Goal: Task Accomplishment & Management: Use online tool/utility

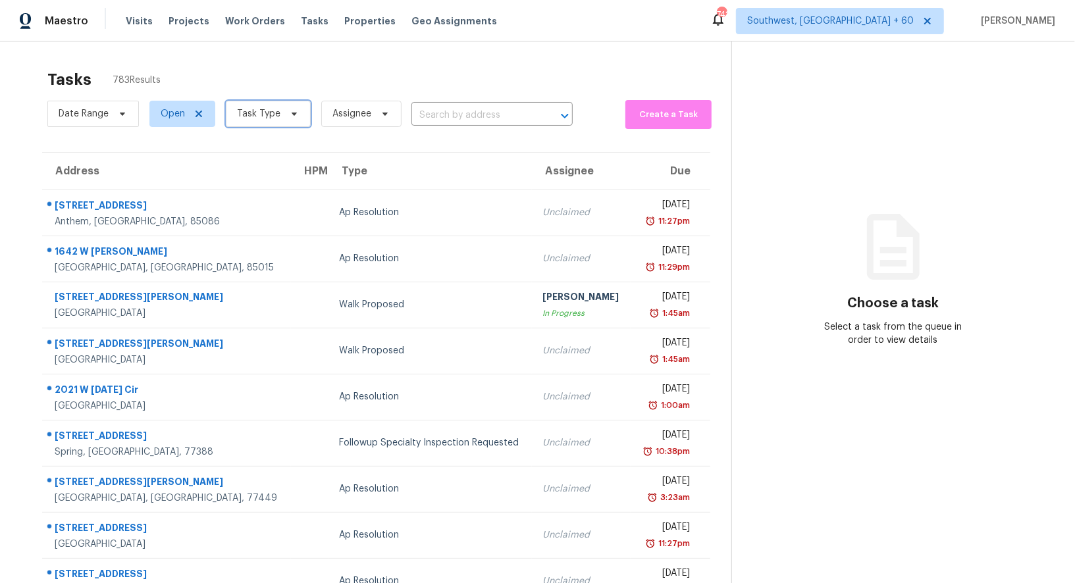
click at [266, 114] on span "Task Type" at bounding box center [258, 113] width 43 height 13
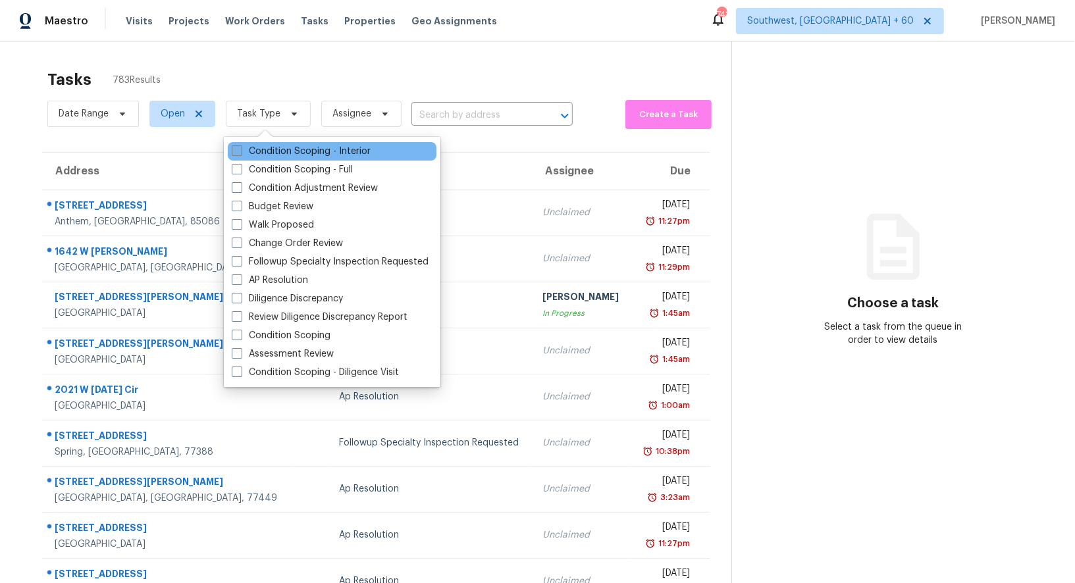
click at [278, 155] on label "Condition Scoping - Interior" at bounding box center [301, 151] width 139 height 13
click at [240, 153] on input "Condition Scoping - Interior" at bounding box center [236, 149] width 9 height 9
checkbox input "true"
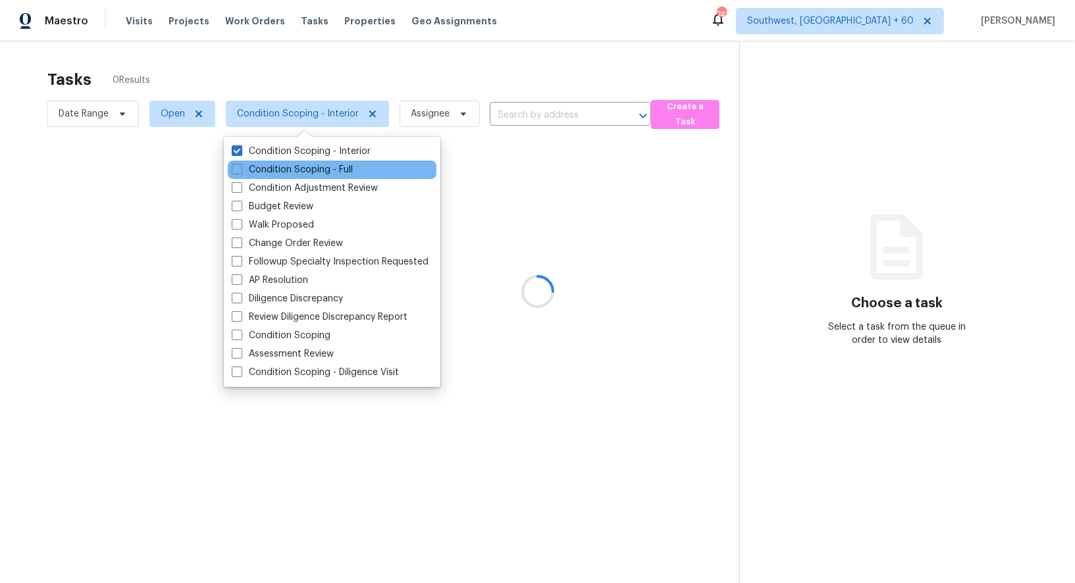
click at [278, 177] on div "Condition Scoping - Full" at bounding box center [332, 170] width 209 height 18
click at [285, 169] on label "Condition Scoping - Full" at bounding box center [292, 169] width 121 height 13
click at [240, 169] on input "Condition Scoping - Full" at bounding box center [236, 167] width 9 height 9
checkbox input "true"
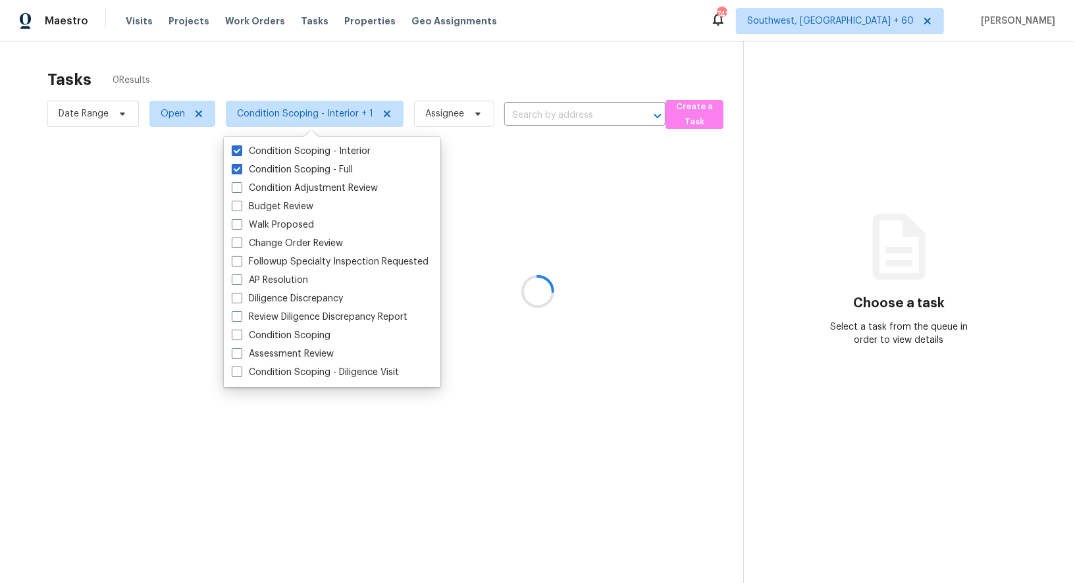
click at [465, 18] on div at bounding box center [537, 291] width 1075 height 583
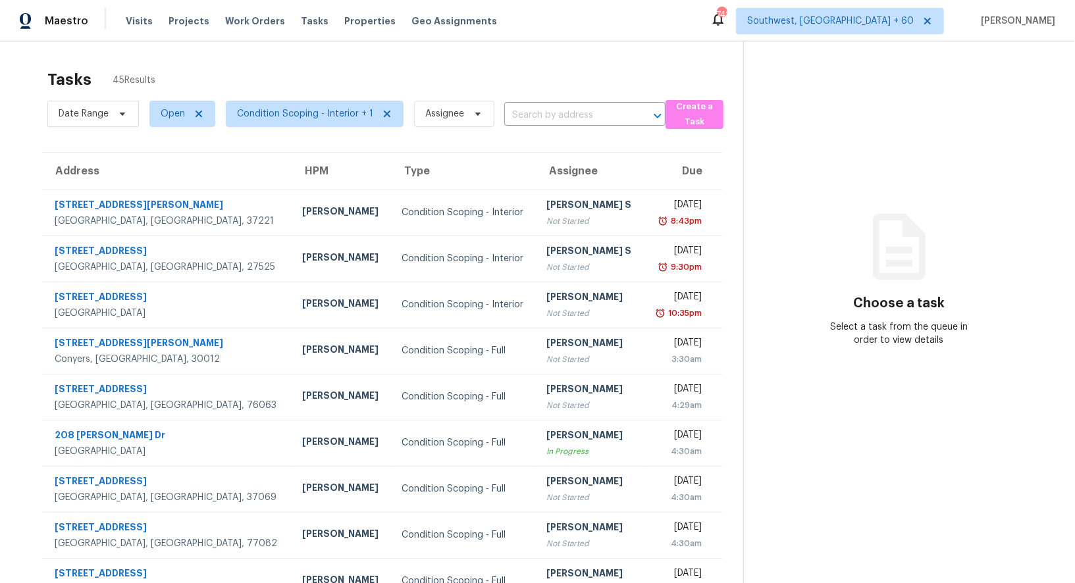
click at [342, 128] on span "Condition Scoping - Interior + 1" at bounding box center [309, 114] width 188 height 34
click at [344, 116] on span "Condition Scoping - Interior + 1" at bounding box center [305, 113] width 136 height 13
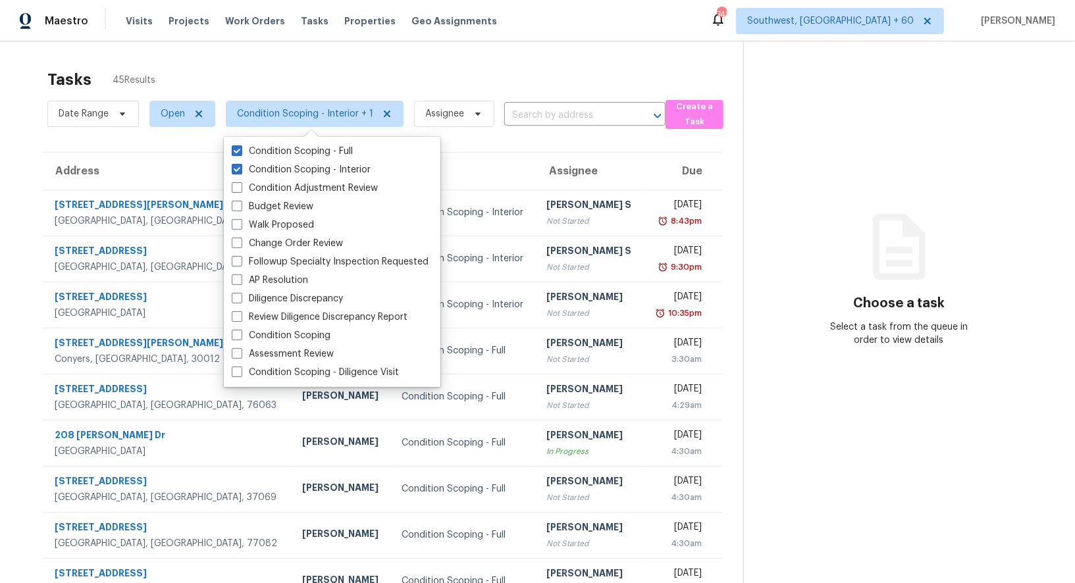
click at [473, 44] on div "Tasks 45 Results Date Range Open Condition Scoping - Interior + 1 Assignee ​ Cr…" at bounding box center [537, 363] width 1075 height 645
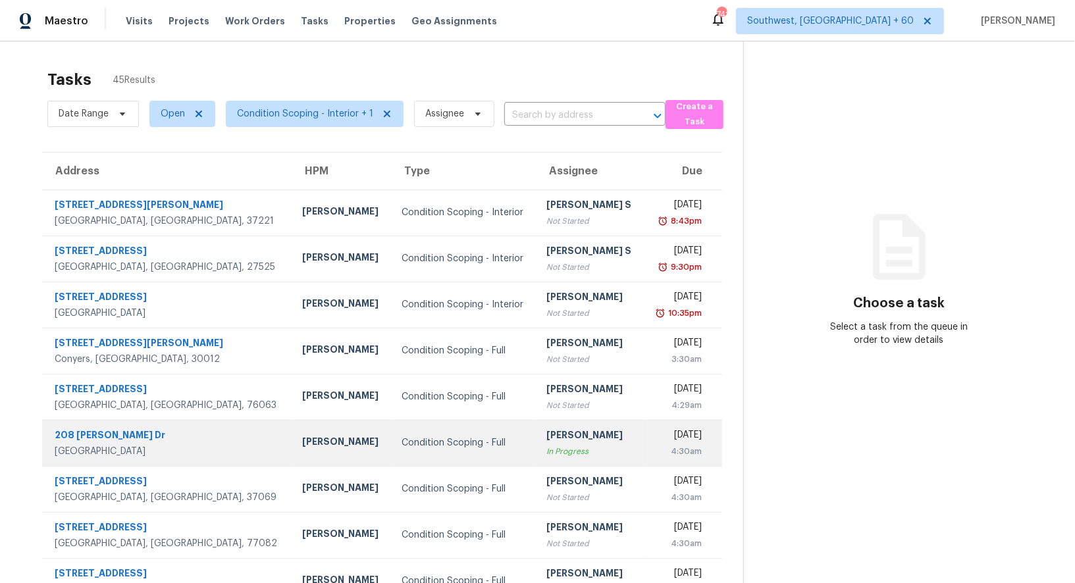
scroll to position [101, 0]
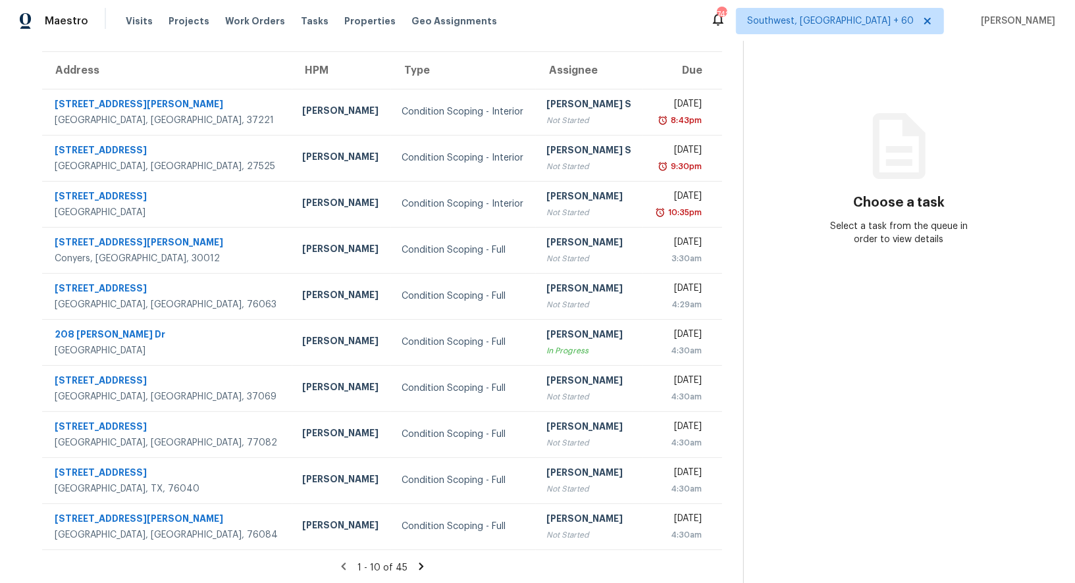
click at [423, 566] on icon at bounding box center [421, 567] width 12 height 12
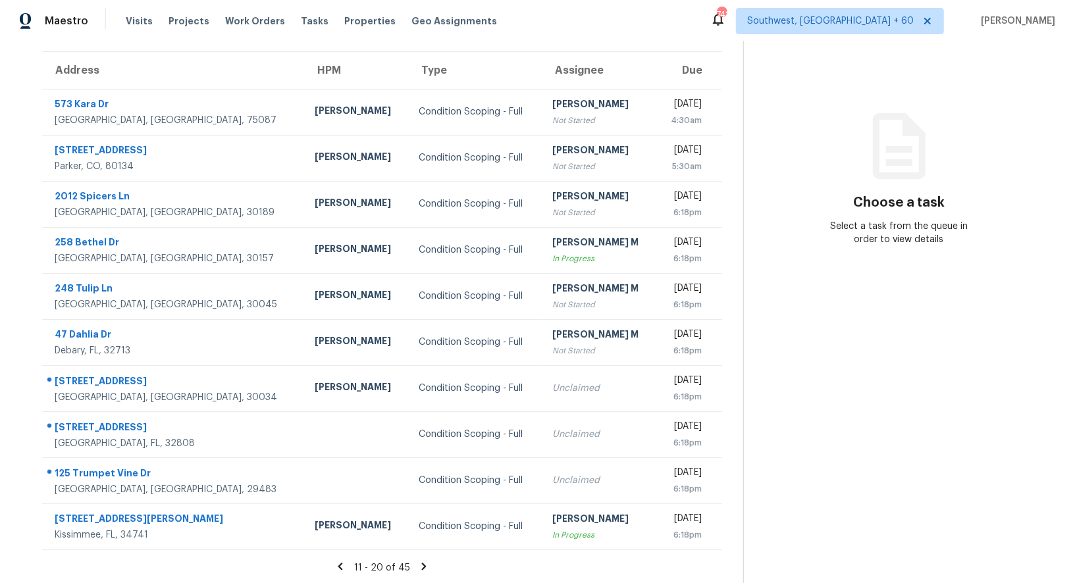
click at [422, 566] on icon at bounding box center [424, 566] width 5 height 7
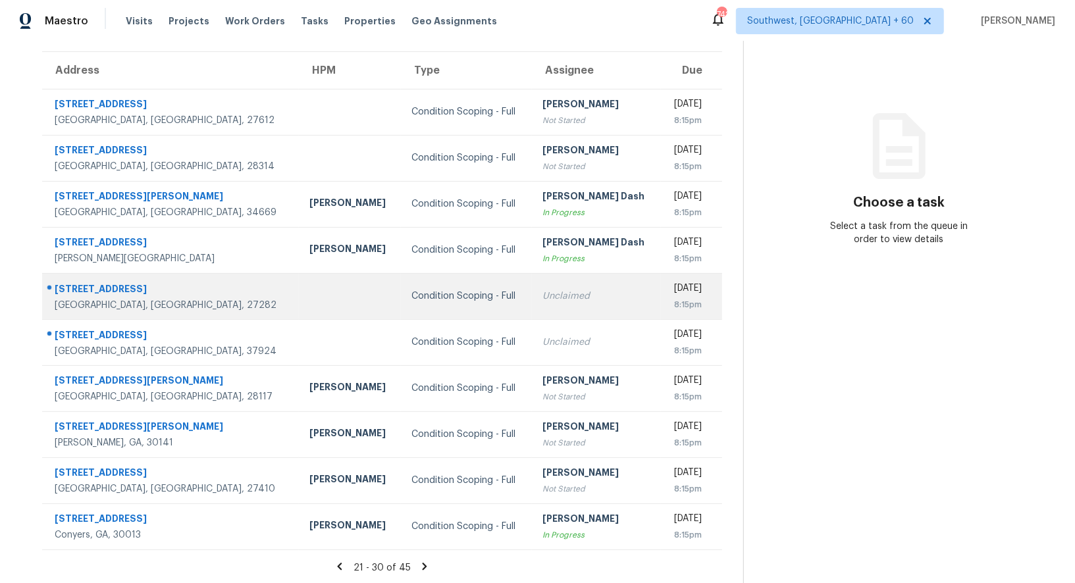
click at [544, 295] on div "Unclaimed" at bounding box center [597, 296] width 108 height 13
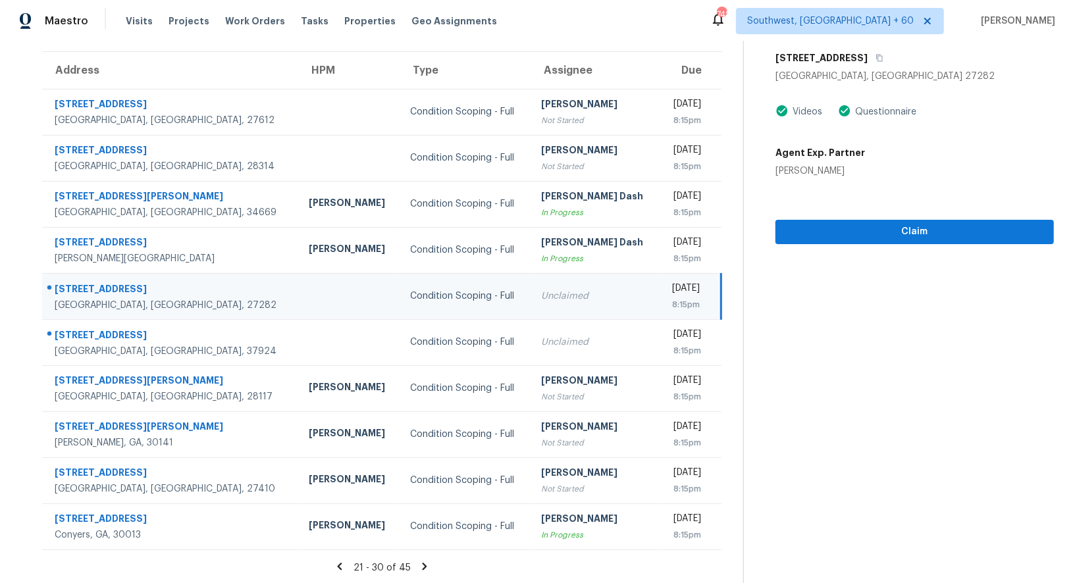
scroll to position [7, 0]
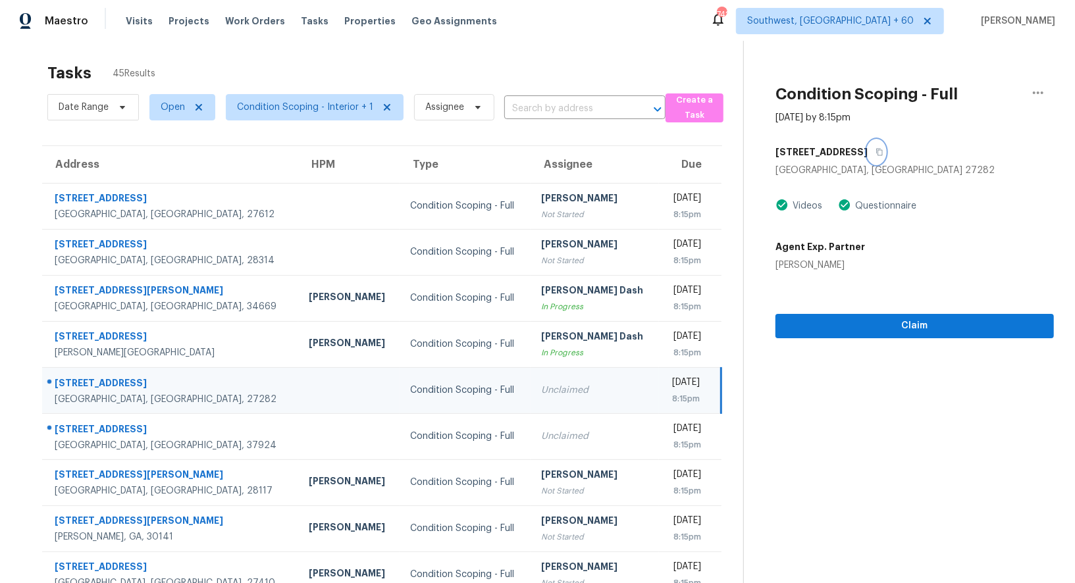
click at [876, 150] on icon "button" at bounding box center [880, 152] width 8 height 8
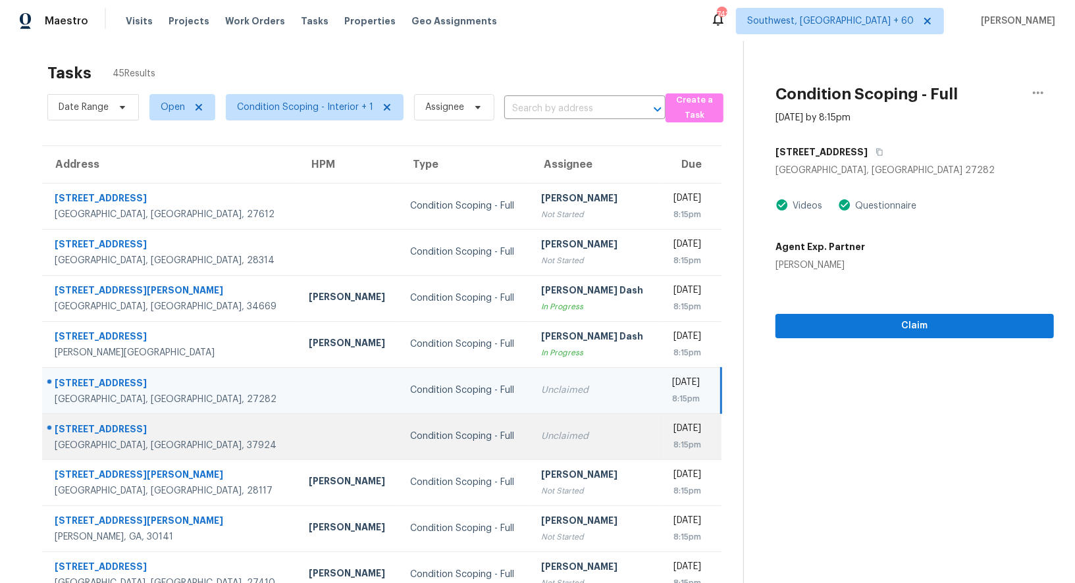
click at [541, 433] on div "Unclaimed" at bounding box center [594, 436] width 107 height 13
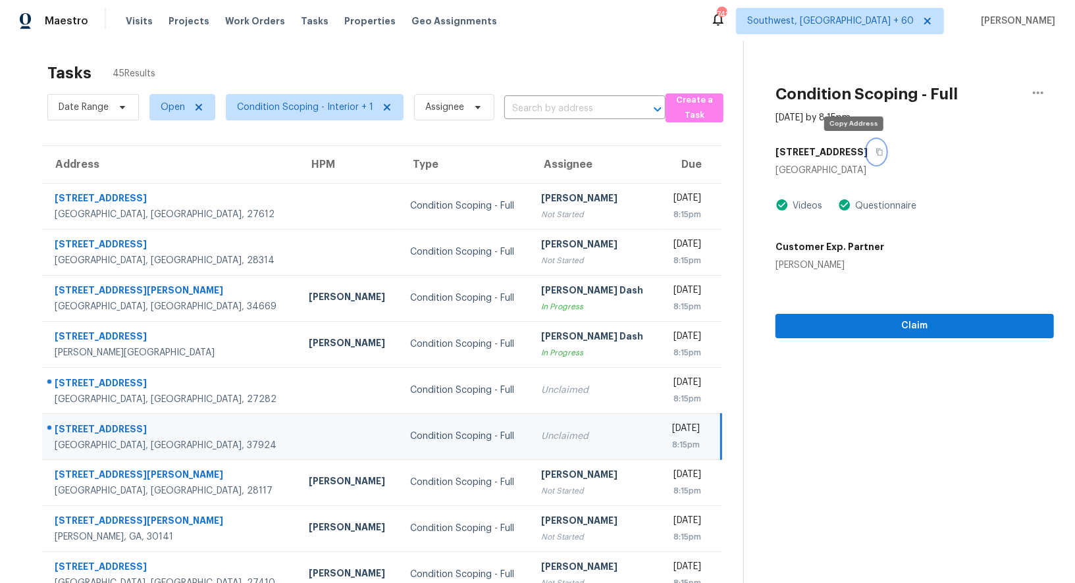
click at [876, 151] on icon "button" at bounding box center [880, 152] width 8 height 8
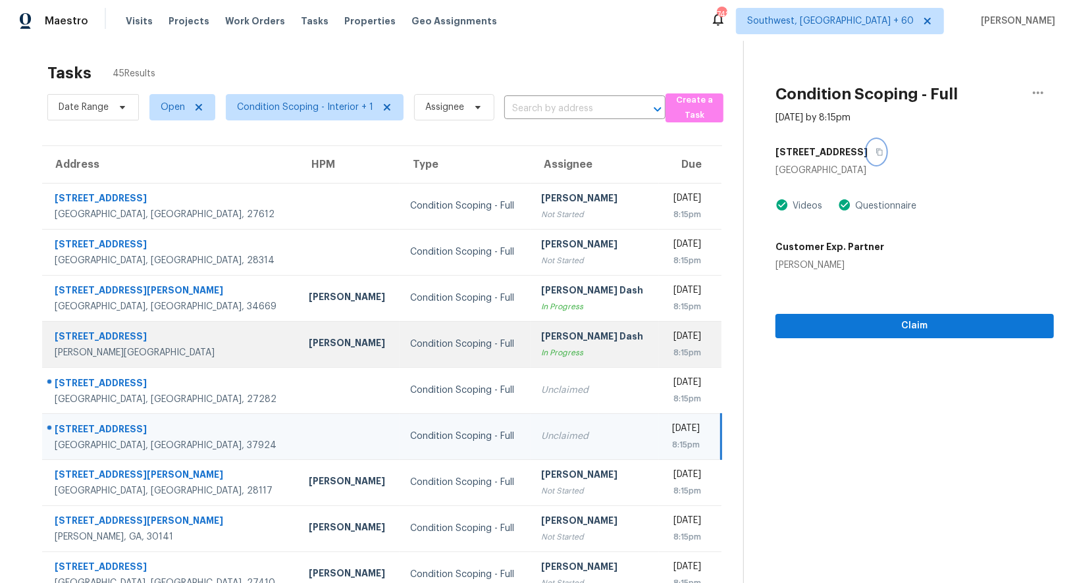
scroll to position [101, 0]
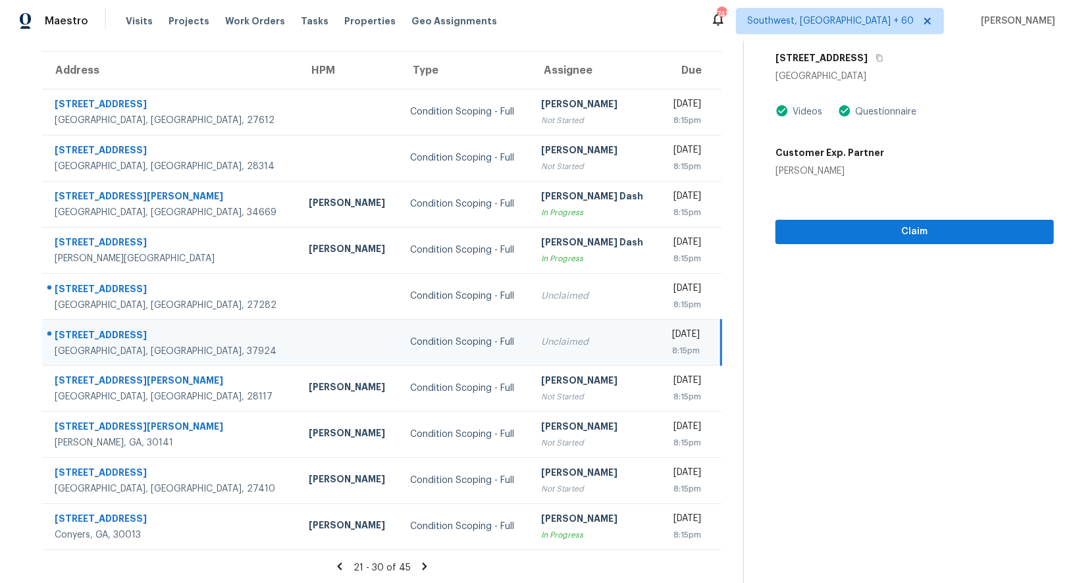
click at [425, 564] on icon at bounding box center [425, 567] width 12 height 12
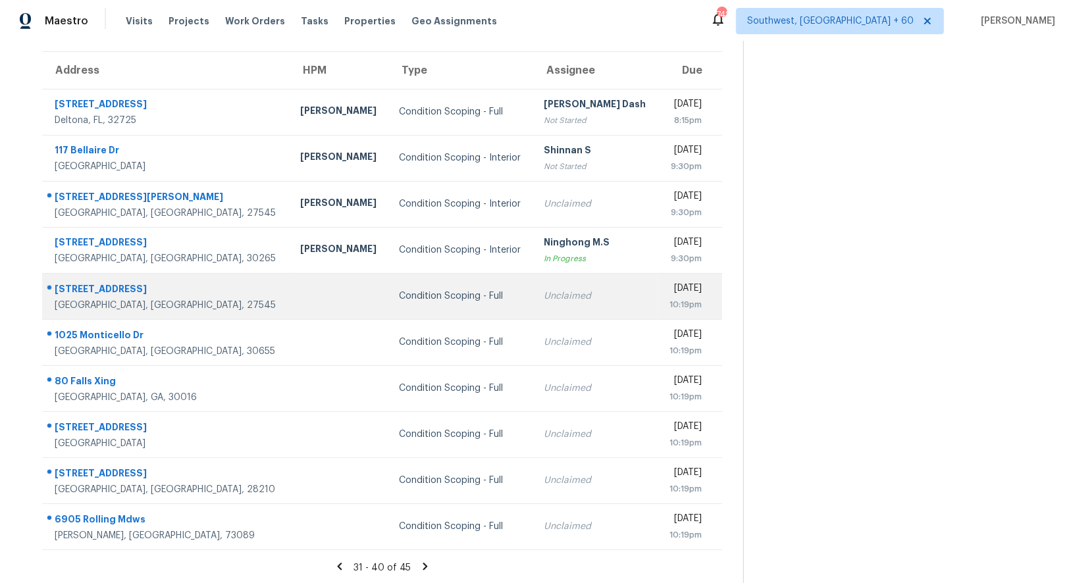
click at [544, 297] on div "Unclaimed" at bounding box center [596, 296] width 104 height 13
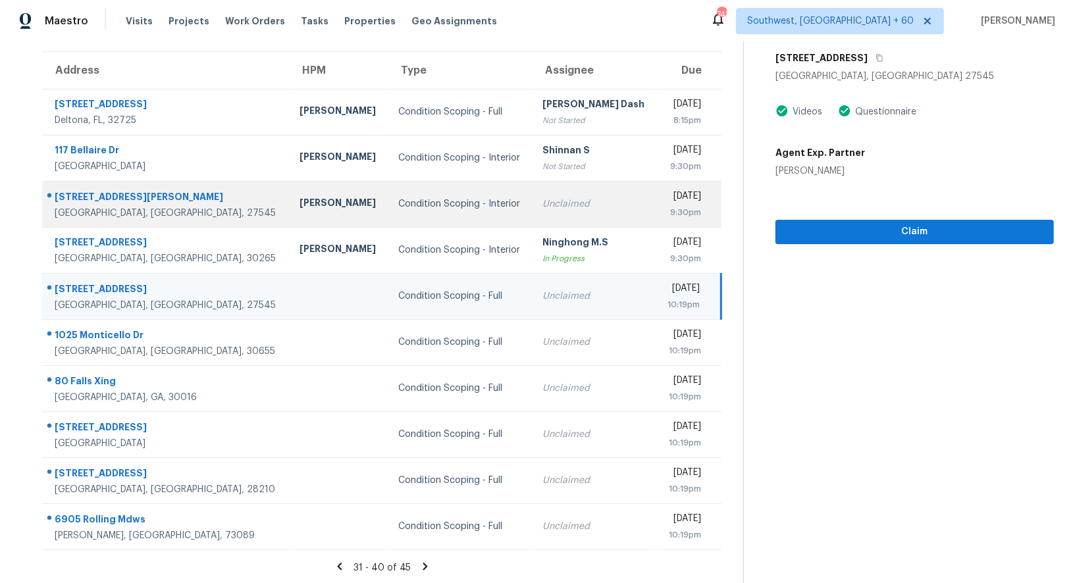
click at [667, 203] on div "[DATE]" at bounding box center [684, 198] width 34 height 16
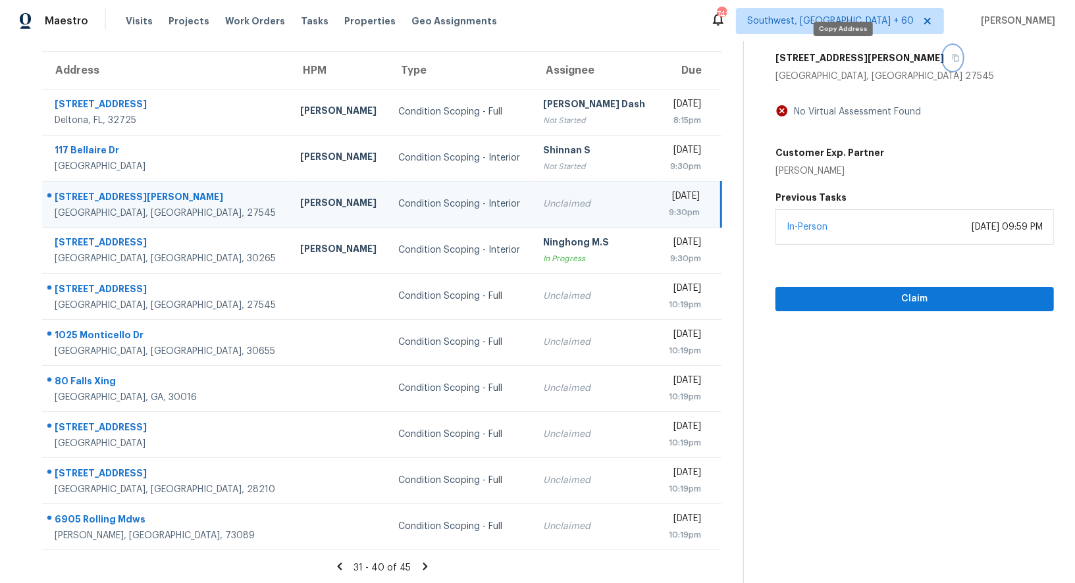
click at [952, 60] on icon "button" at bounding box center [956, 58] width 8 height 8
click at [953, 55] on icon "button" at bounding box center [956, 58] width 7 height 7
click at [543, 198] on div "Unclaimed" at bounding box center [594, 204] width 103 height 13
click at [953, 55] on icon "button" at bounding box center [956, 58] width 7 height 7
click at [888, 313] on section "Condition Scoping - Interior [DATE] by 9:30pm [STREET_ADDRESS] No Virtual Asses…" at bounding box center [898, 263] width 311 height 645
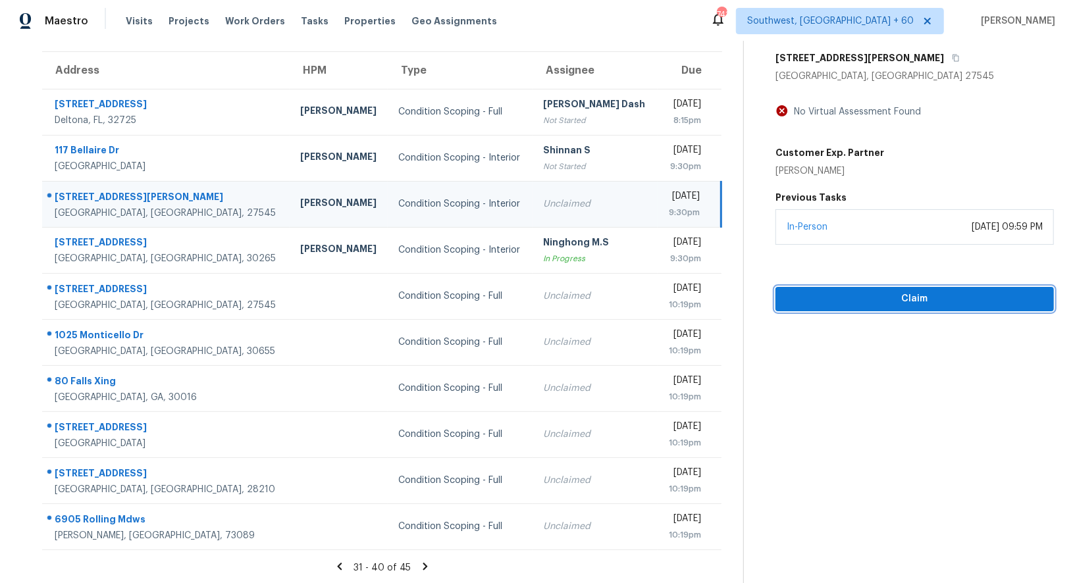
click at [907, 300] on span "Claim" at bounding box center [914, 299] width 257 height 16
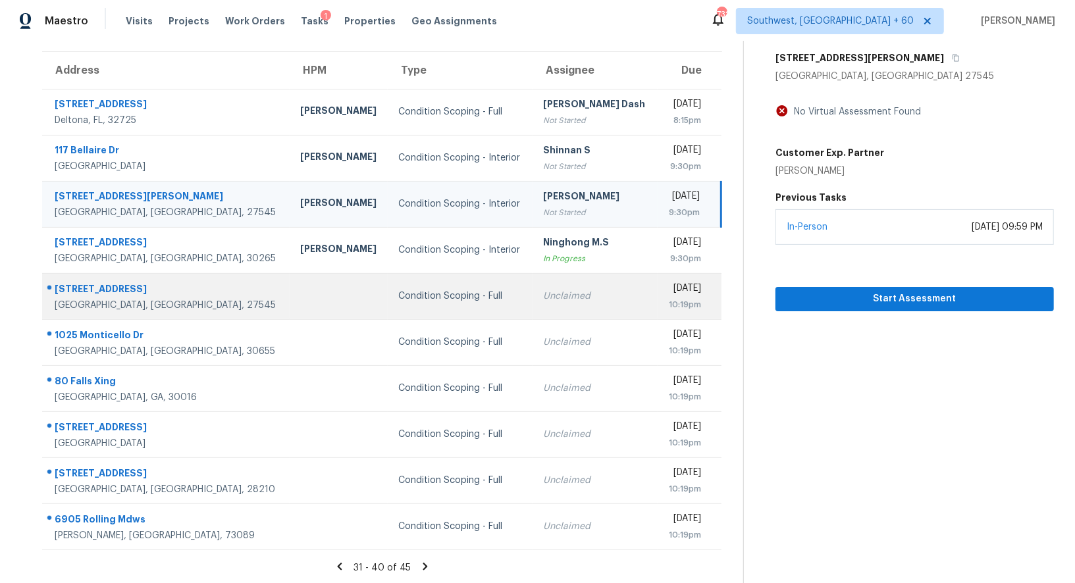
click at [658, 290] on td "[DATE] 10:19pm" at bounding box center [690, 296] width 64 height 46
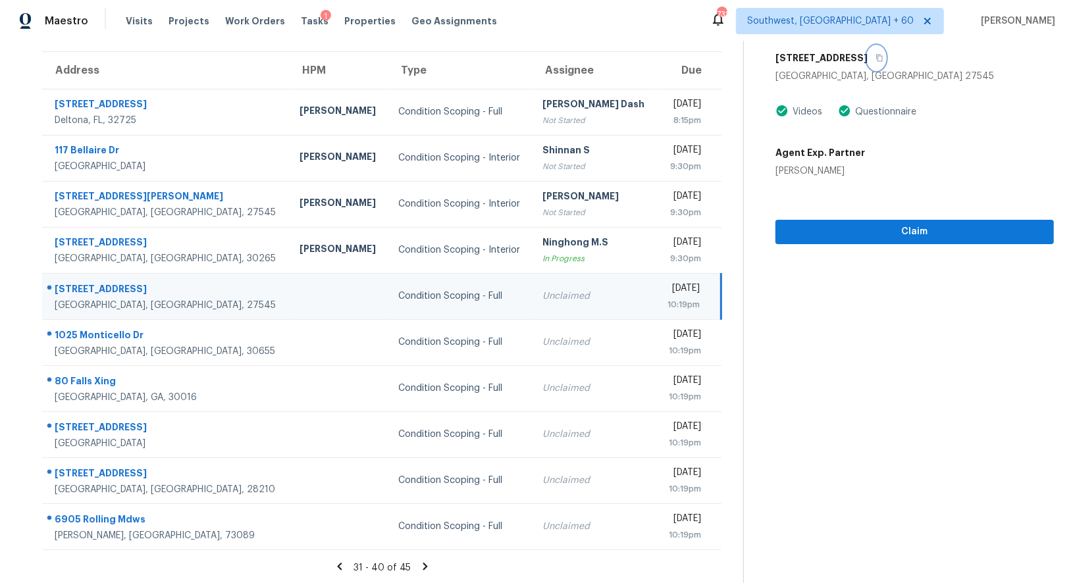
click at [884, 57] on icon "button" at bounding box center [880, 58] width 7 height 7
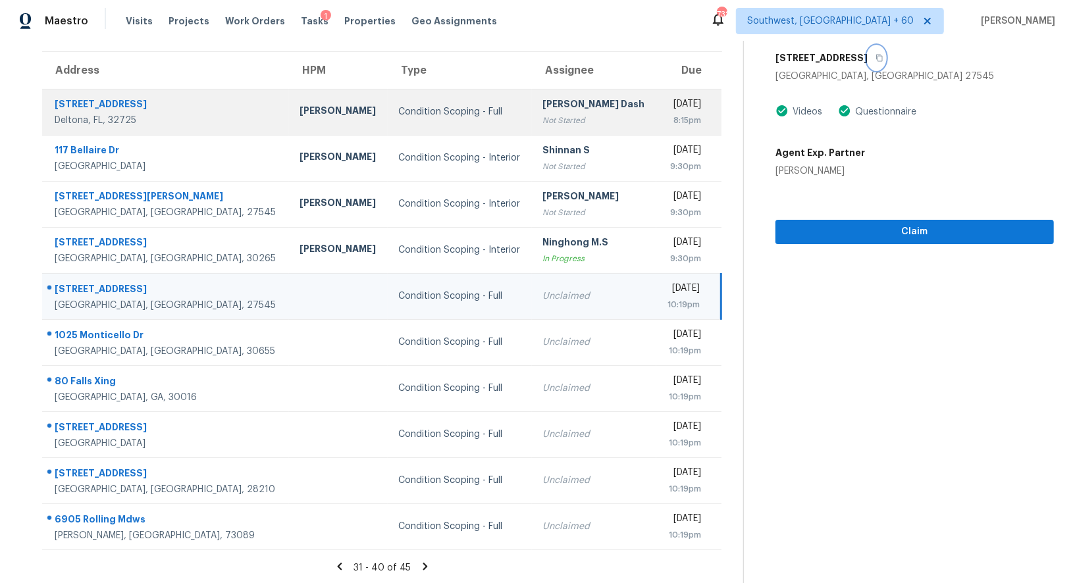
scroll to position [0, 0]
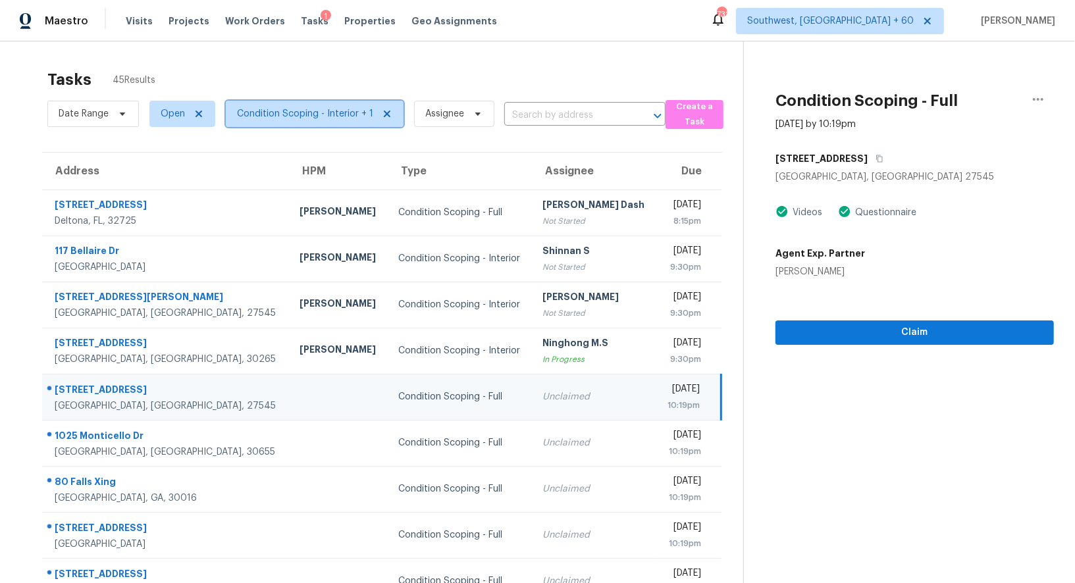
click at [293, 105] on span "Condition Scoping - Interior + 1" at bounding box center [315, 114] width 178 height 26
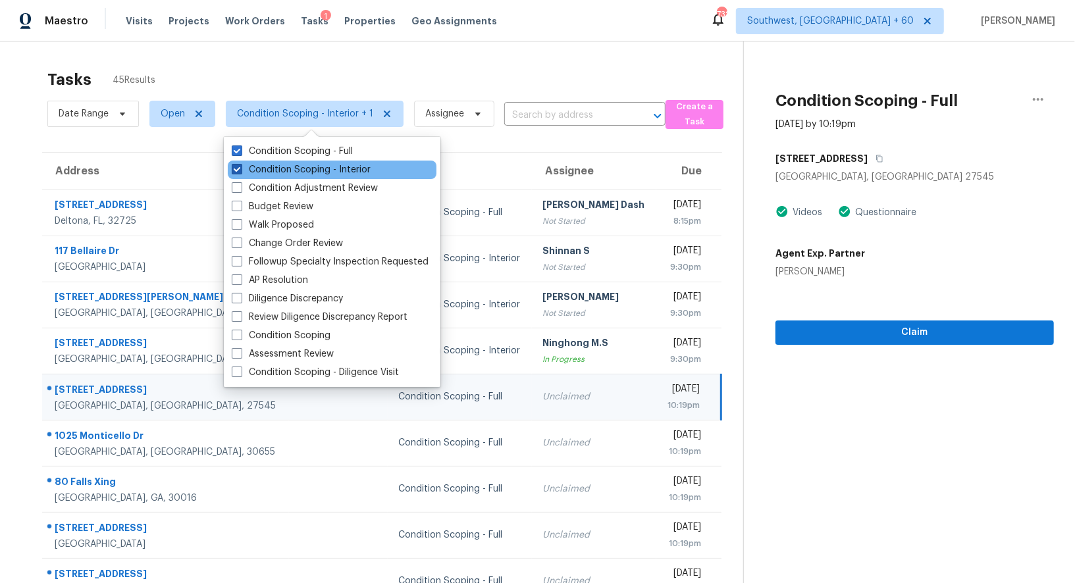
click at [301, 173] on label "Condition Scoping - Interior" at bounding box center [301, 169] width 139 height 13
click at [240, 172] on input "Condition Scoping - Interior" at bounding box center [236, 167] width 9 height 9
checkbox input "false"
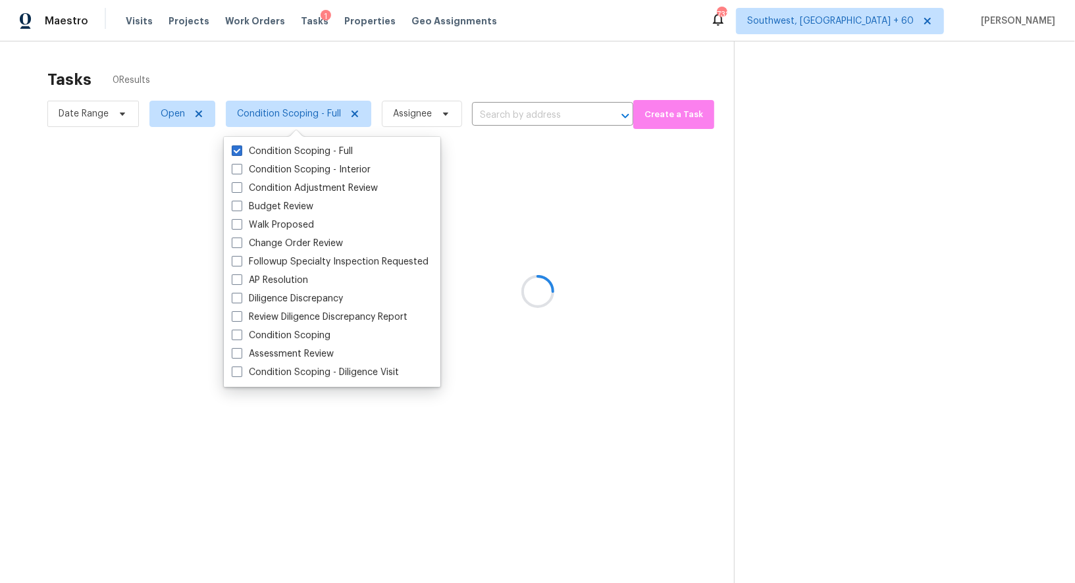
click at [434, 68] on div at bounding box center [537, 291] width 1075 height 583
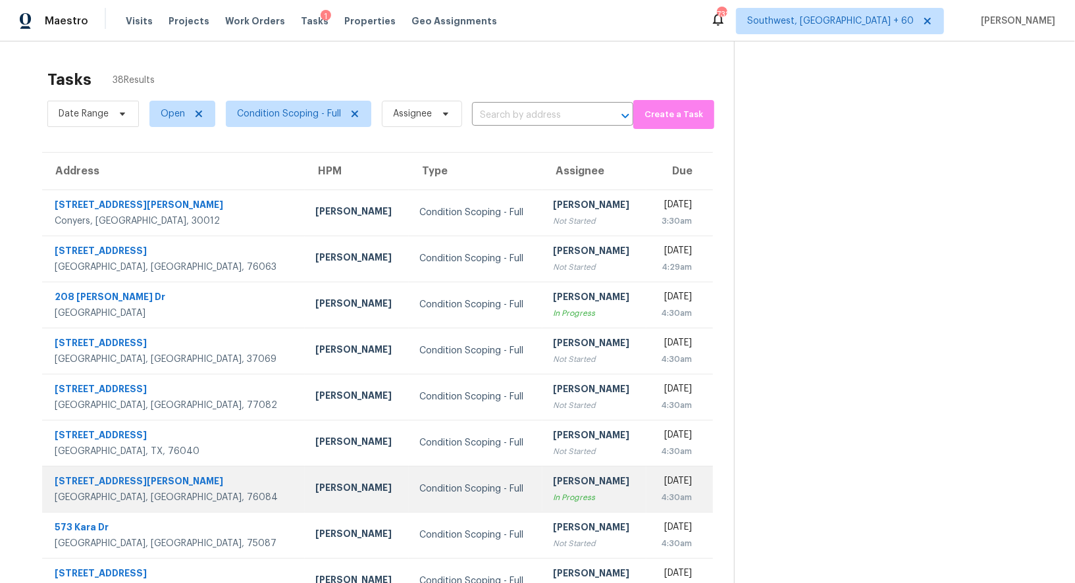
scroll to position [101, 0]
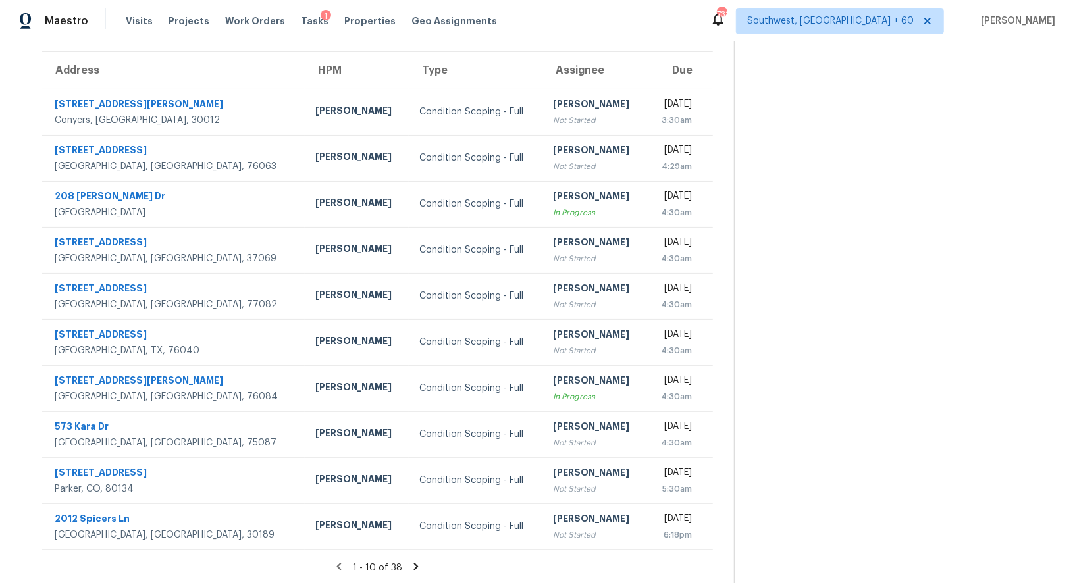
click at [414, 568] on icon at bounding box center [415, 566] width 5 height 7
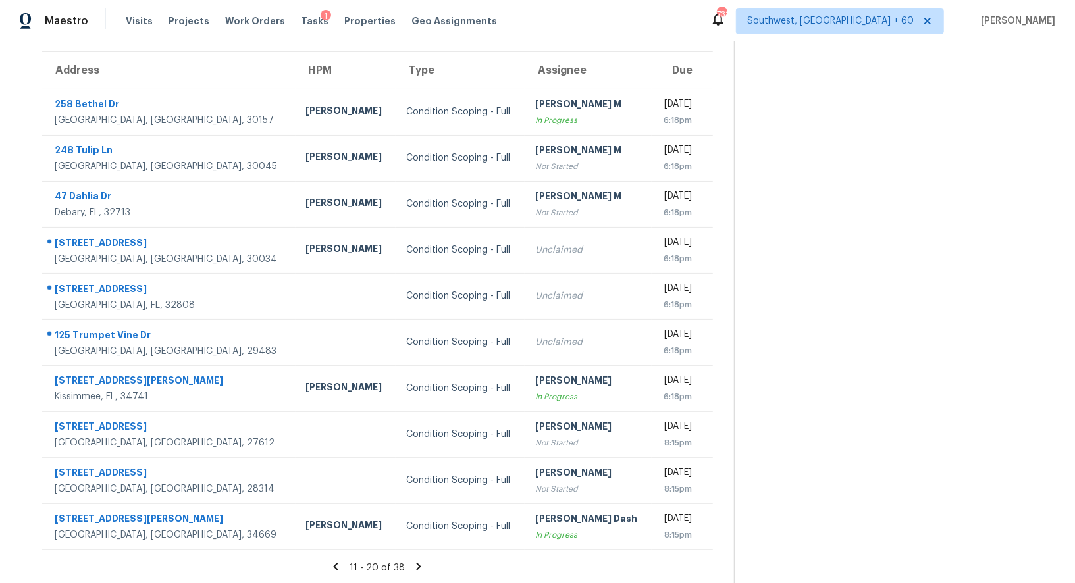
click at [413, 565] on icon at bounding box center [419, 567] width 12 height 12
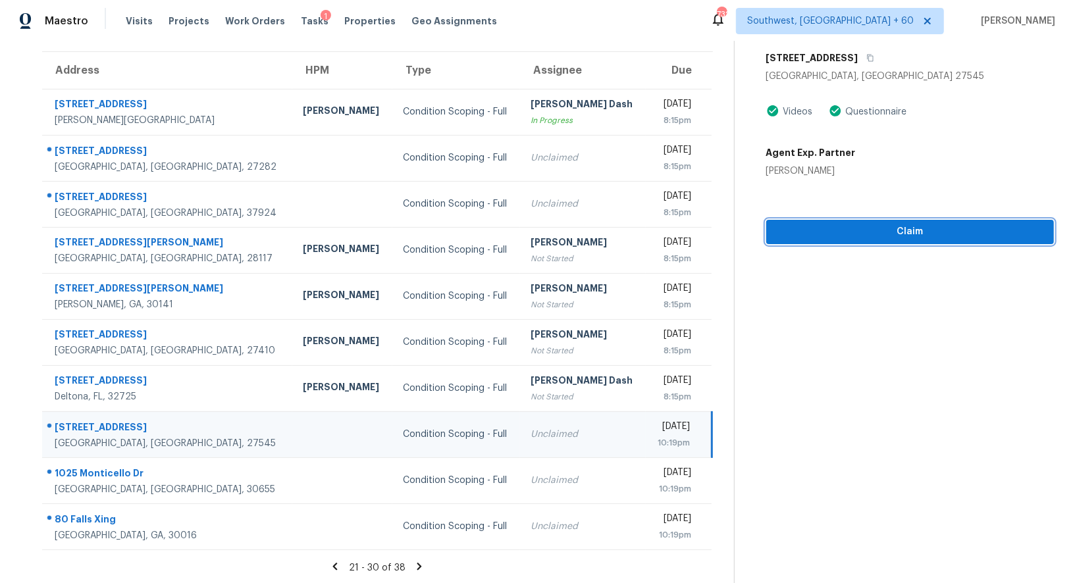
click at [916, 231] on span "Claim" at bounding box center [910, 232] width 267 height 16
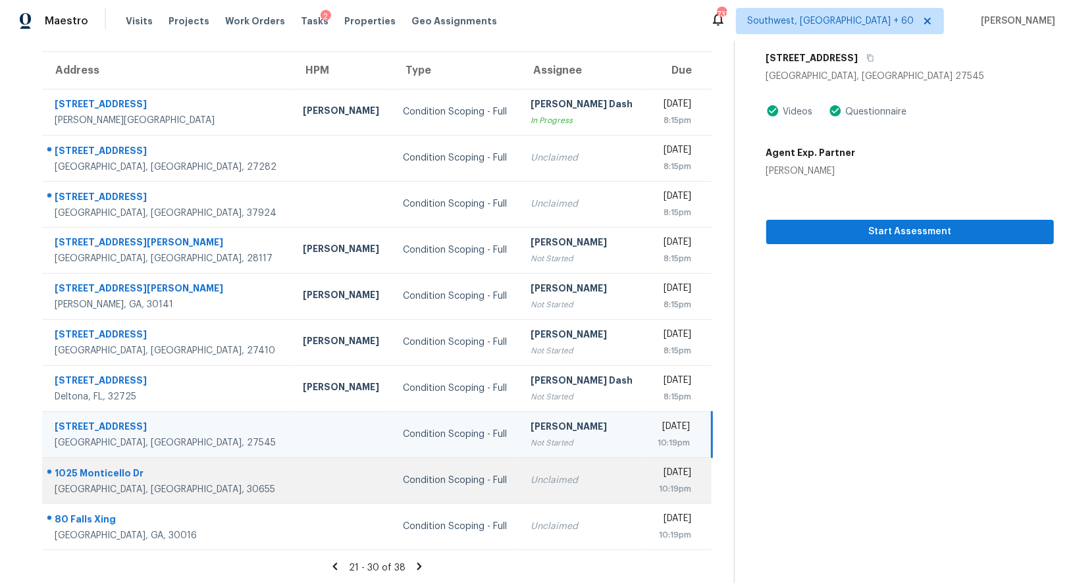
click at [531, 480] on div "Unclaimed" at bounding box center [583, 480] width 105 height 13
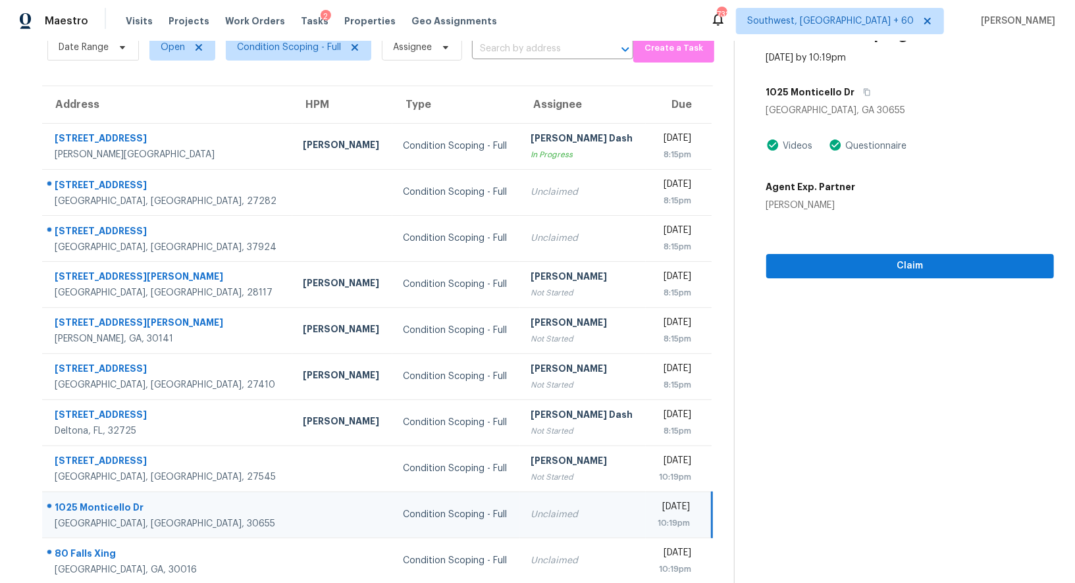
scroll to position [15, 0]
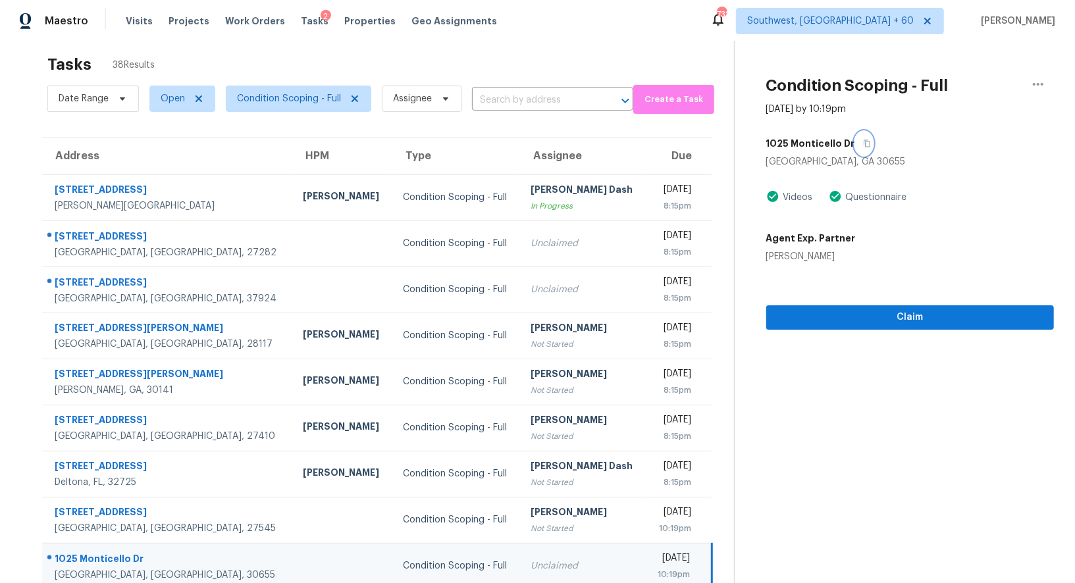
click at [864, 140] on icon "button" at bounding box center [867, 144] width 8 height 8
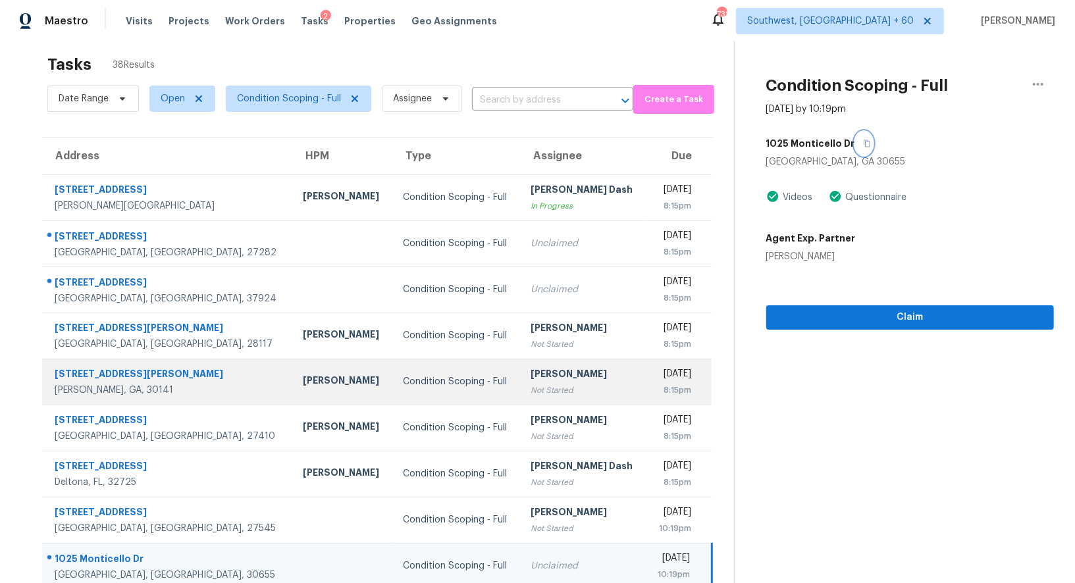
scroll to position [101, 0]
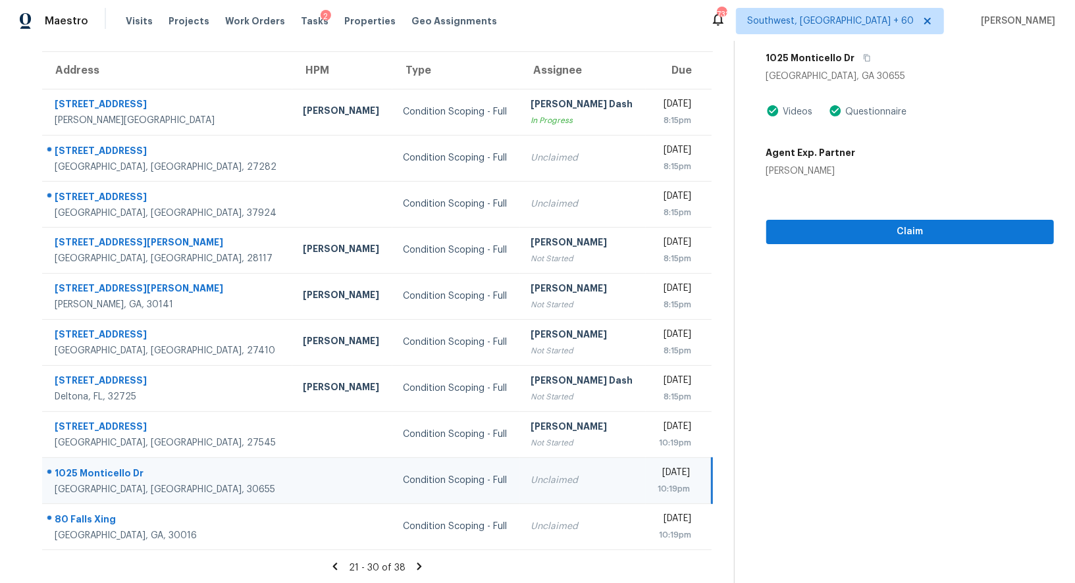
click at [419, 566] on icon at bounding box center [419, 566] width 5 height 7
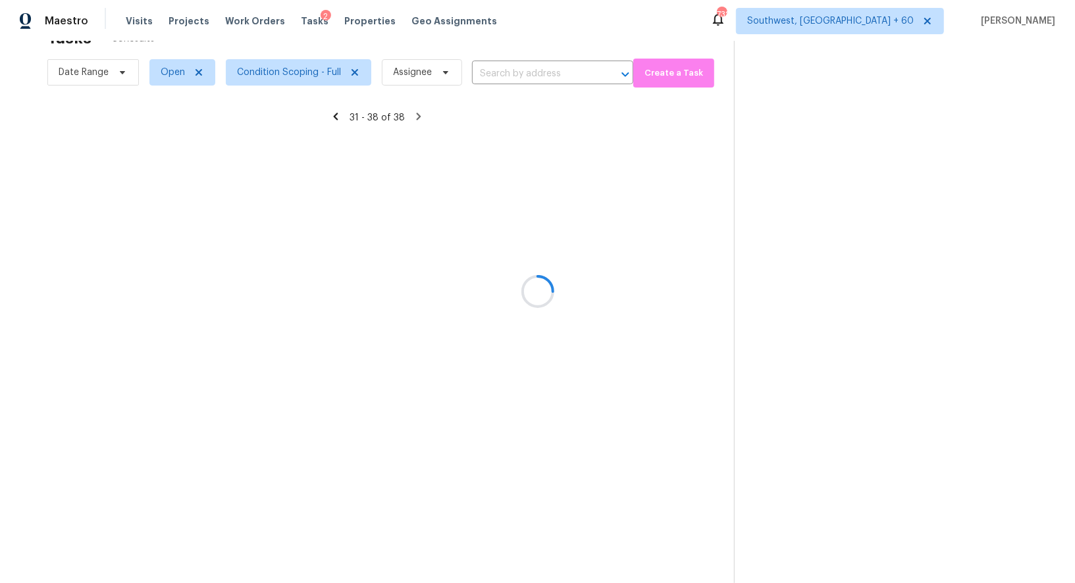
scroll to position [41, 0]
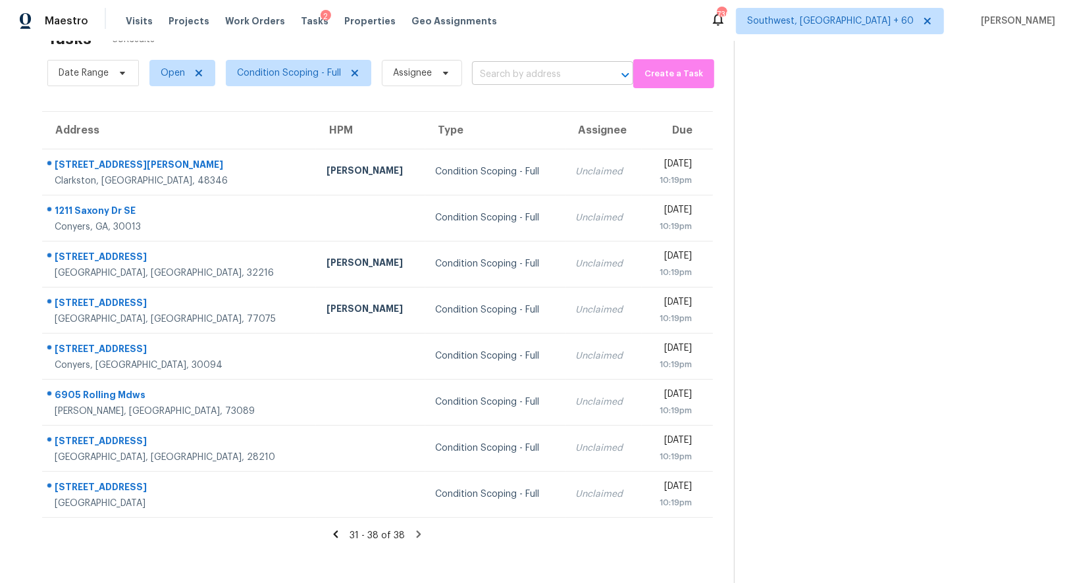
click at [523, 73] on input "text" at bounding box center [534, 75] width 124 height 20
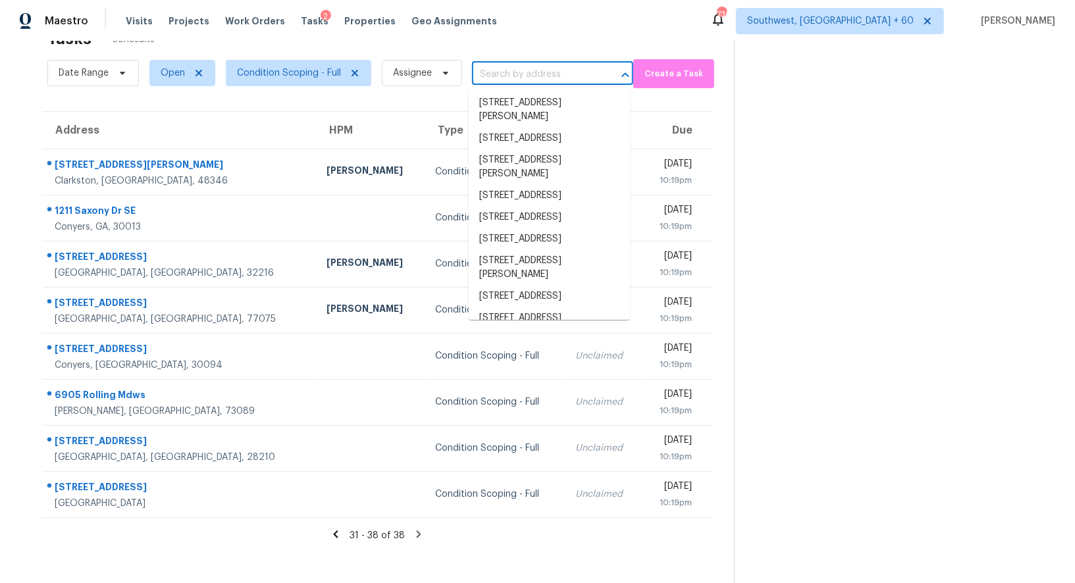
paste input "[STREET_ADDRESS][PERSON_NAME]"
type input "[STREET_ADDRESS][PERSON_NAME]"
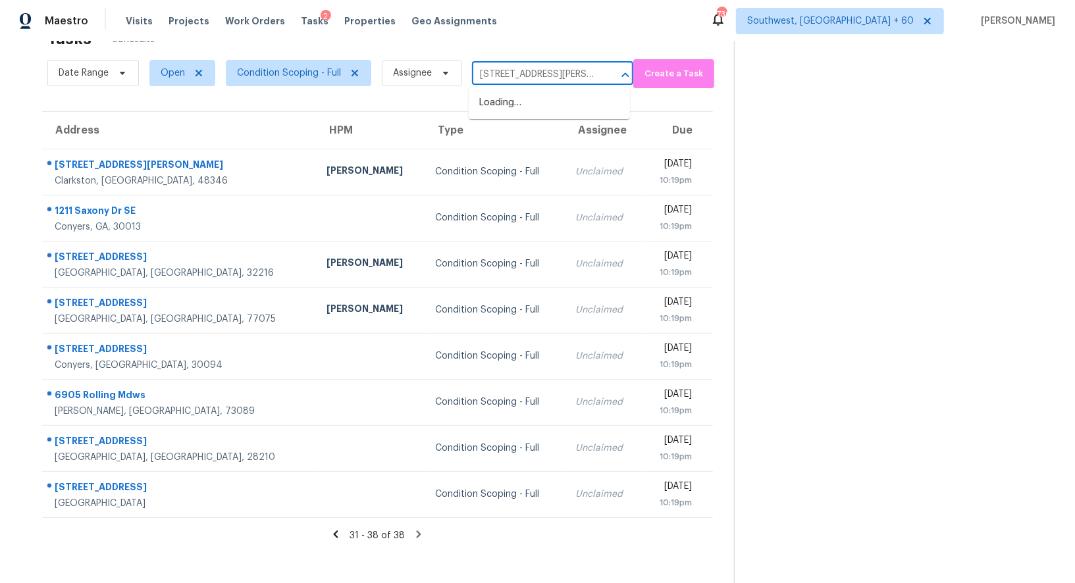
scroll to position [0, 49]
click at [521, 107] on li "[STREET_ADDRESS]" at bounding box center [549, 103] width 161 height 22
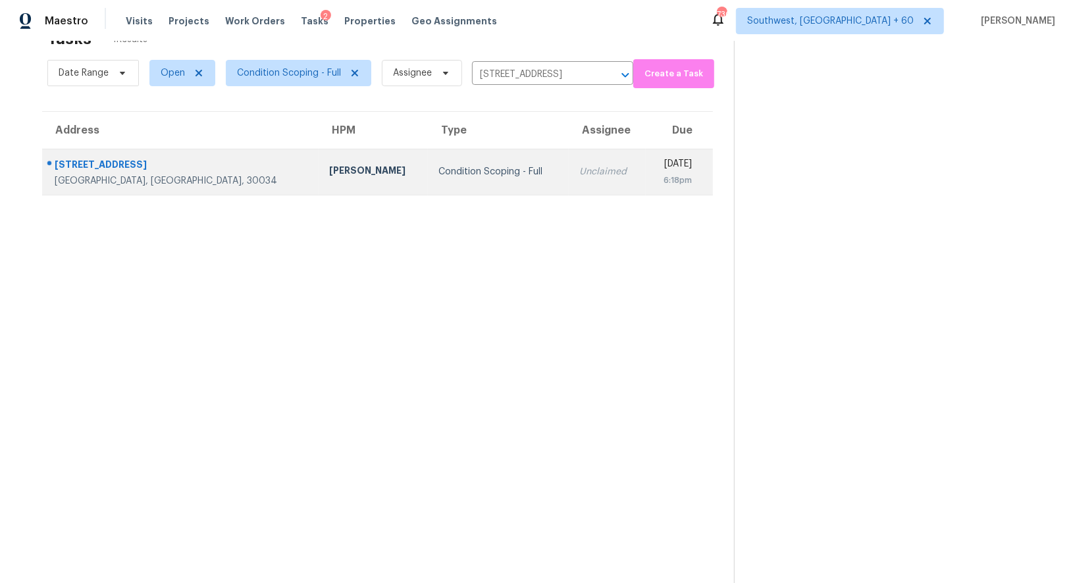
click at [569, 177] on td "Unclaimed" at bounding box center [607, 172] width 77 height 46
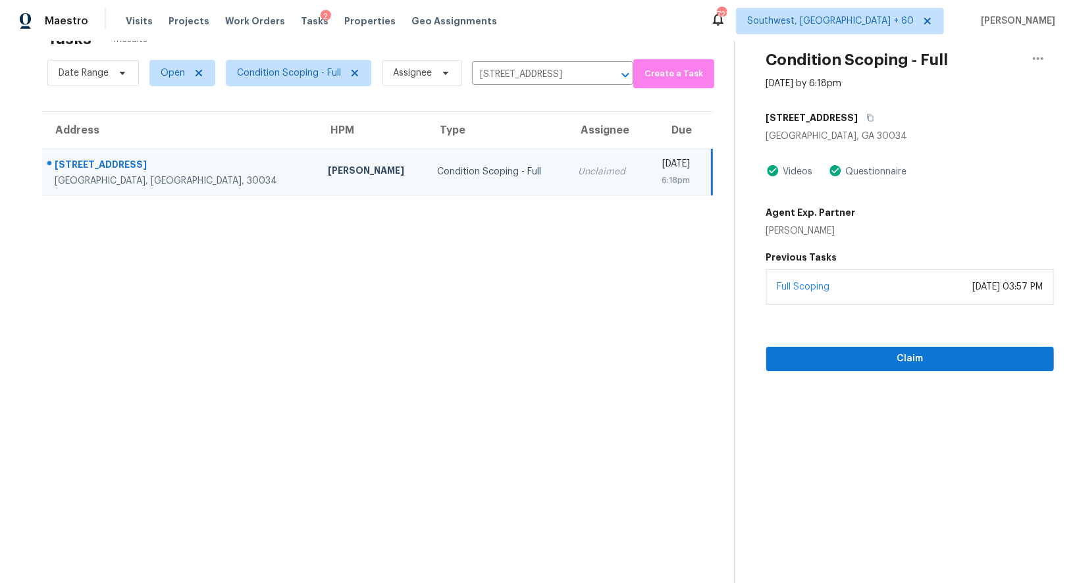
click at [427, 178] on td "Condition Scoping - Full" at bounding box center [497, 172] width 140 height 46
click at [955, 361] on span "Claim" at bounding box center [910, 359] width 267 height 16
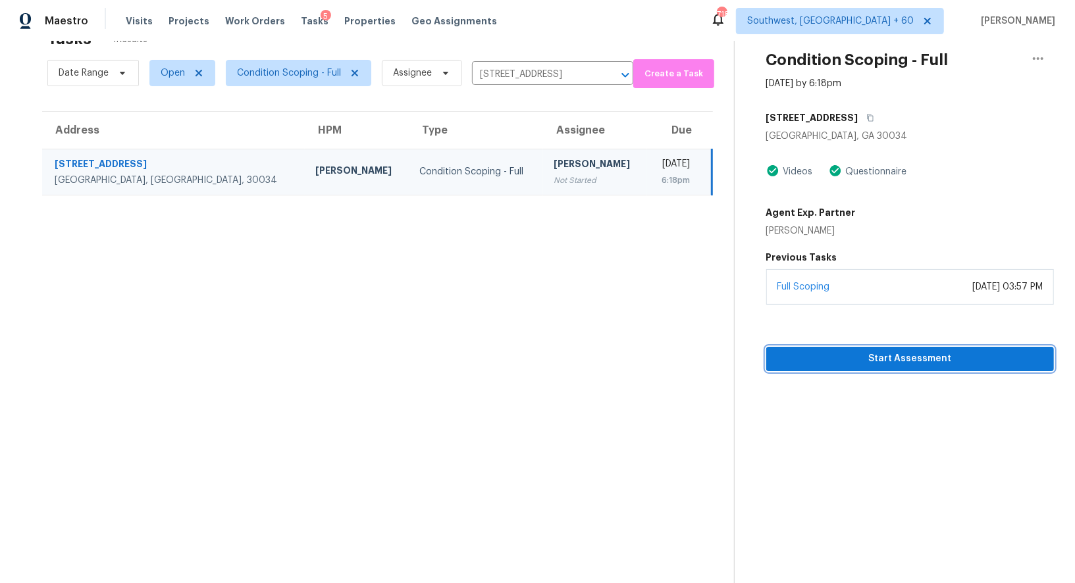
click at [923, 359] on span "Start Assessment" at bounding box center [910, 359] width 267 height 16
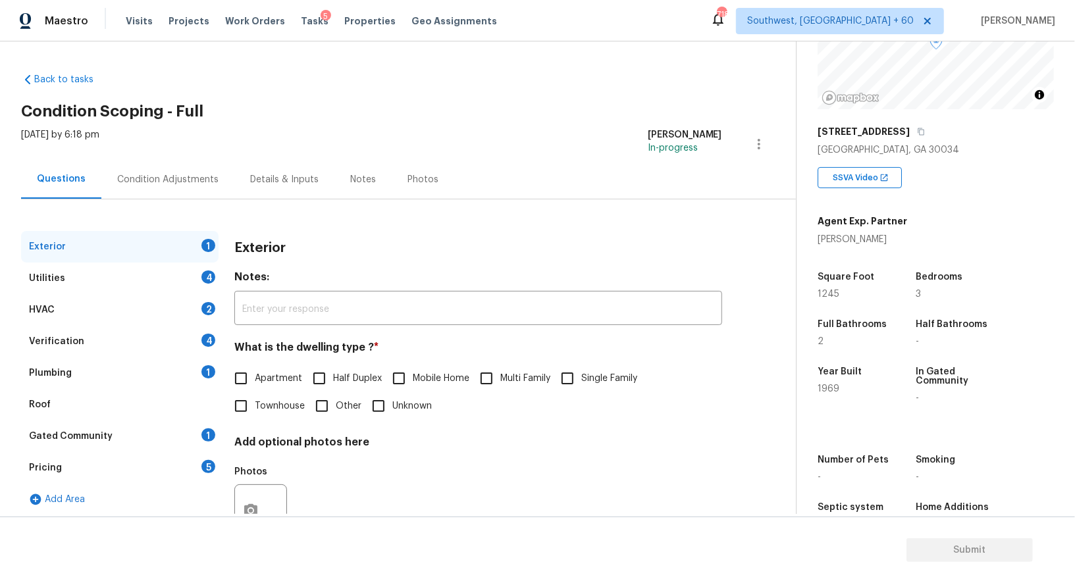
scroll to position [145, 0]
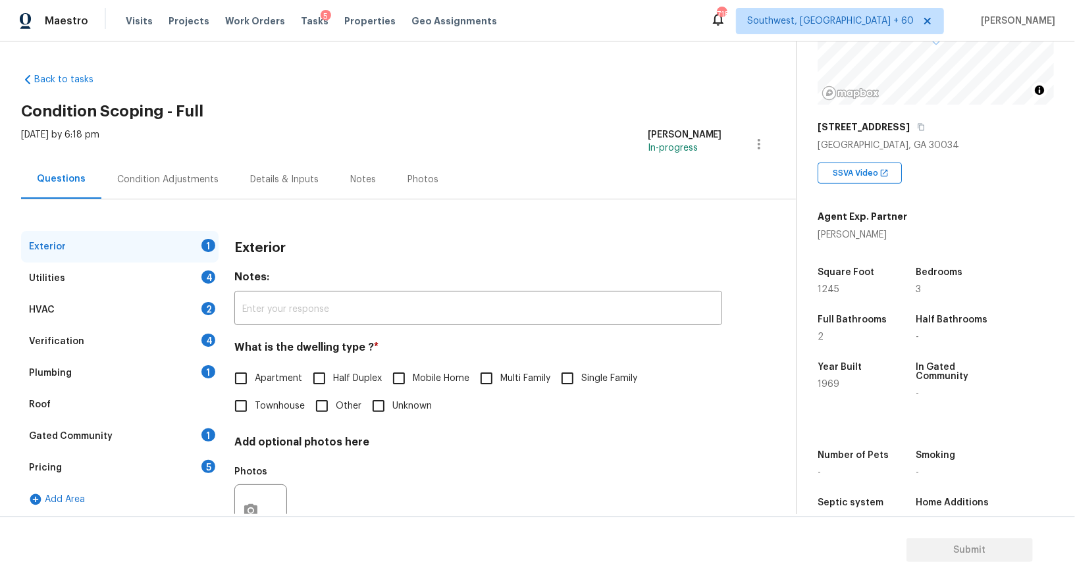
click at [198, 176] on div "Condition Adjustments" at bounding box center [167, 179] width 101 height 13
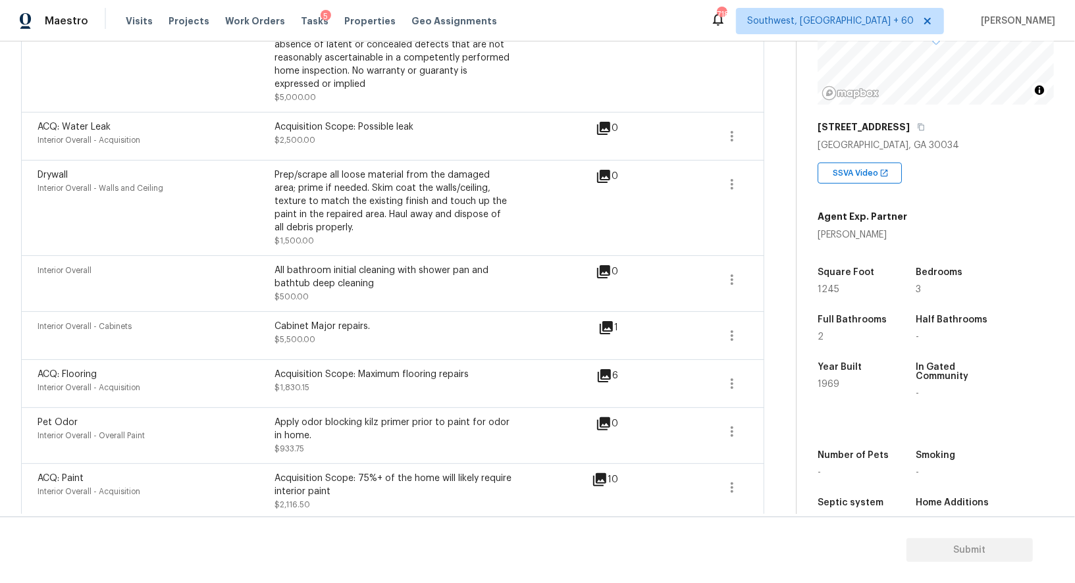
scroll to position [1188, 0]
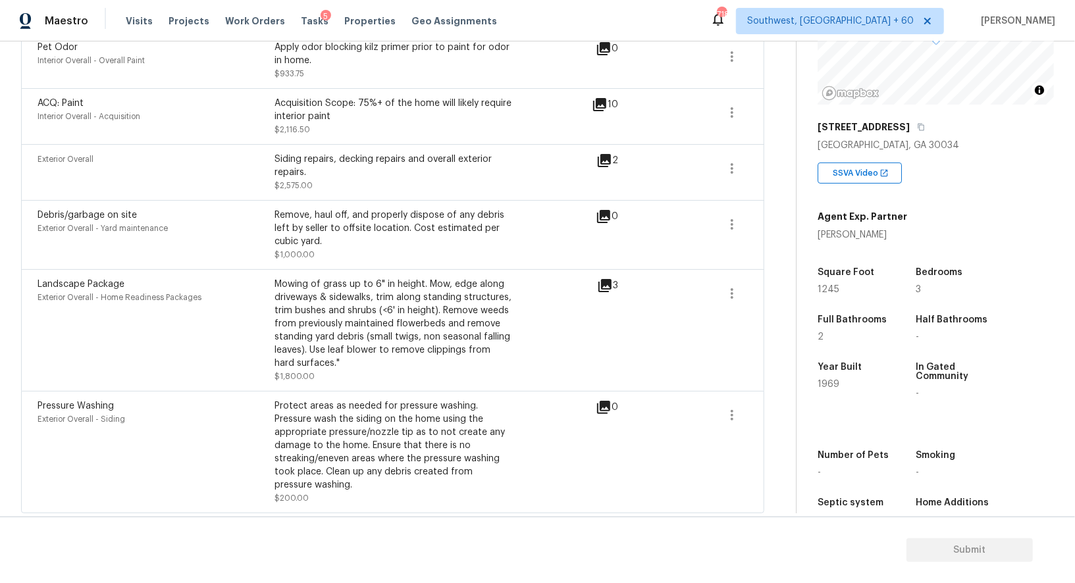
click at [603, 279] on icon at bounding box center [604, 285] width 13 height 13
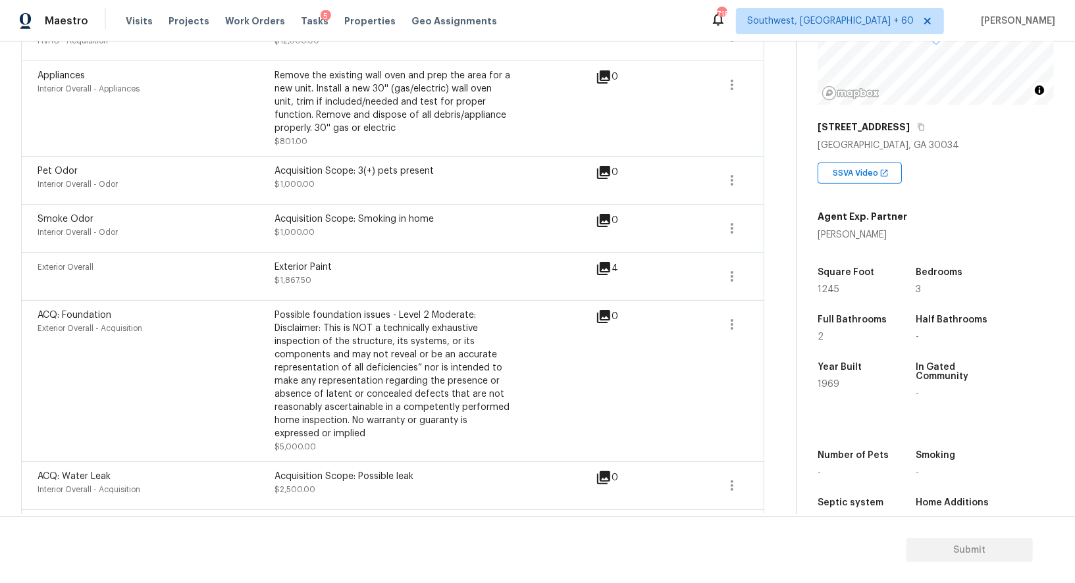
scroll to position [461, 0]
click at [719, 275] on button "button" at bounding box center [732, 279] width 32 height 32
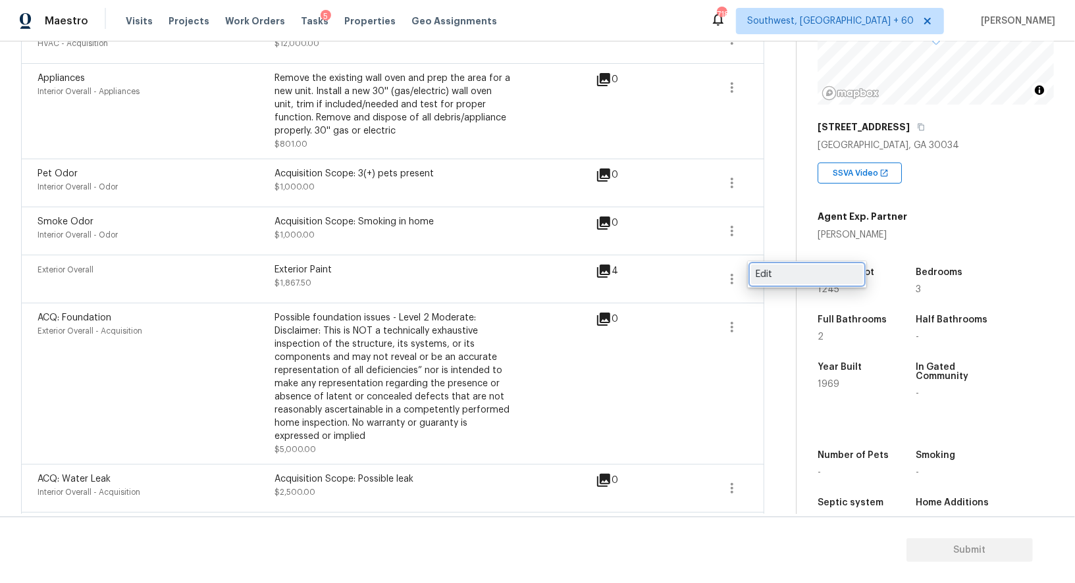
click at [805, 267] on link "Edit" at bounding box center [807, 275] width 112 height 20
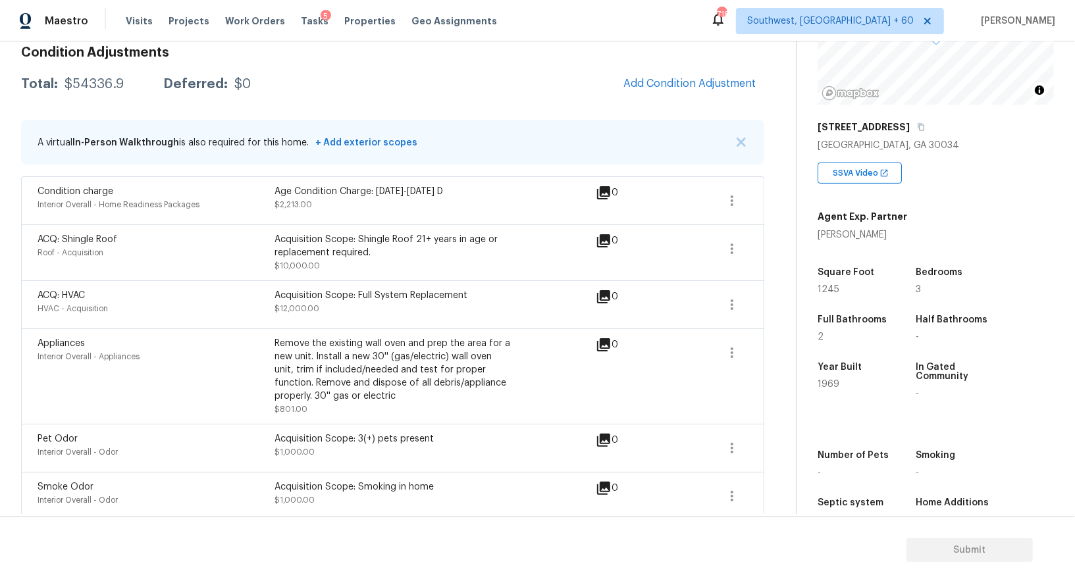
scroll to position [195, 0]
click at [724, 250] on icon "button" at bounding box center [732, 250] width 16 height 16
click at [793, 244] on div "Edit" at bounding box center [807, 245] width 103 height 13
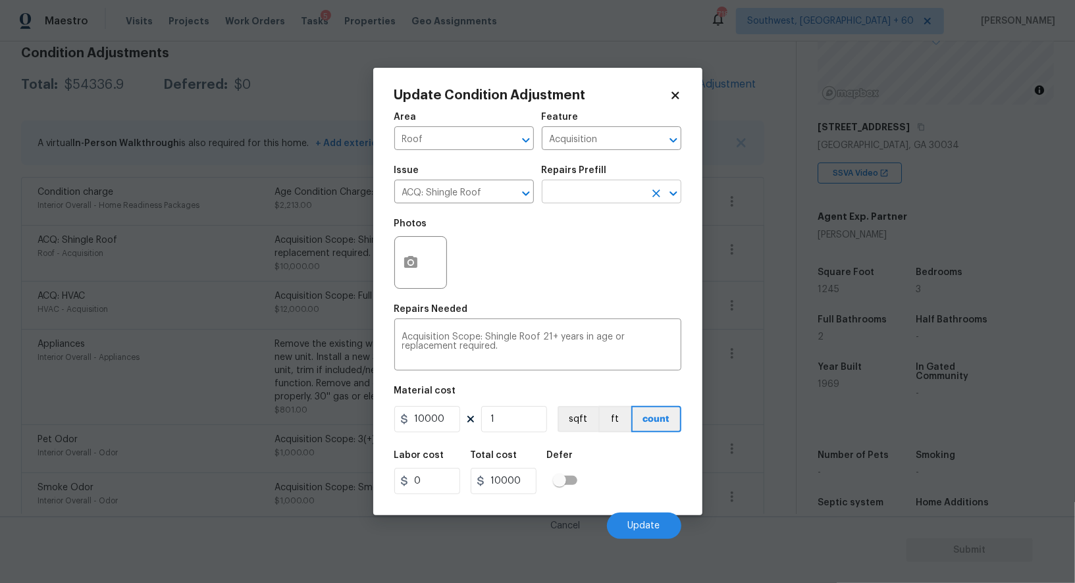
click at [609, 196] on input "text" at bounding box center [593, 193] width 103 height 20
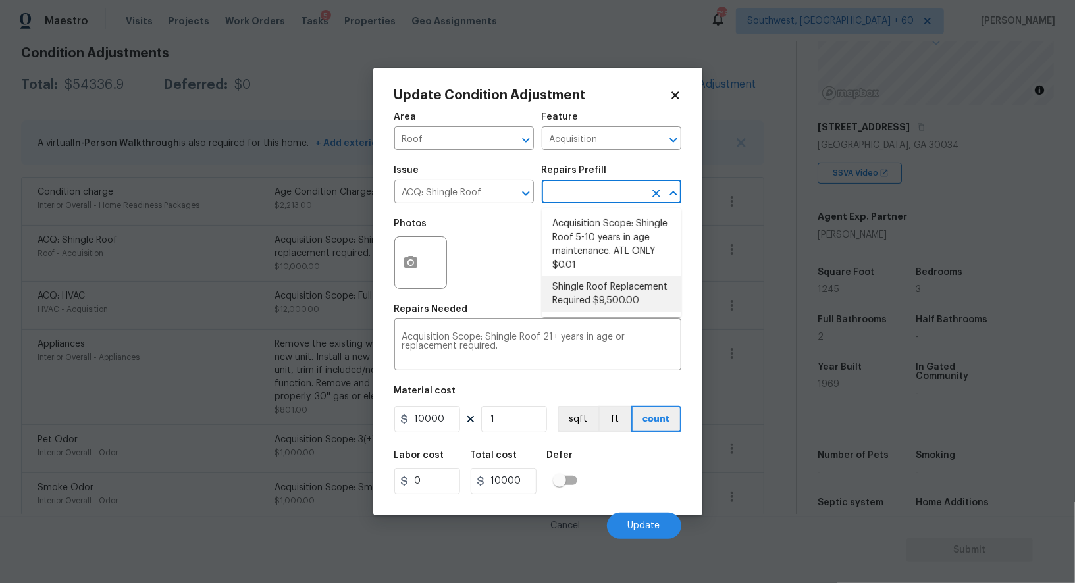
click at [603, 294] on li "Shingle Roof Replacement Required $9,500.00" at bounding box center [612, 295] width 140 height 36
type textarea "Acquisition Scope: Shingle Roof Replacement required."
type input "9500"
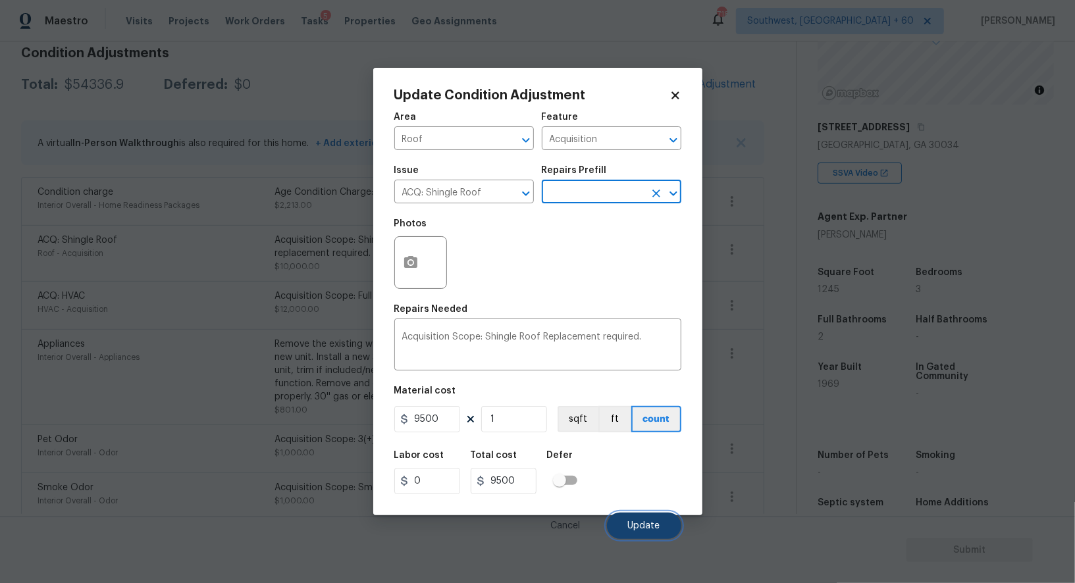
click at [643, 527] on span "Update" at bounding box center [644, 526] width 32 height 10
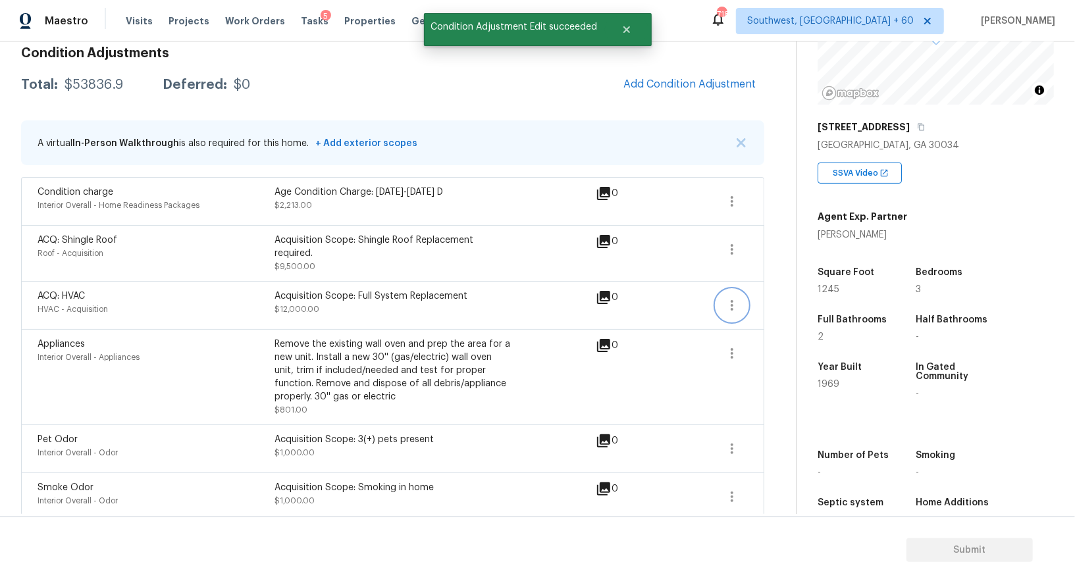
click at [733, 307] on icon "button" at bounding box center [732, 305] width 3 height 11
click at [791, 298] on div "Edit" at bounding box center [807, 301] width 103 height 13
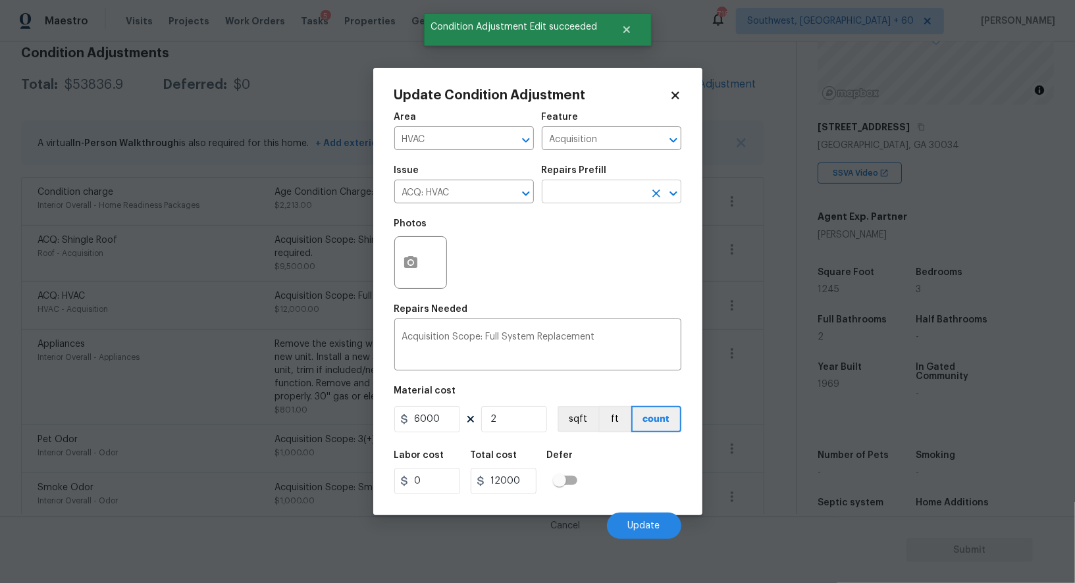
click at [573, 194] on input "text" at bounding box center [593, 193] width 103 height 20
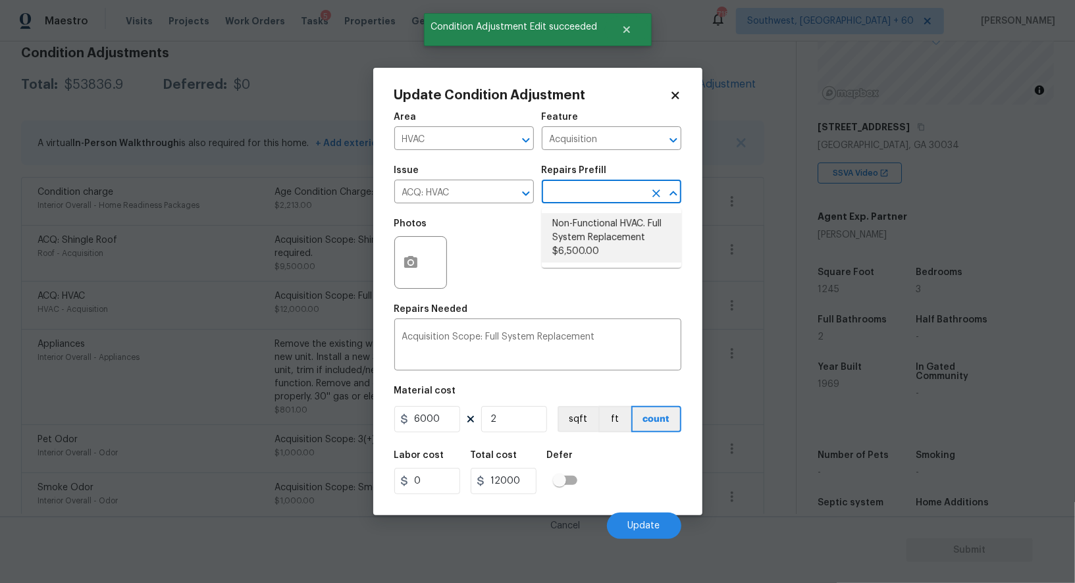
click at [587, 233] on li "Non-Functional HVAC. Full System Replacement $6,500.00" at bounding box center [612, 237] width 140 height 49
type input "6500"
type input "13000"
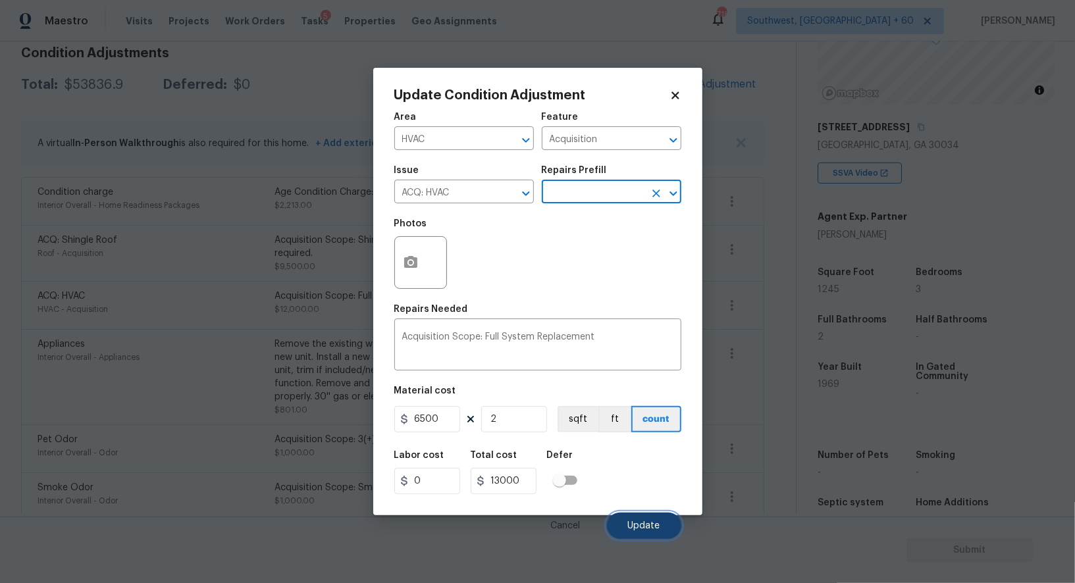
click at [636, 521] on button "Update" at bounding box center [644, 526] width 74 height 26
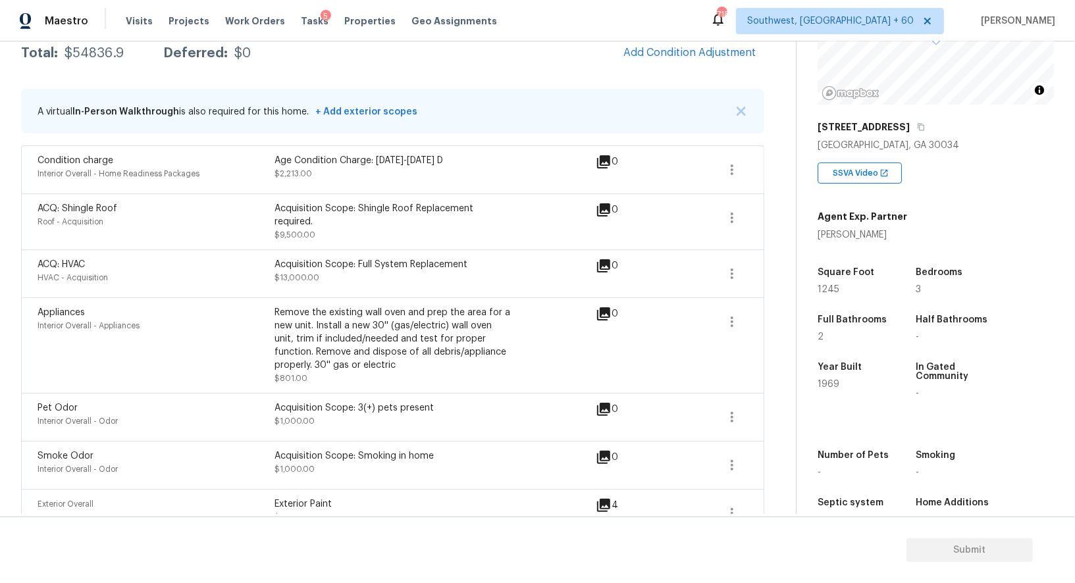
scroll to position [228, 0]
click at [723, 416] on button "button" at bounding box center [732, 416] width 32 height 32
click at [716, 410] on button "button" at bounding box center [732, 416] width 32 height 32
click at [788, 406] on div "Edit" at bounding box center [807, 411] width 103 height 13
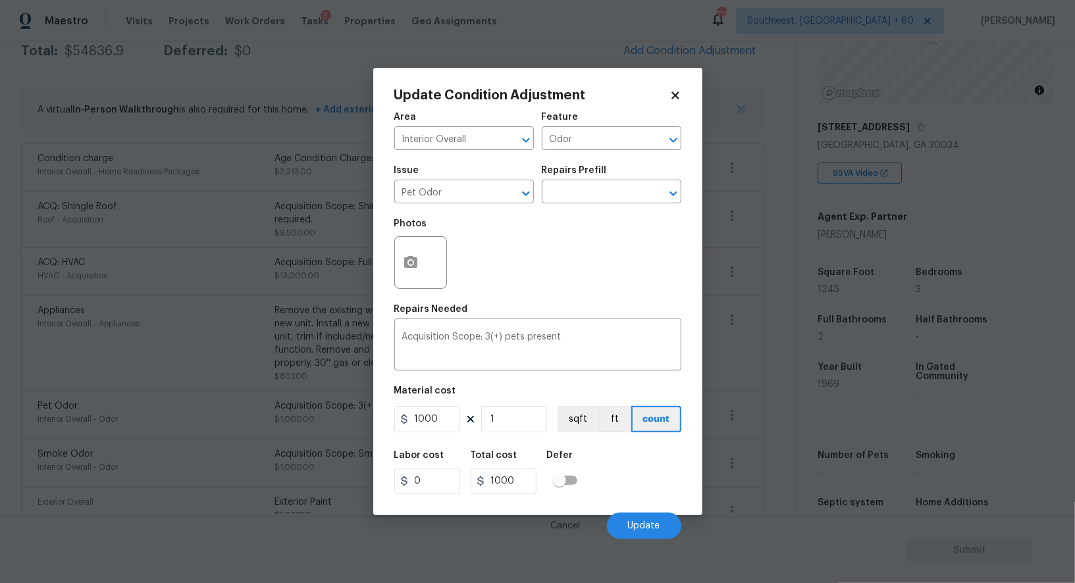
click at [578, 182] on div "Repairs Prefill" at bounding box center [612, 174] width 140 height 17
click at [578, 188] on input "text" at bounding box center [593, 193] width 103 height 20
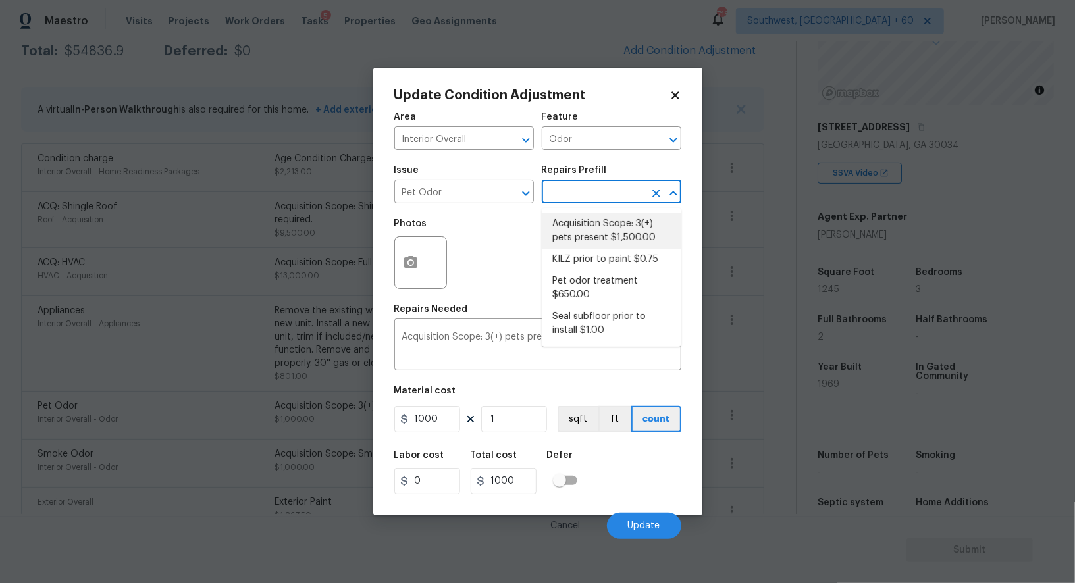
click at [596, 226] on li "Acquisition Scope: 3(+) pets present $1,500.00" at bounding box center [612, 231] width 140 height 36
type input "1500"
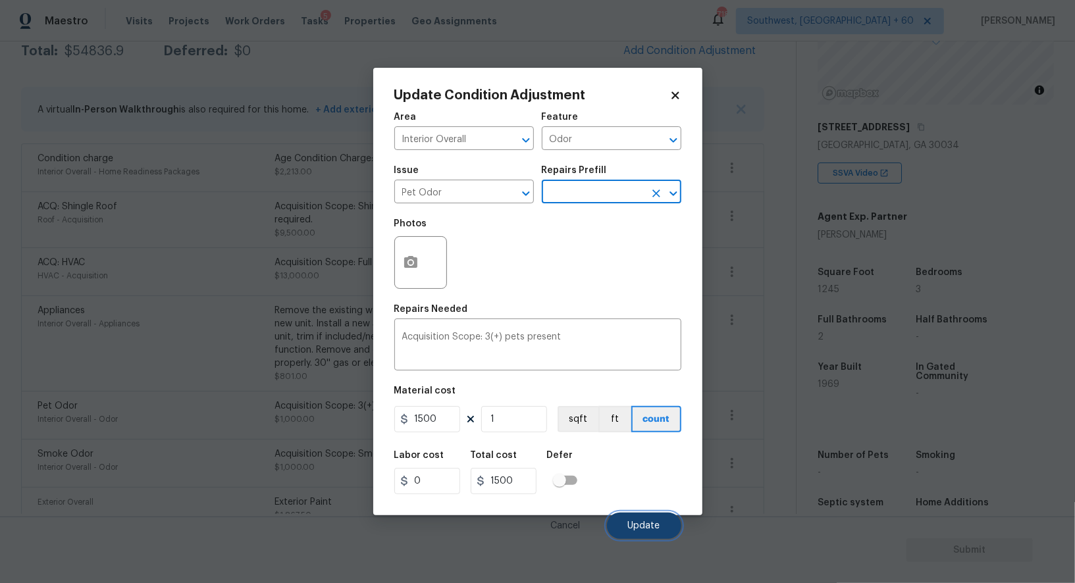
click at [656, 523] on span "Update" at bounding box center [644, 526] width 32 height 10
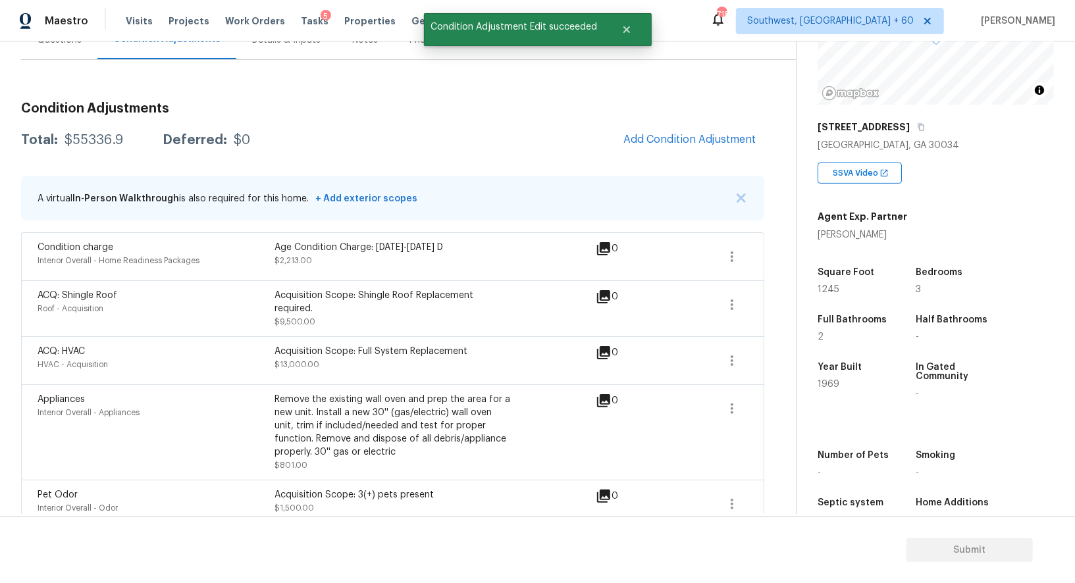
scroll to position [111, 0]
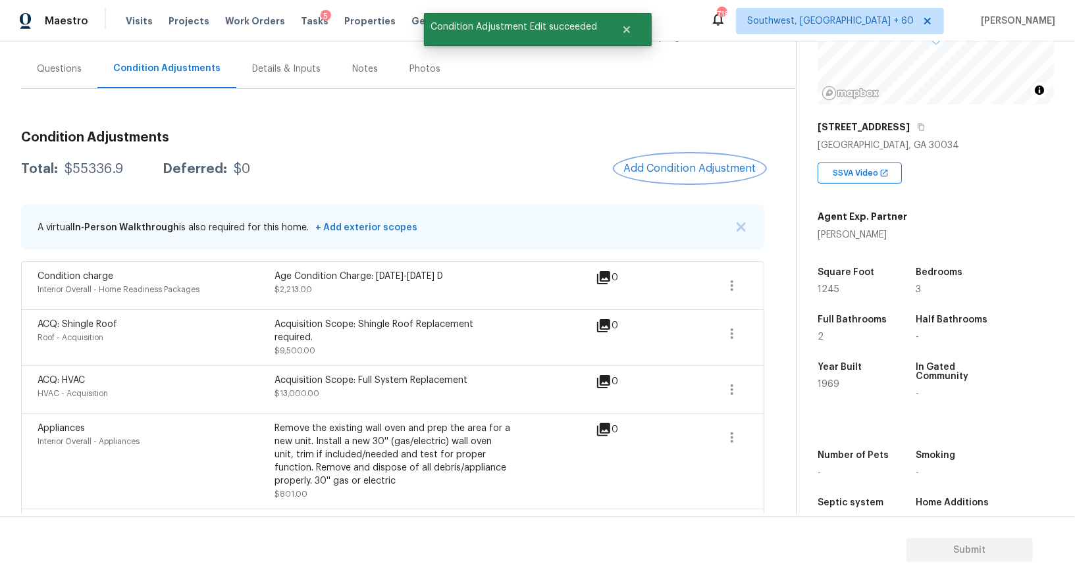
click at [677, 164] on span "Add Condition Adjustment" at bounding box center [689, 169] width 133 height 12
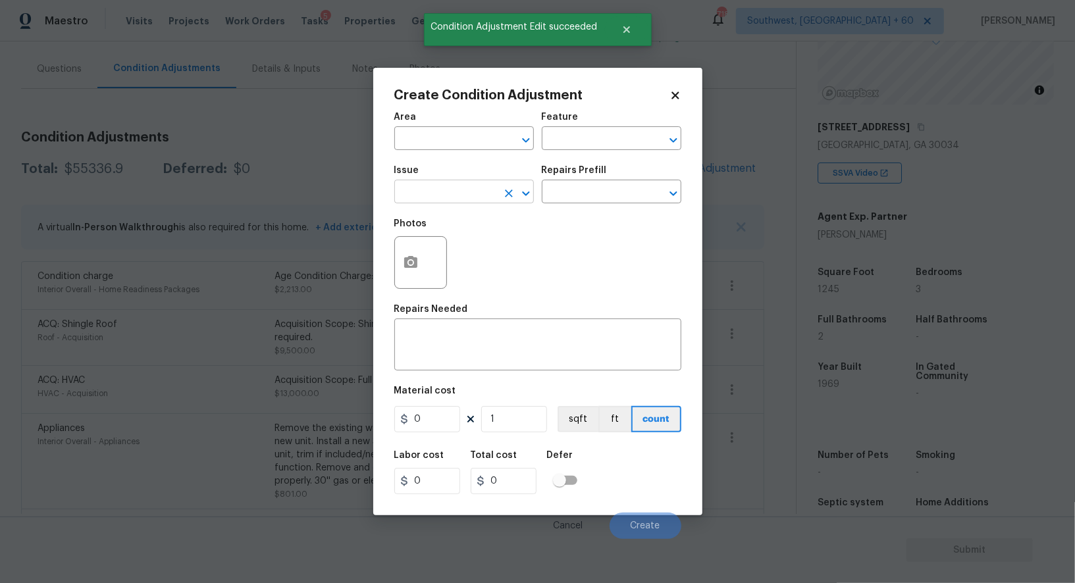
click at [460, 196] on input "text" at bounding box center [445, 193] width 103 height 20
click at [454, 269] on li "Smoke Odor" at bounding box center [464, 278] width 140 height 22
type input "Smoke Odor"
click at [613, 176] on div "Repairs Prefill" at bounding box center [612, 174] width 140 height 17
click at [604, 191] on input "text" at bounding box center [593, 193] width 103 height 20
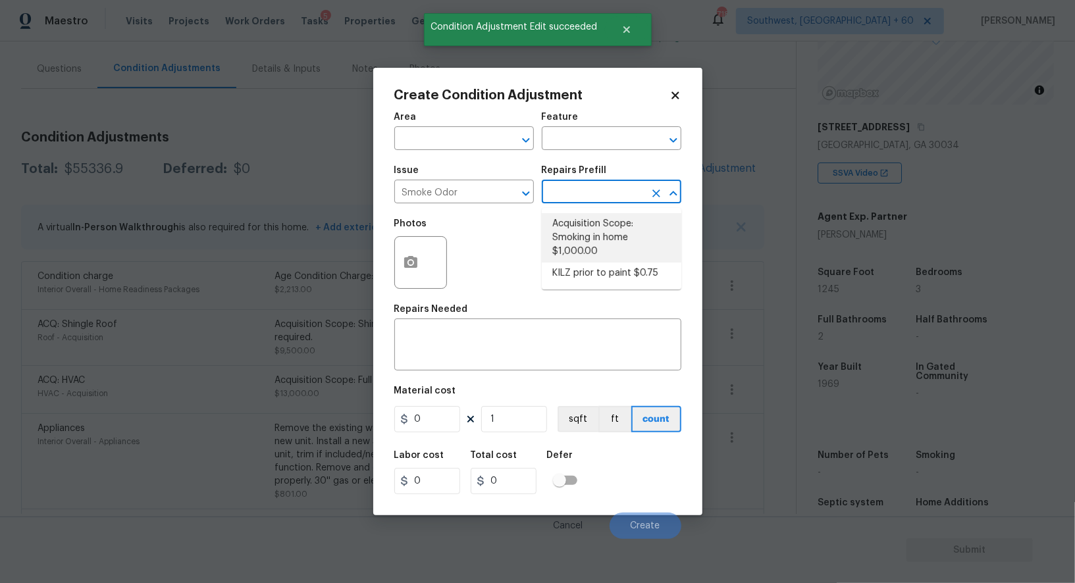
click at [602, 231] on li "Acquisition Scope: Smoking in home $1,000.00" at bounding box center [612, 237] width 140 height 49
type textarea "Acquisition Scope: Smoking in home"
type input "1000"
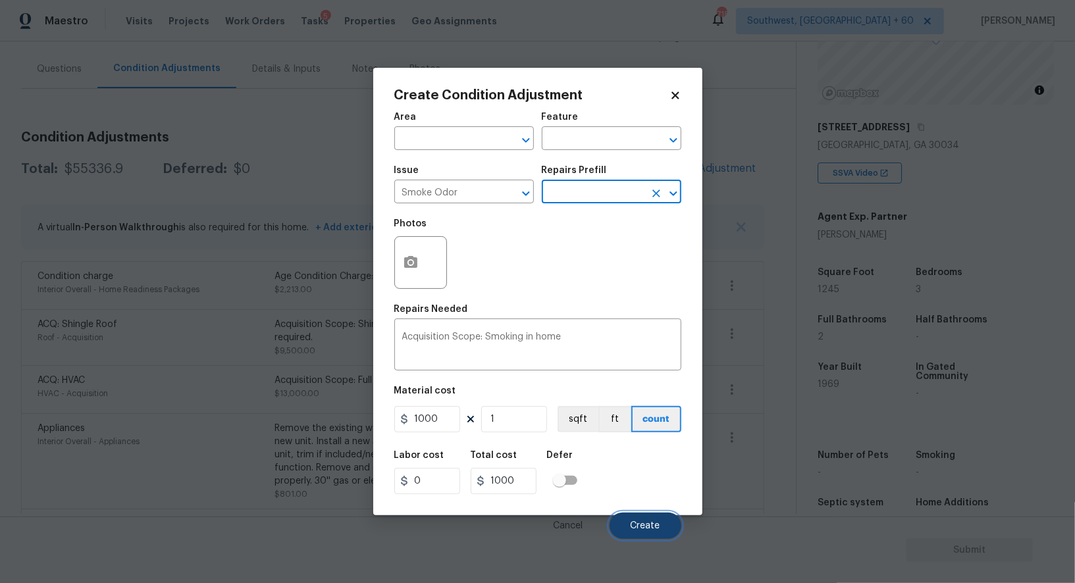
click at [648, 525] on span "Create" at bounding box center [646, 526] width 30 height 10
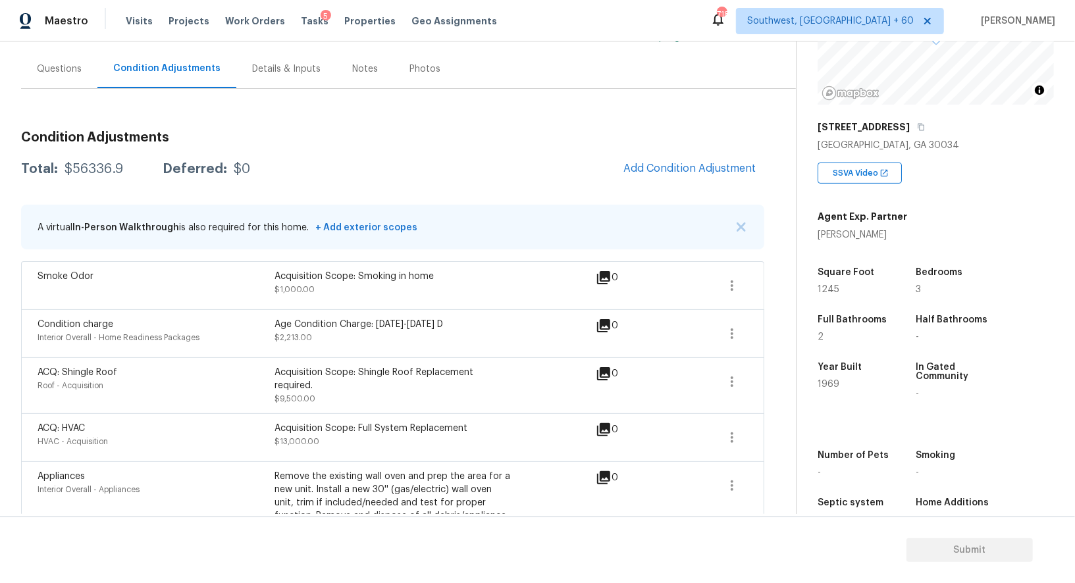
click at [694, 176] on button "Add Condition Adjustment" at bounding box center [690, 169] width 149 height 28
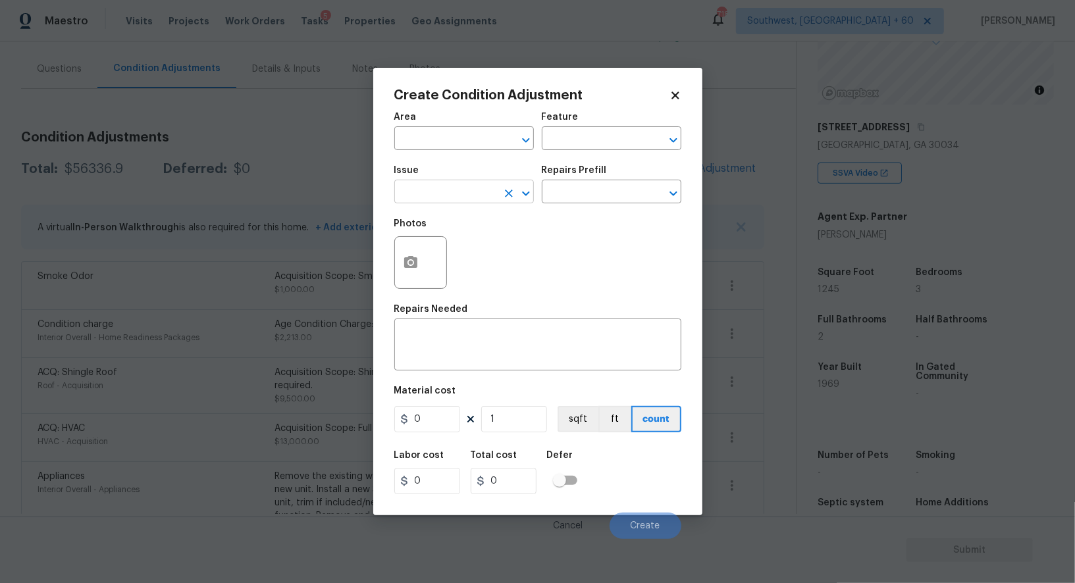
click at [481, 198] on input "text" at bounding box center [445, 193] width 103 height 20
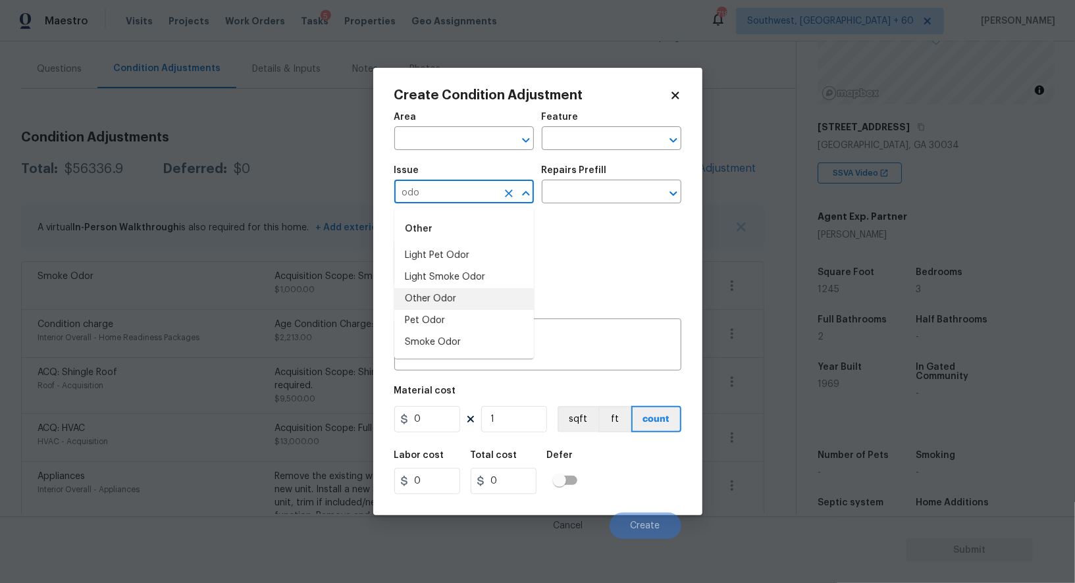
click at [442, 297] on li "Other Odor" at bounding box center [464, 299] width 140 height 22
type input "Other Odor"
click at [559, 217] on div "Photos" at bounding box center [537, 254] width 287 height 86
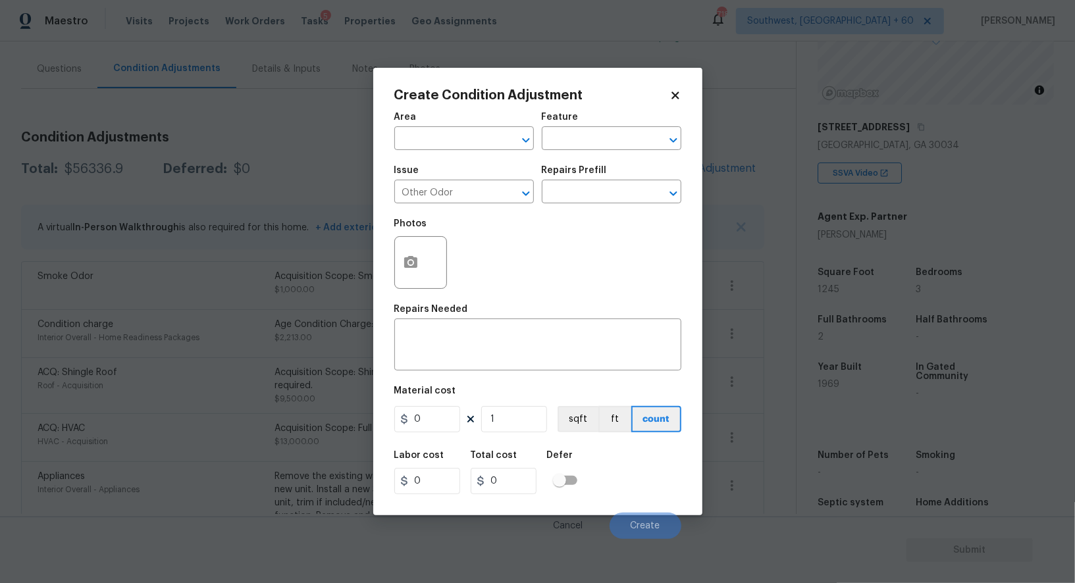
click at [568, 206] on div "Issue Other Odor ​ Repairs Prefill ​" at bounding box center [537, 184] width 287 height 53
click at [586, 186] on input "text" at bounding box center [593, 193] width 103 height 20
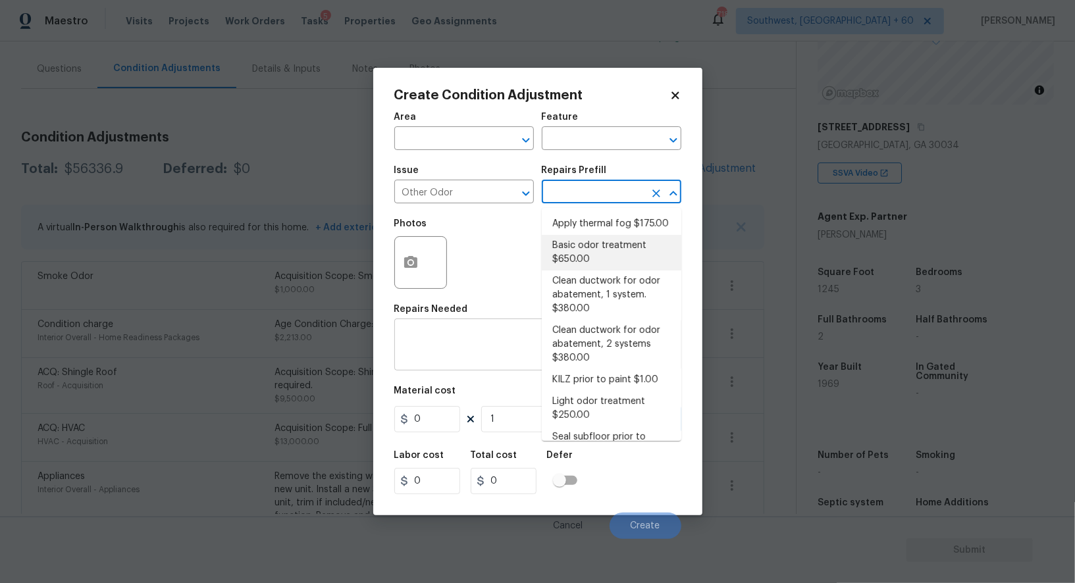
click at [469, 344] on textarea at bounding box center [537, 346] width 271 height 28
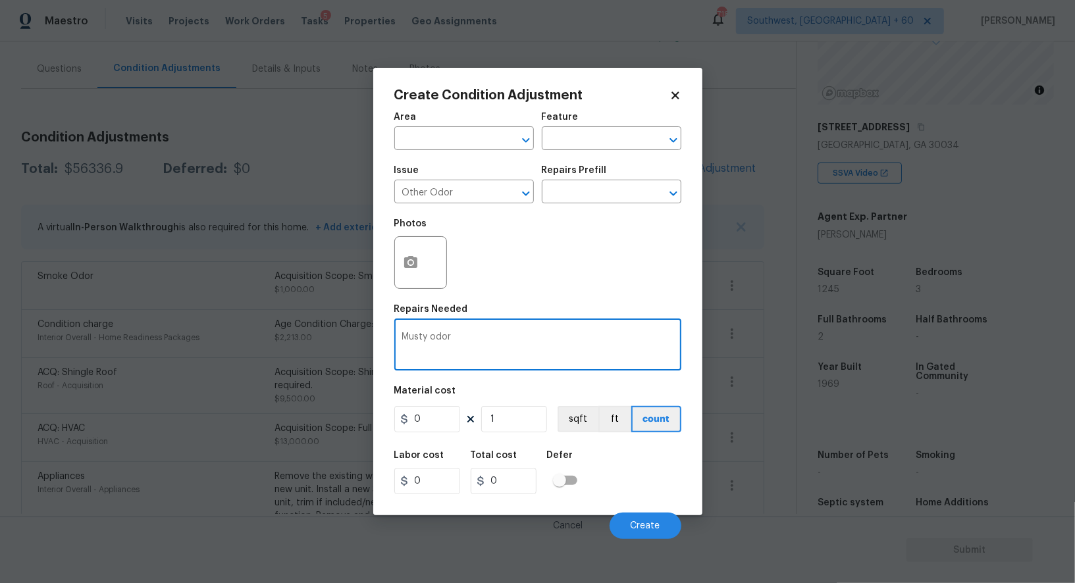
type textarea "Musty odor"
click at [437, 413] on input "0" at bounding box center [427, 419] width 66 height 26
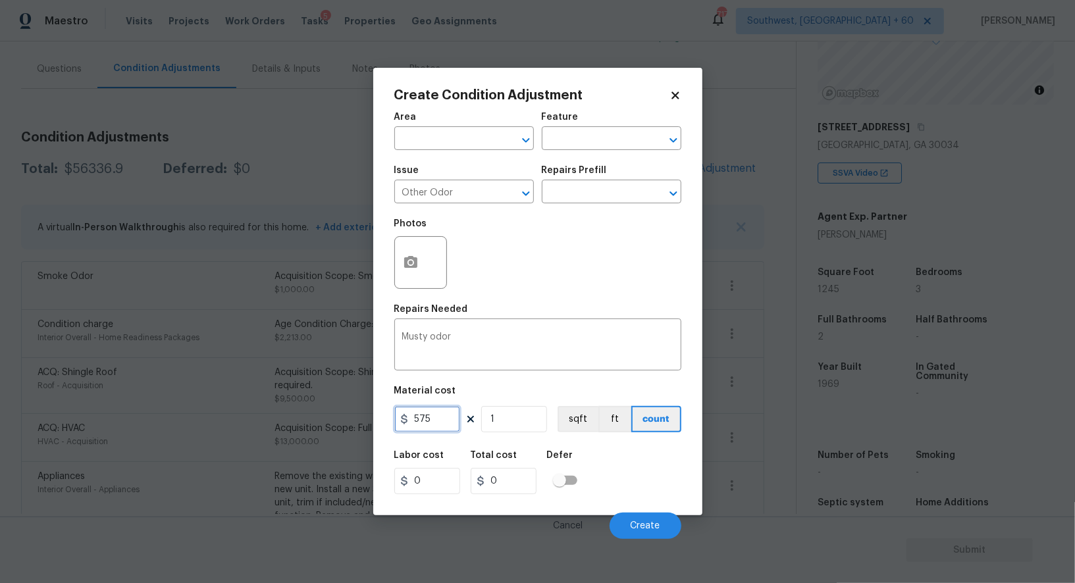
type input "575"
click at [503, 479] on input "0" at bounding box center [504, 481] width 66 height 26
type input "575"
click at [510, 426] on input "1" at bounding box center [514, 419] width 66 height 26
click at [652, 525] on span "Create" at bounding box center [646, 526] width 30 height 10
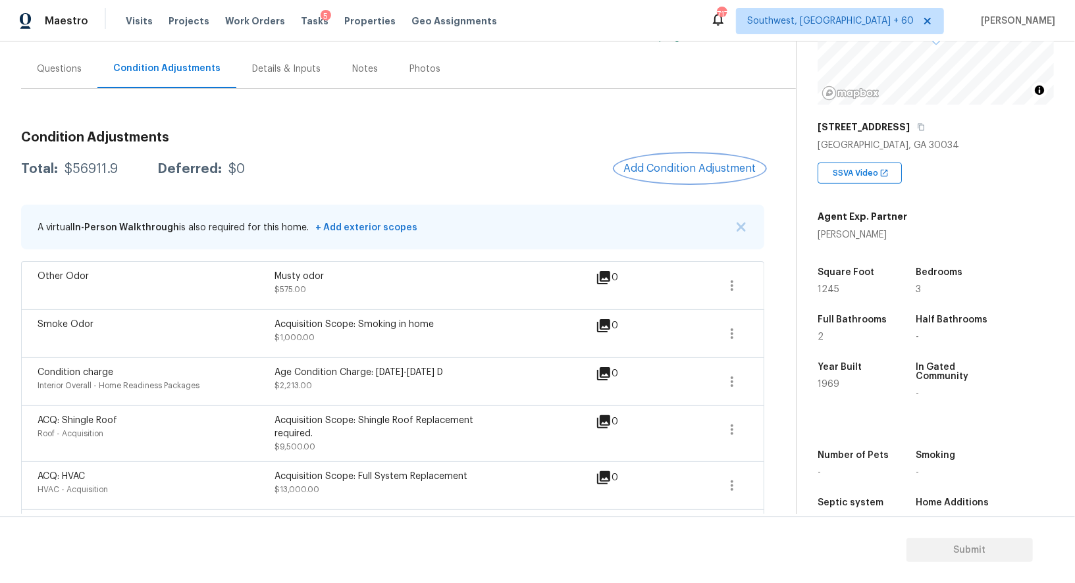
click at [698, 179] on button "Add Condition Adjustment" at bounding box center [690, 169] width 149 height 28
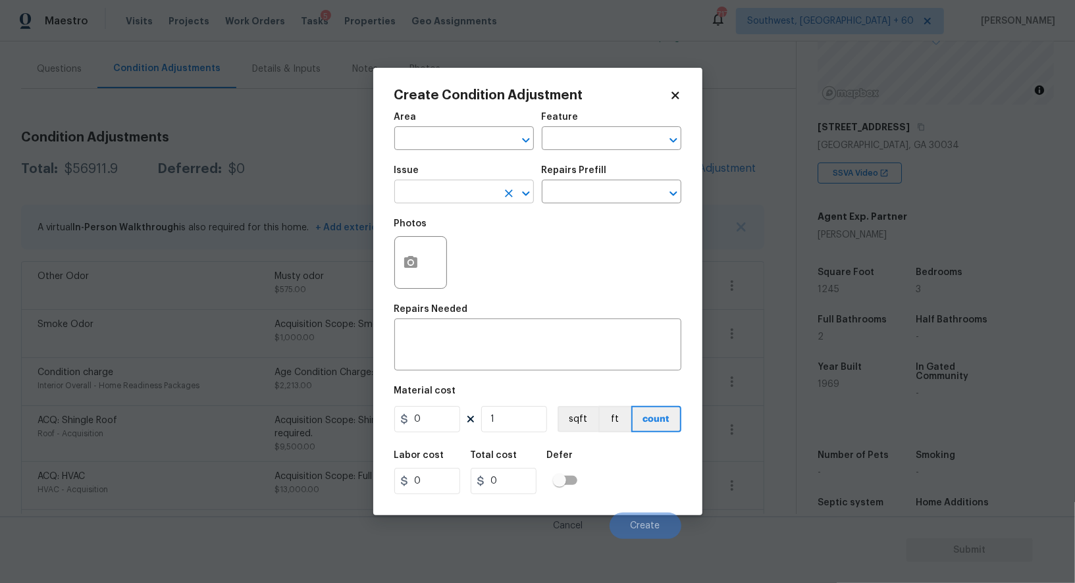
click at [446, 192] on input "text" at bounding box center [445, 193] width 103 height 20
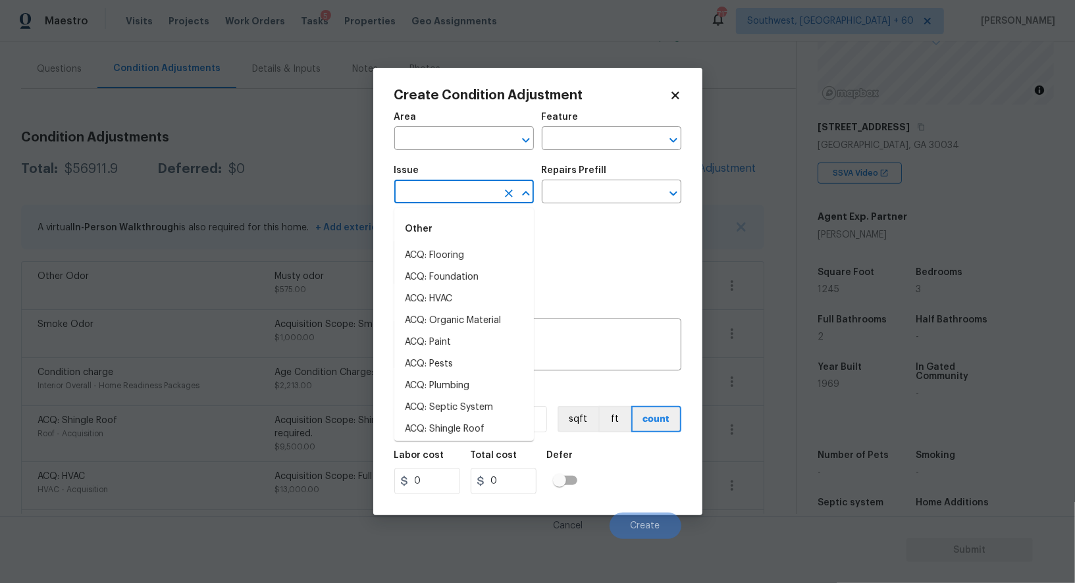
click at [304, 157] on body "Maestro Visits Projects Work Orders Tasks 5 Properties Geo Assignments [GEOGRAP…" at bounding box center [537, 291] width 1075 height 583
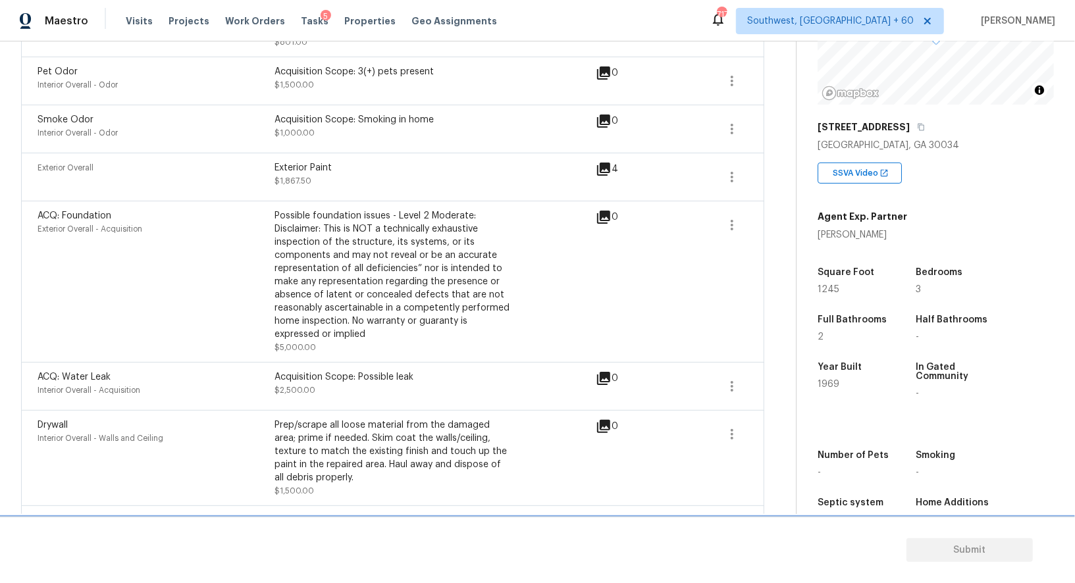
scroll to position [660, 0]
click at [411, 46] on div "Appliances Interior Overall - Appliances Remove the existing wall oven and prep…" at bounding box center [392, 7] width 743 height 95
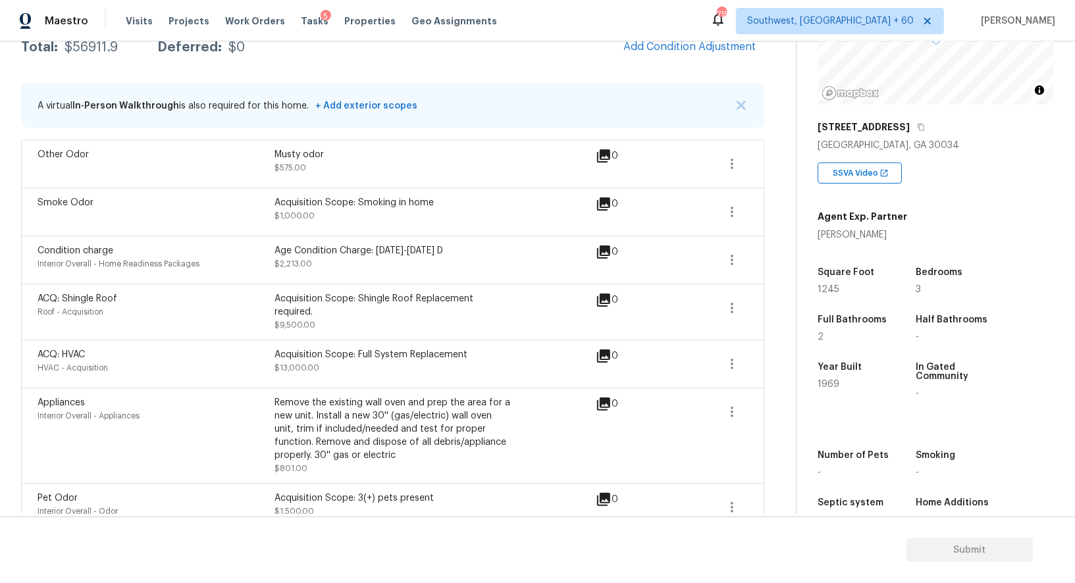
scroll to position [0, 0]
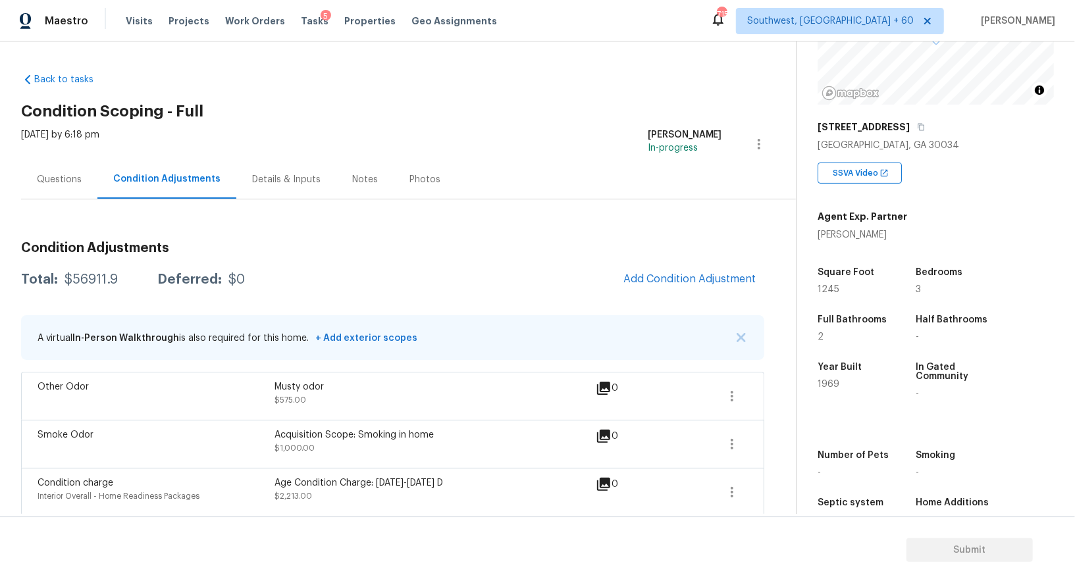
click at [62, 166] on div "Questions" at bounding box center [59, 179] width 76 height 39
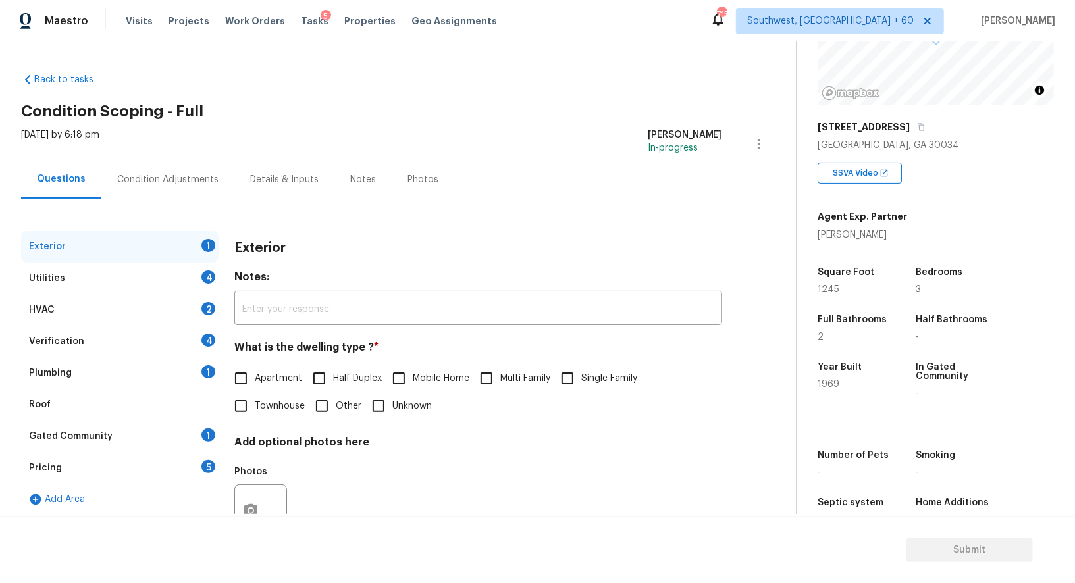
click at [97, 340] on div "Verification 4" at bounding box center [120, 342] width 198 height 32
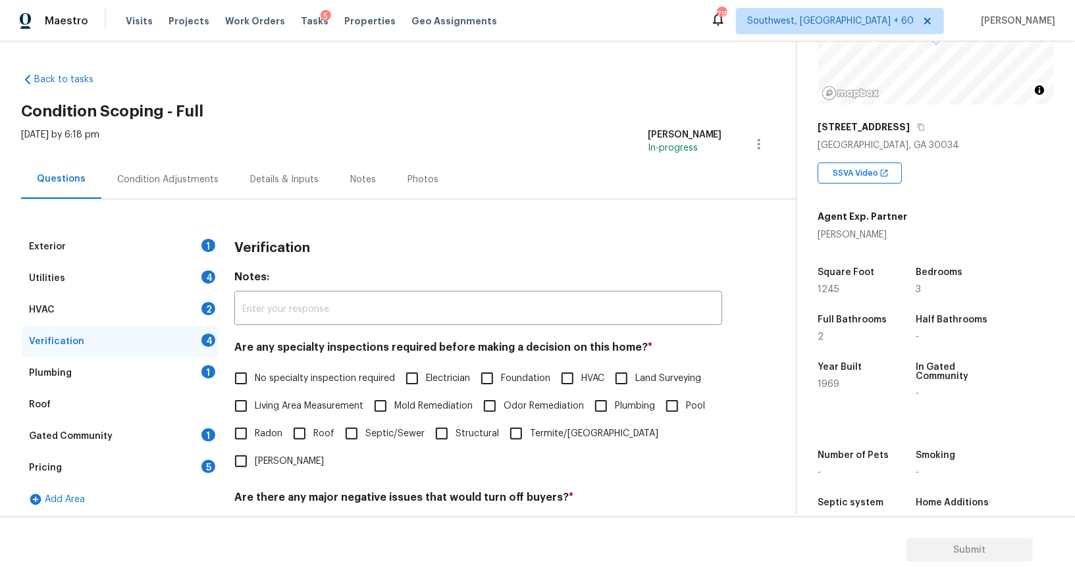
scroll to position [168, 0]
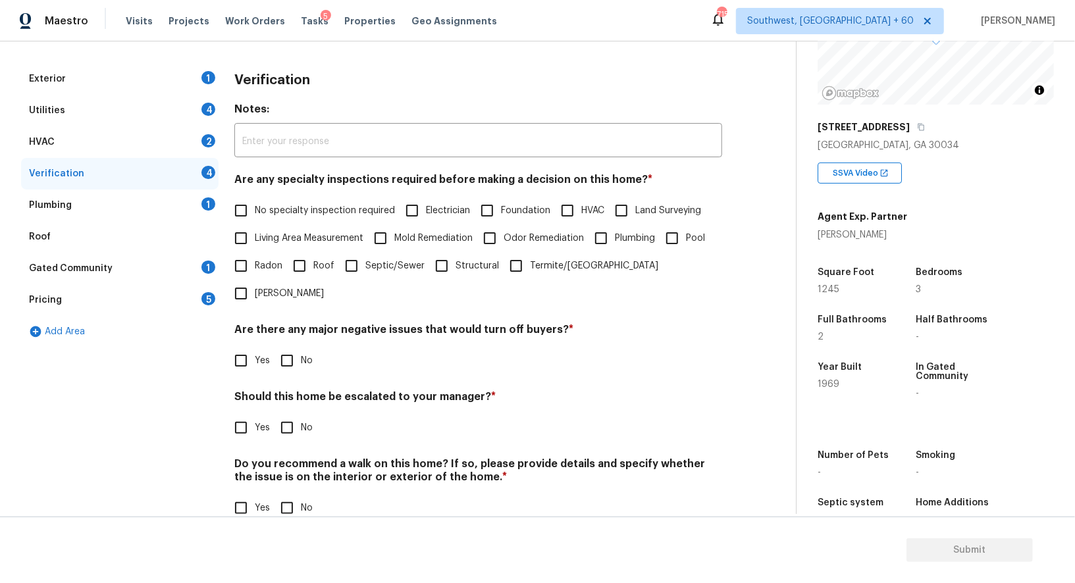
click at [246, 414] on input "Yes" at bounding box center [241, 428] width 28 height 28
checkbox input "true"
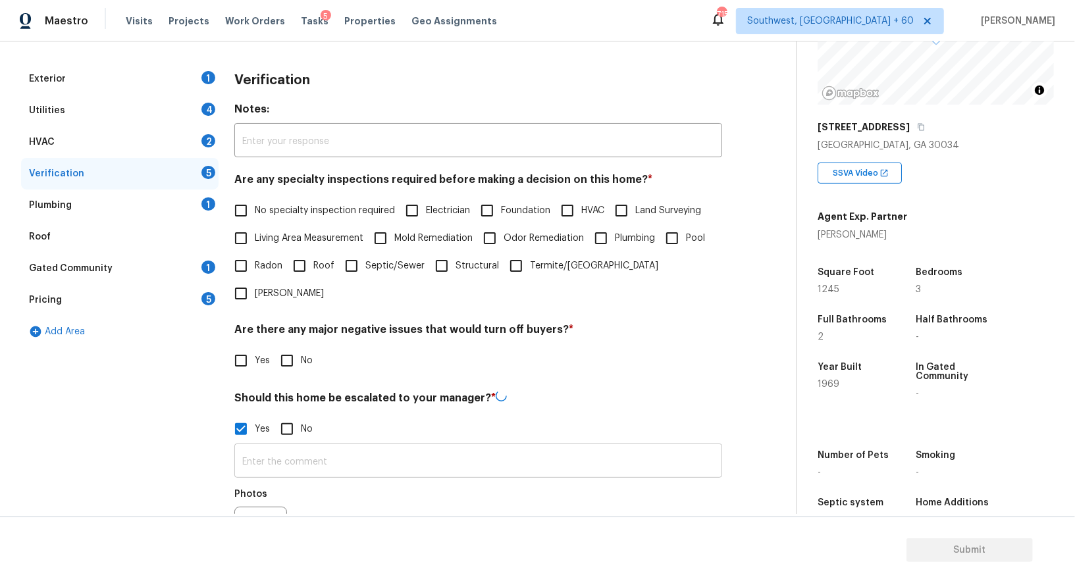
click at [283, 447] on input "text" at bounding box center [478, 462] width 488 height 31
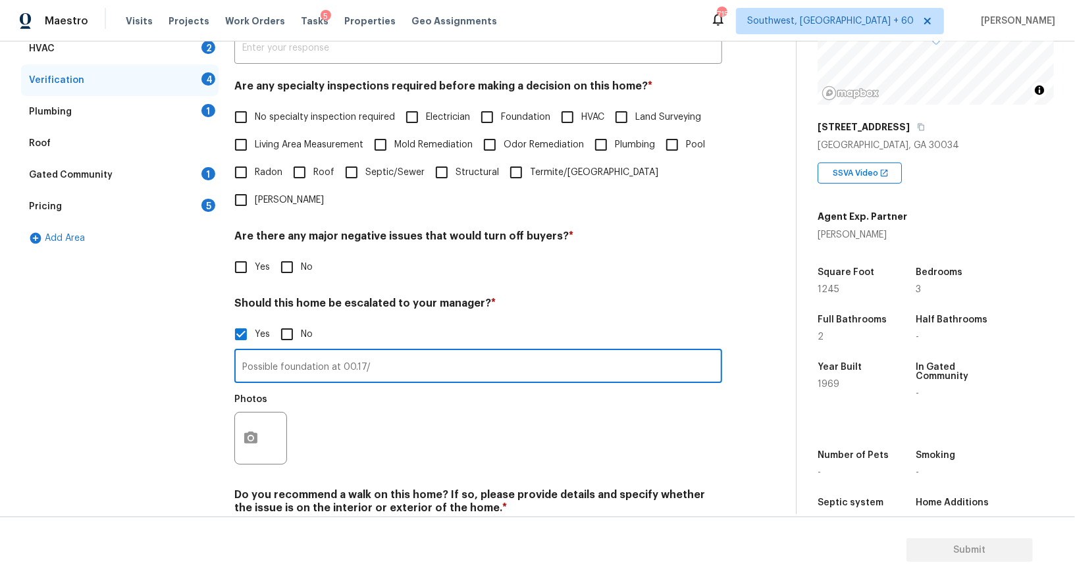
scroll to position [289, 0]
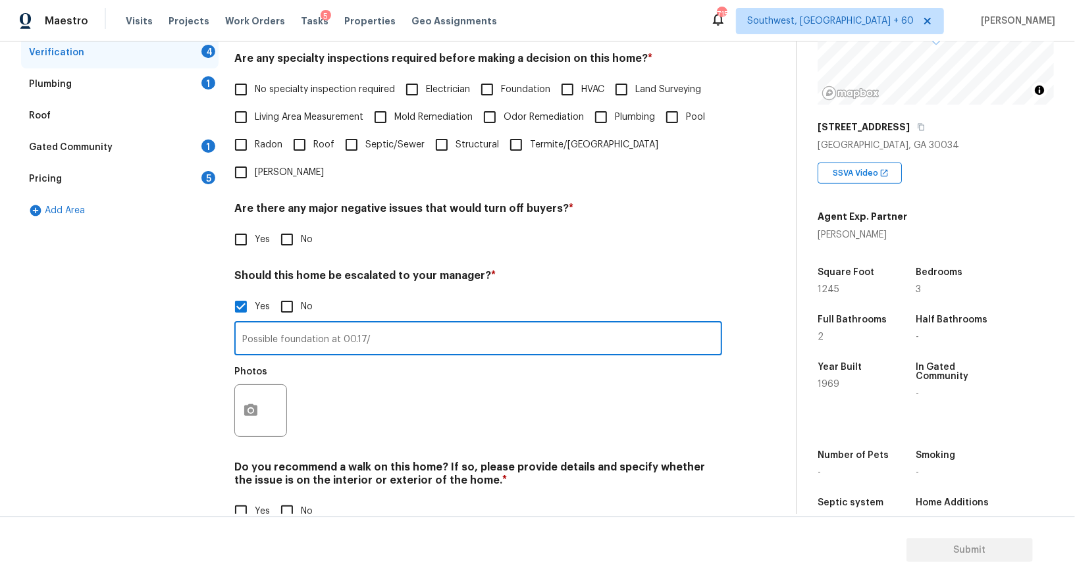
type input "Possible foundation at 00.17/"
click at [248, 403] on icon "button" at bounding box center [251, 411] width 16 height 16
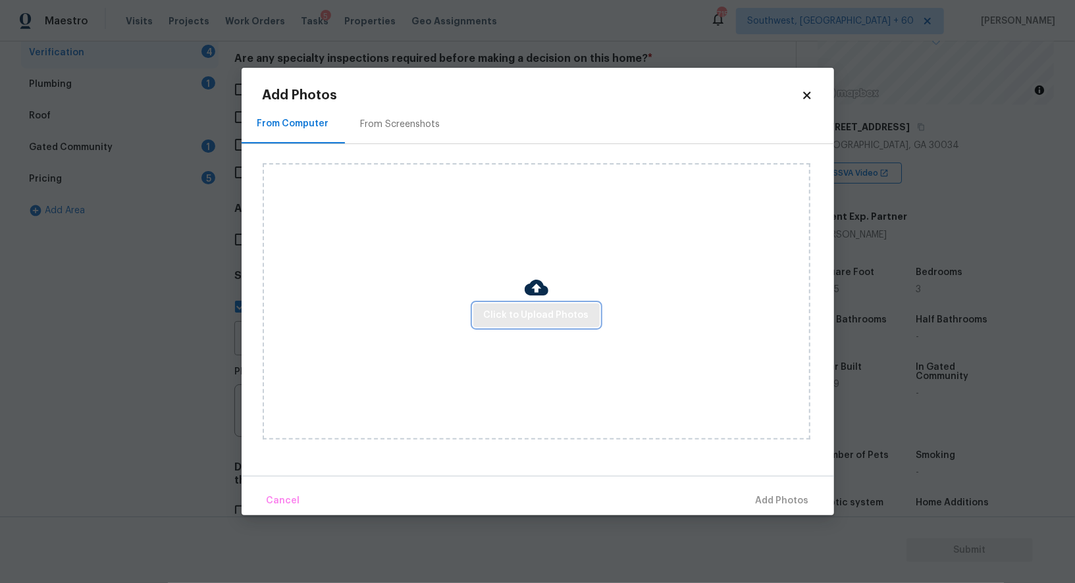
click at [554, 307] on span "Click to Upload Photos" at bounding box center [536, 315] width 105 height 16
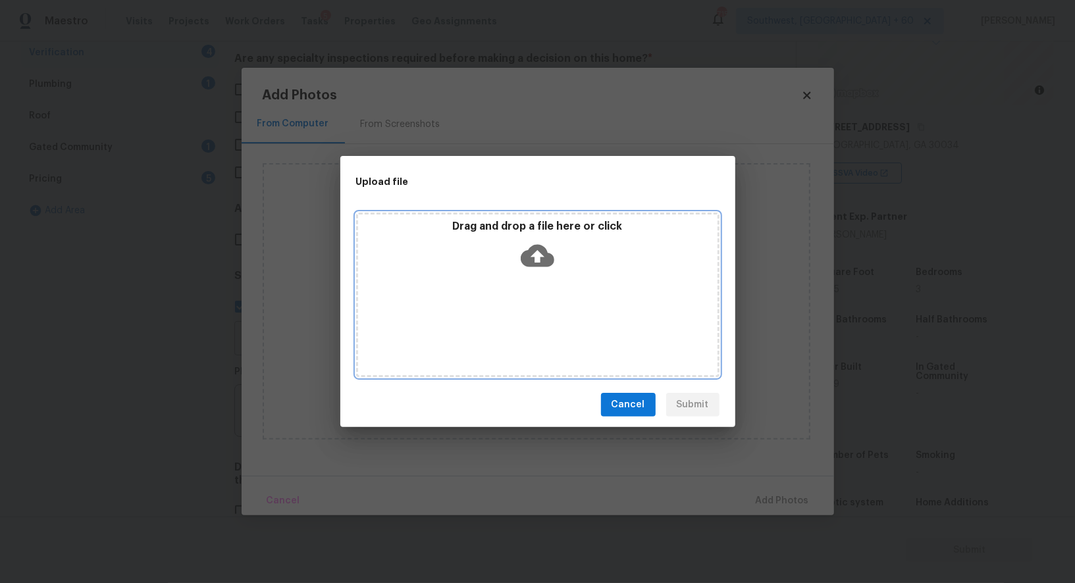
click at [541, 260] on icon at bounding box center [538, 256] width 34 height 22
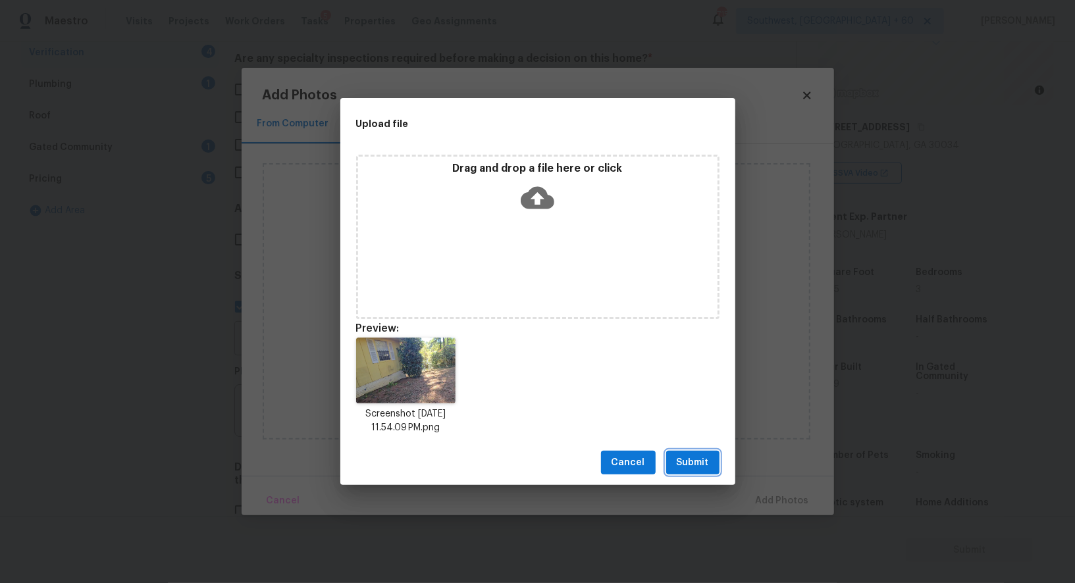
click at [694, 463] on span "Submit" at bounding box center [693, 463] width 32 height 16
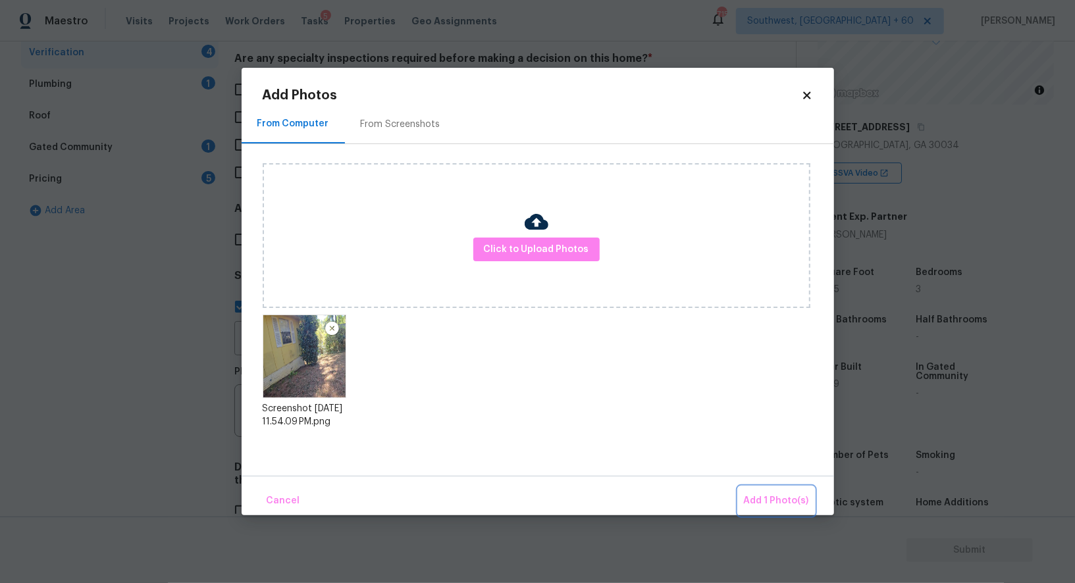
click at [767, 503] on span "Add 1 Photo(s)" at bounding box center [776, 501] width 65 height 16
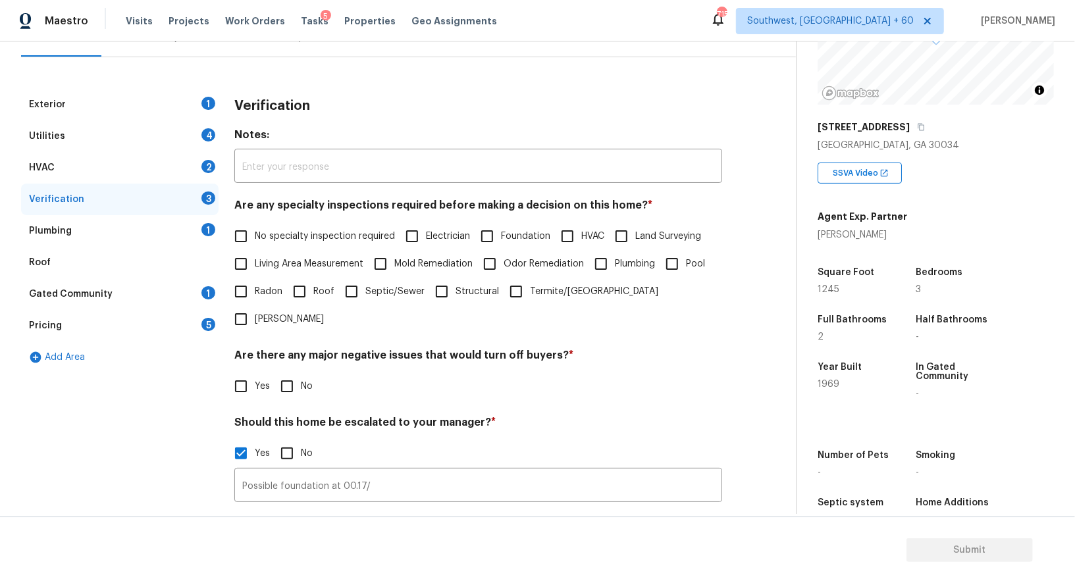
scroll to position [0, 0]
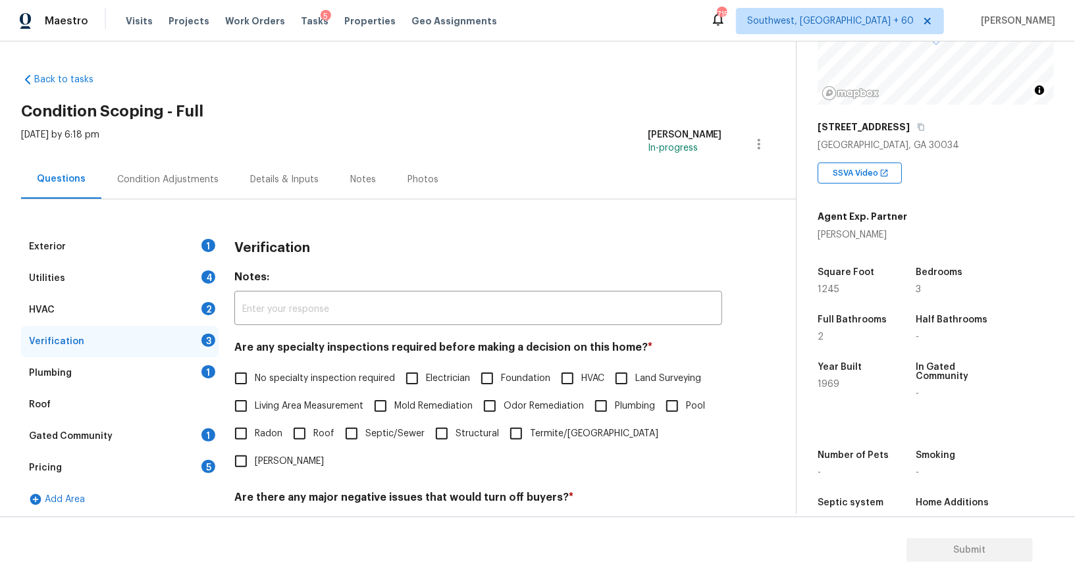
click at [194, 174] on div "Condition Adjustments" at bounding box center [167, 179] width 101 height 13
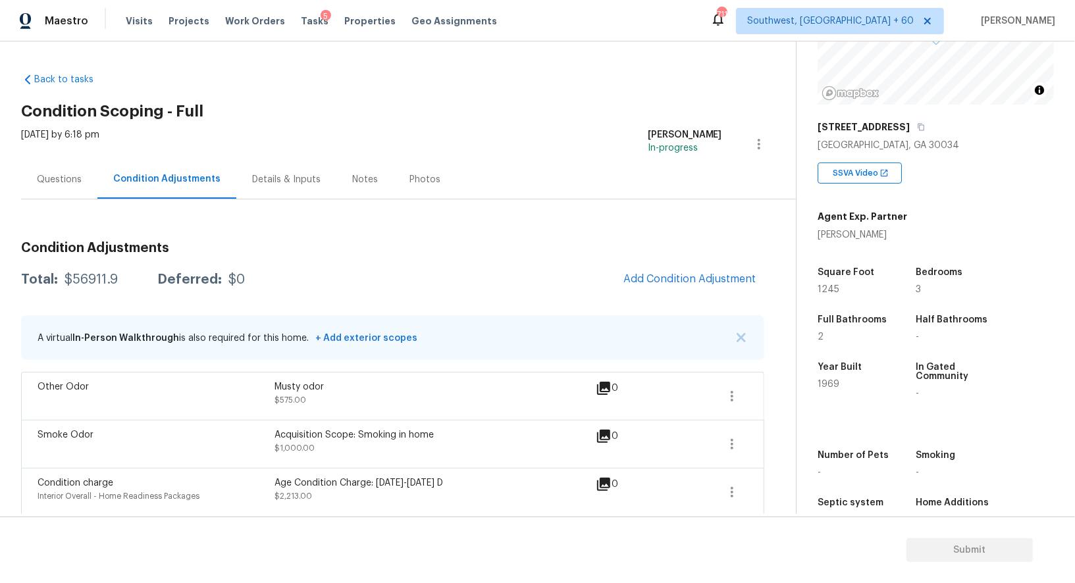
scroll to position [1163, 0]
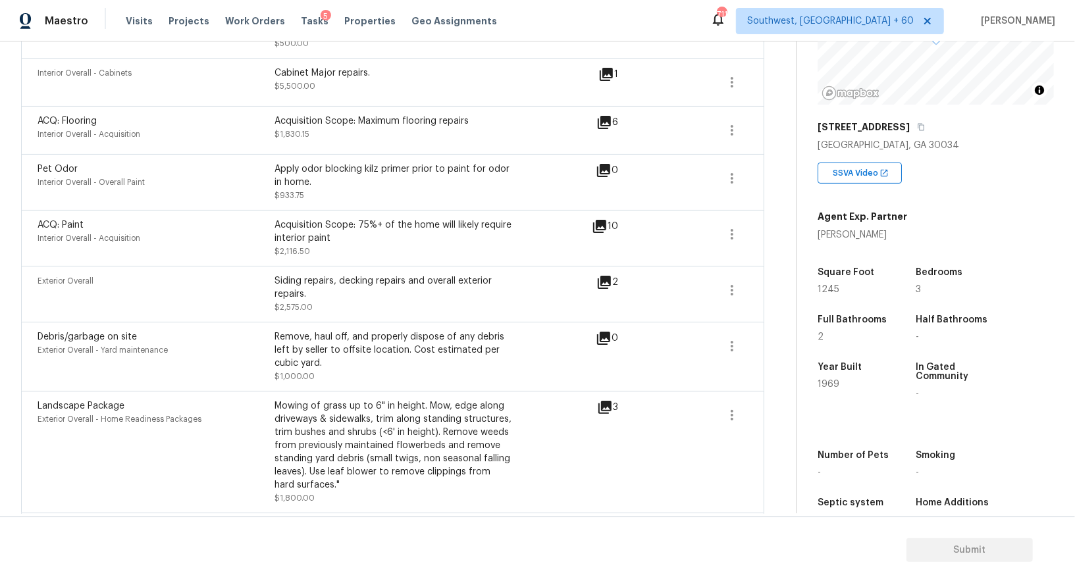
click at [603, 280] on icon at bounding box center [604, 282] width 13 height 13
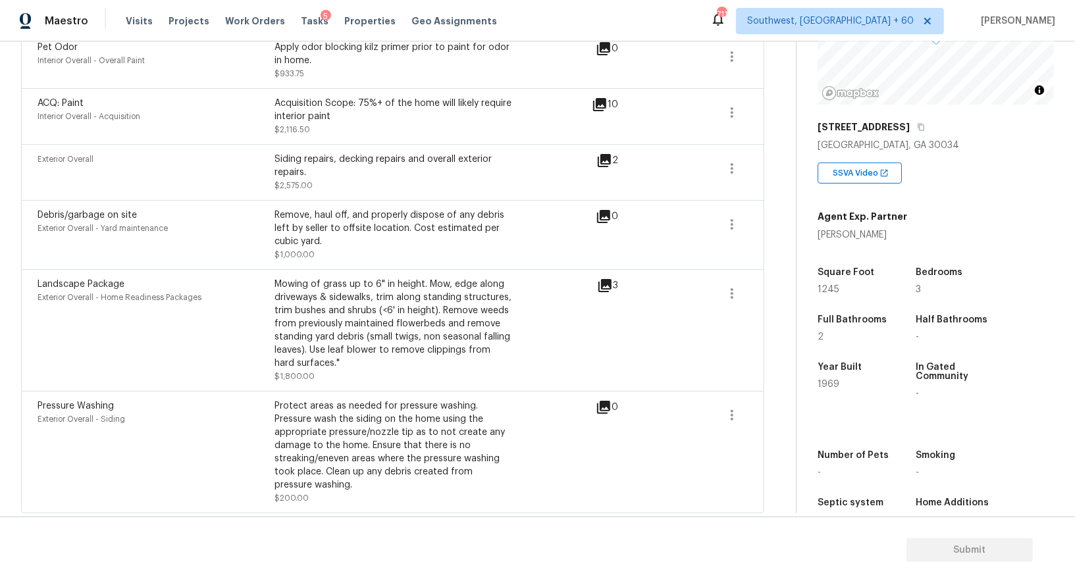
scroll to position [1271, 0]
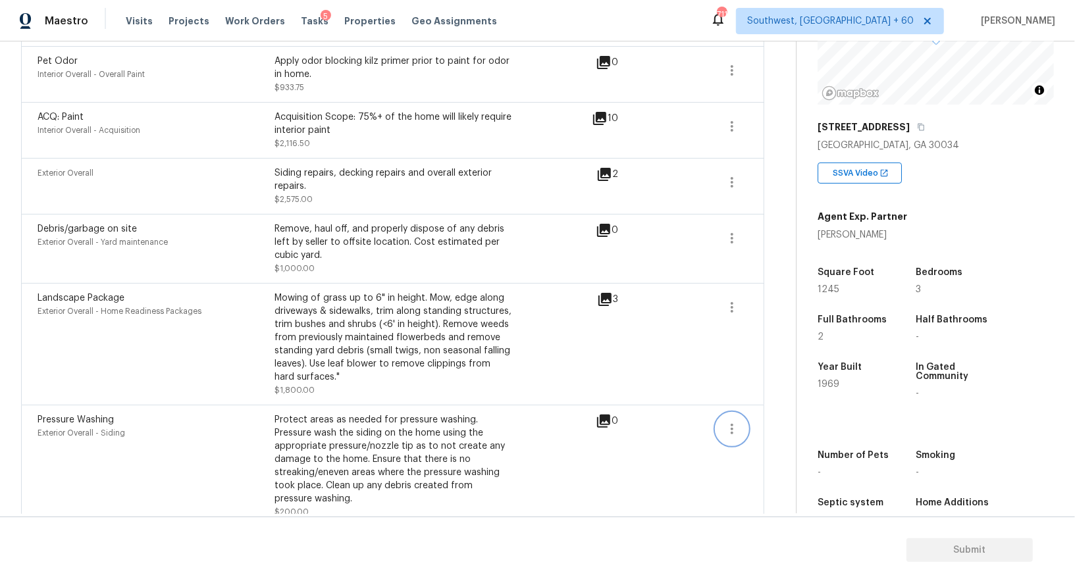
click at [745, 430] on button "button" at bounding box center [732, 429] width 32 height 32
click at [783, 425] on div "Edit" at bounding box center [807, 423] width 103 height 13
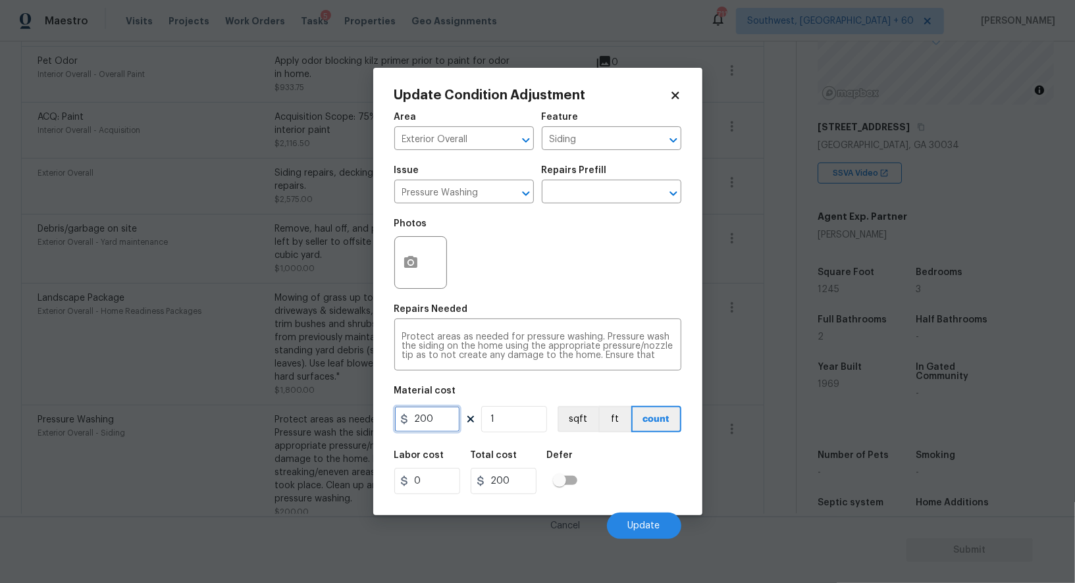
click at [440, 419] on input "200" at bounding box center [427, 419] width 66 height 26
type input "300"
click at [496, 454] on h5 "Total cost" at bounding box center [494, 455] width 47 height 9
type input "300"
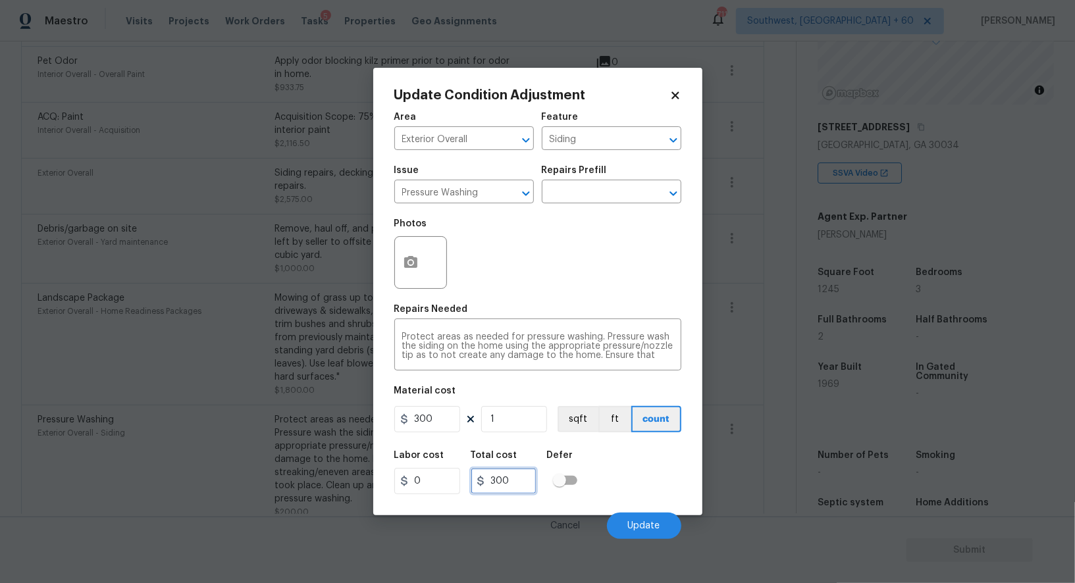
click at [524, 479] on input "300" at bounding box center [504, 481] width 66 height 26
click at [637, 524] on span "Update" at bounding box center [644, 526] width 32 height 10
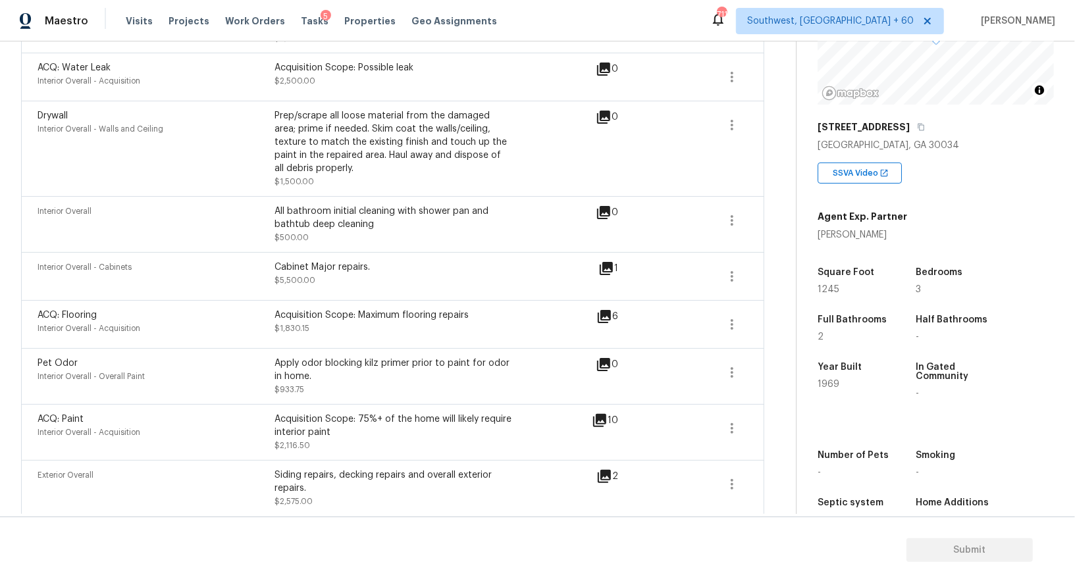
scroll to position [963, 0]
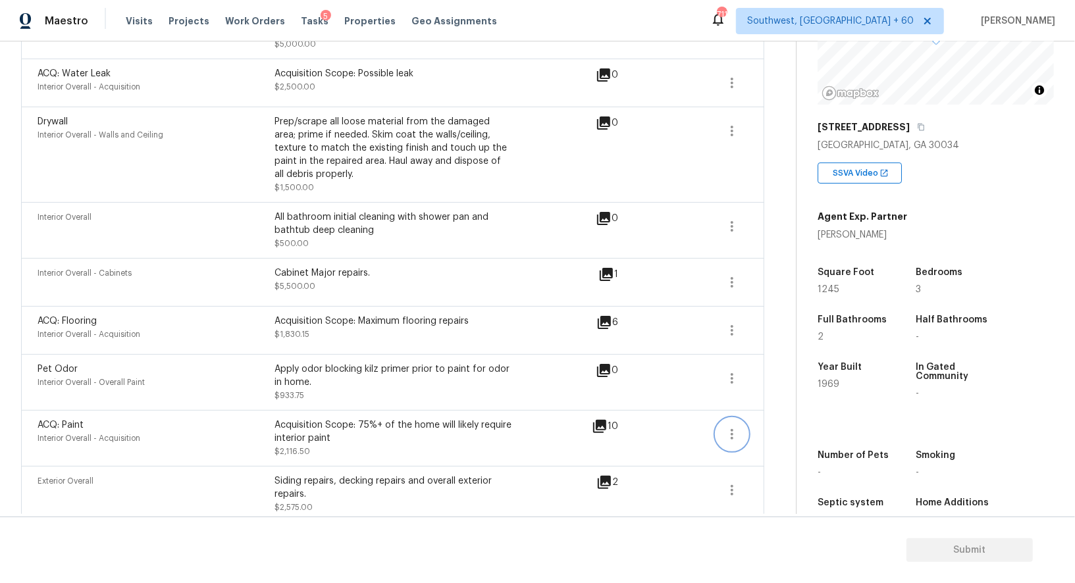
click at [730, 428] on icon "button" at bounding box center [732, 435] width 16 height 16
click at [776, 426] on div "Edit" at bounding box center [807, 428] width 103 height 13
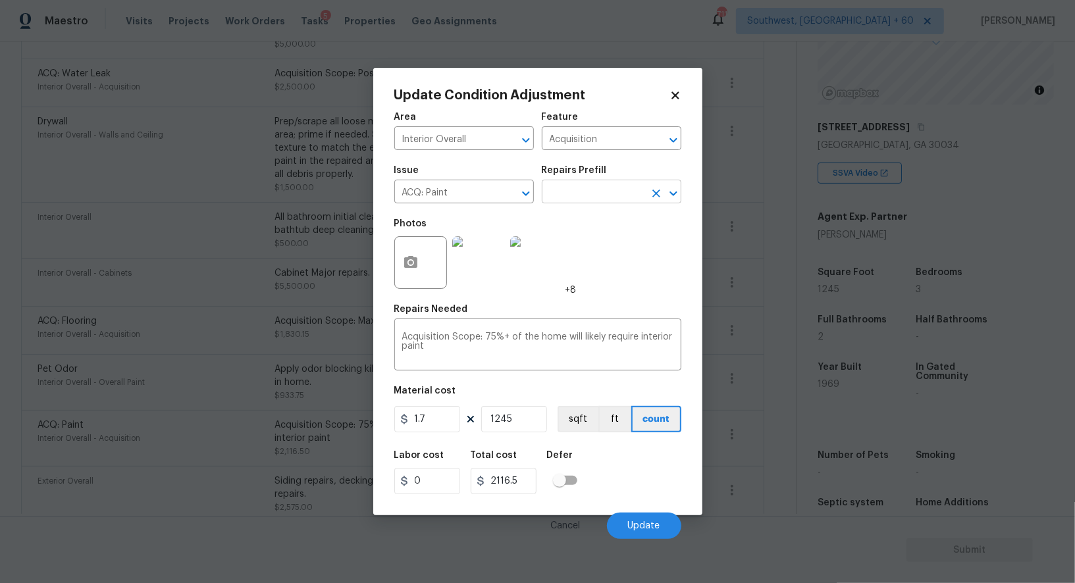
click at [583, 191] on input "text" at bounding box center [593, 193] width 103 height 20
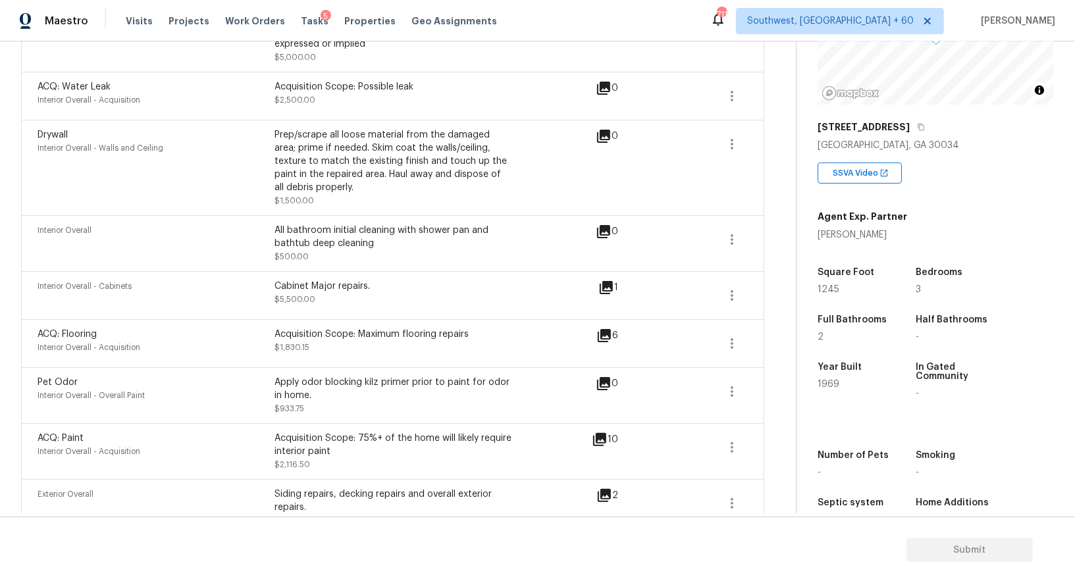
scroll to position [943, 0]
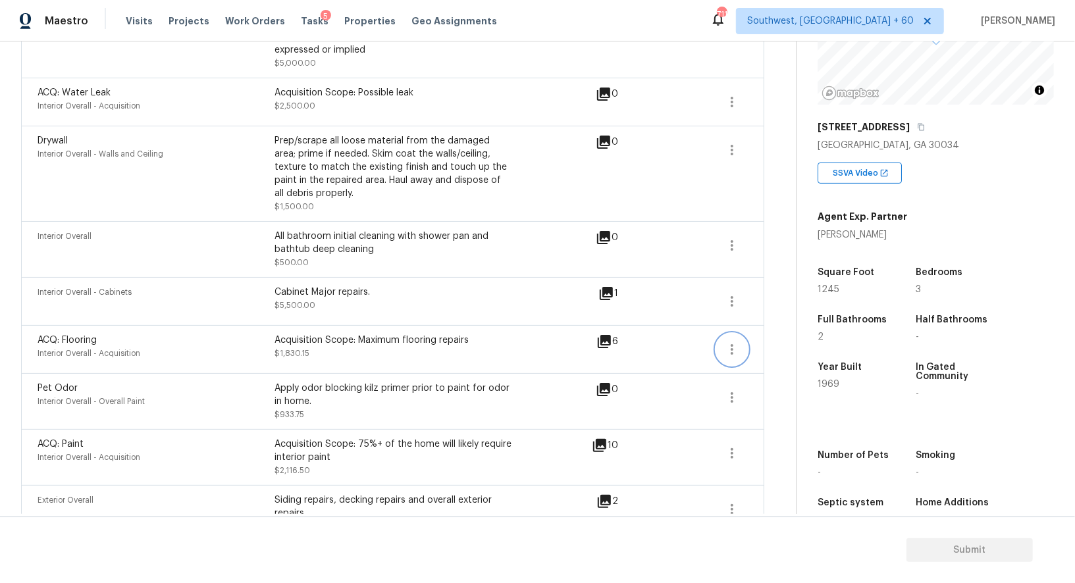
click at [731, 347] on icon "button" at bounding box center [732, 349] width 3 height 11
click at [766, 340] on div "Edit" at bounding box center [807, 343] width 103 height 13
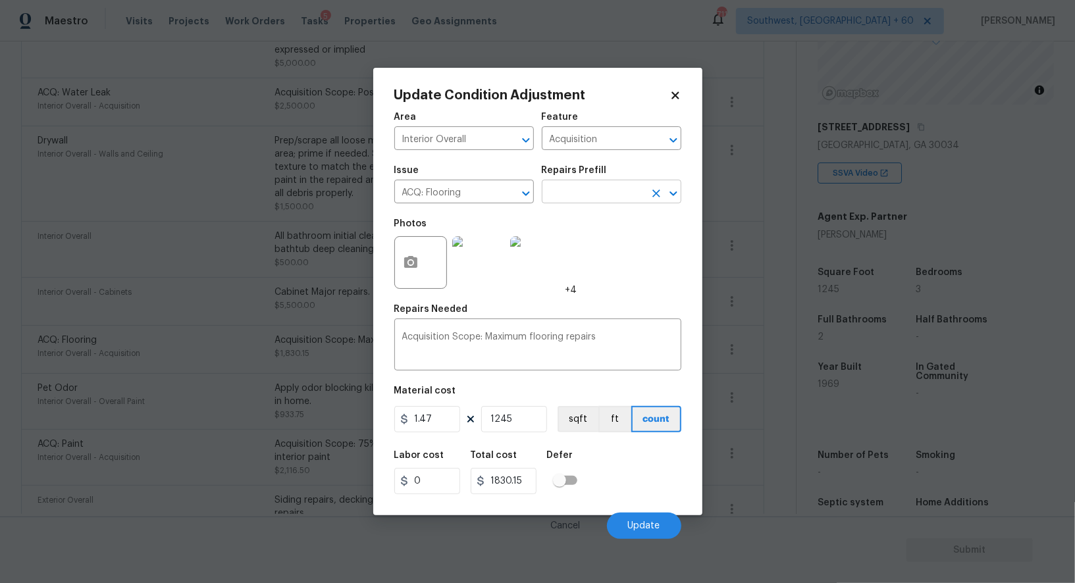
click at [597, 184] on input "text" at bounding box center [593, 193] width 103 height 20
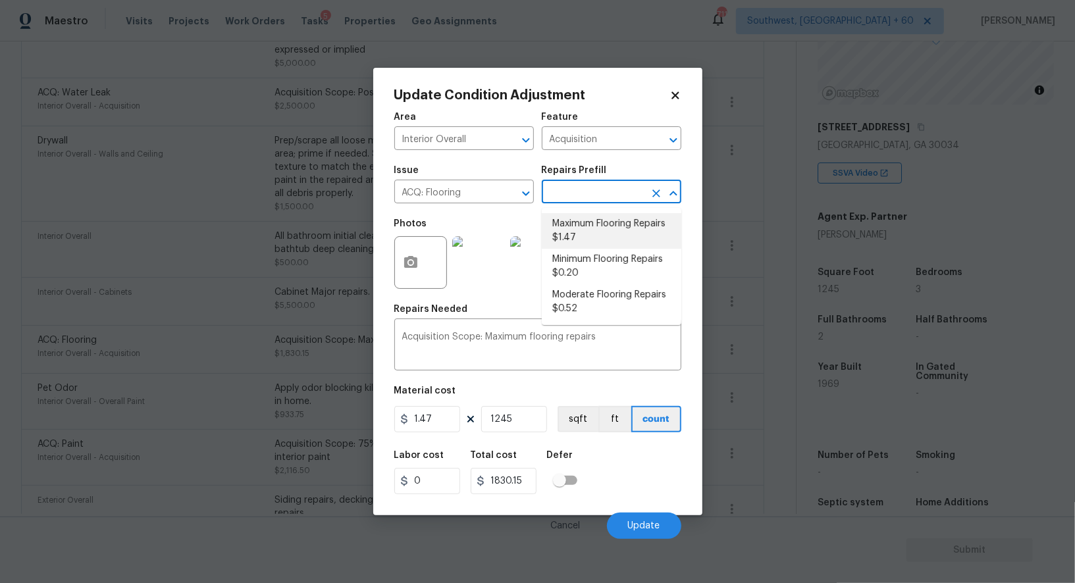
click at [596, 228] on li "Maximum Flooring Repairs $1.47" at bounding box center [612, 231] width 140 height 36
click at [475, 198] on input "ACQ: Flooring" at bounding box center [445, 193] width 103 height 20
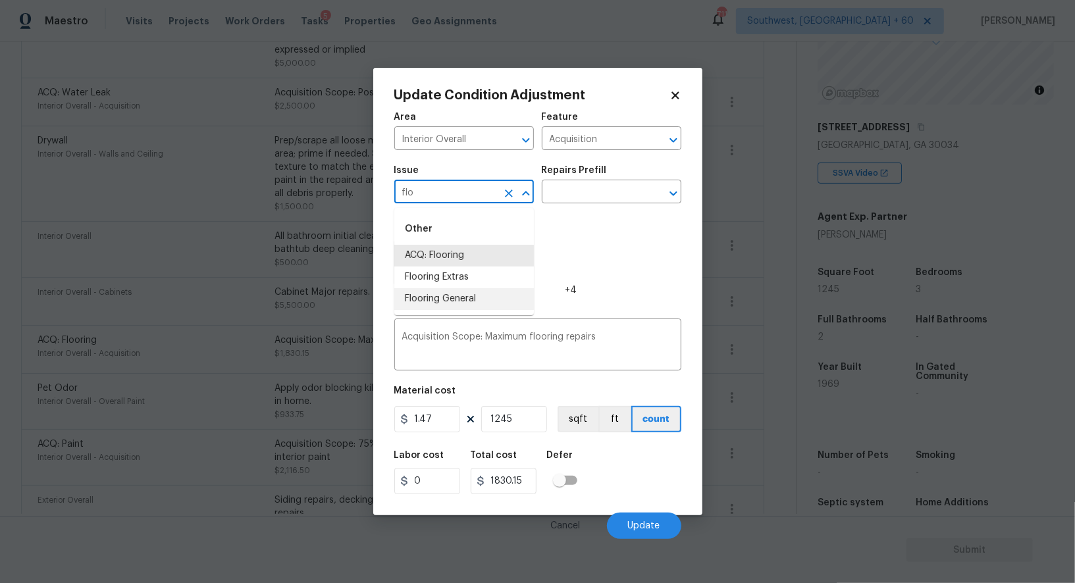
click at [481, 294] on li "Flooring General" at bounding box center [464, 299] width 140 height 22
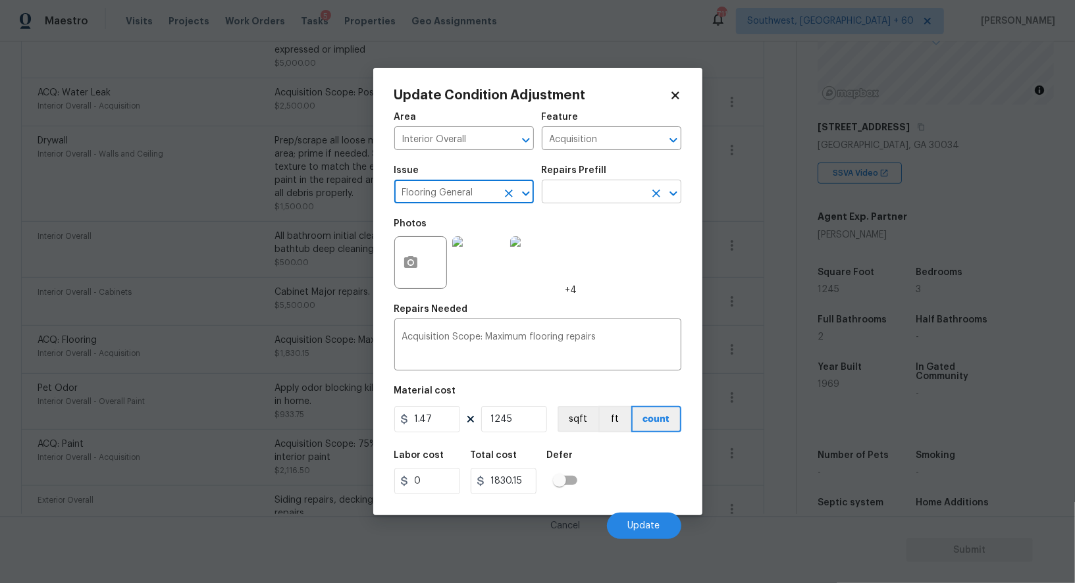
type input "Flooring General"
click at [581, 198] on input "text" at bounding box center [593, 193] width 103 height 20
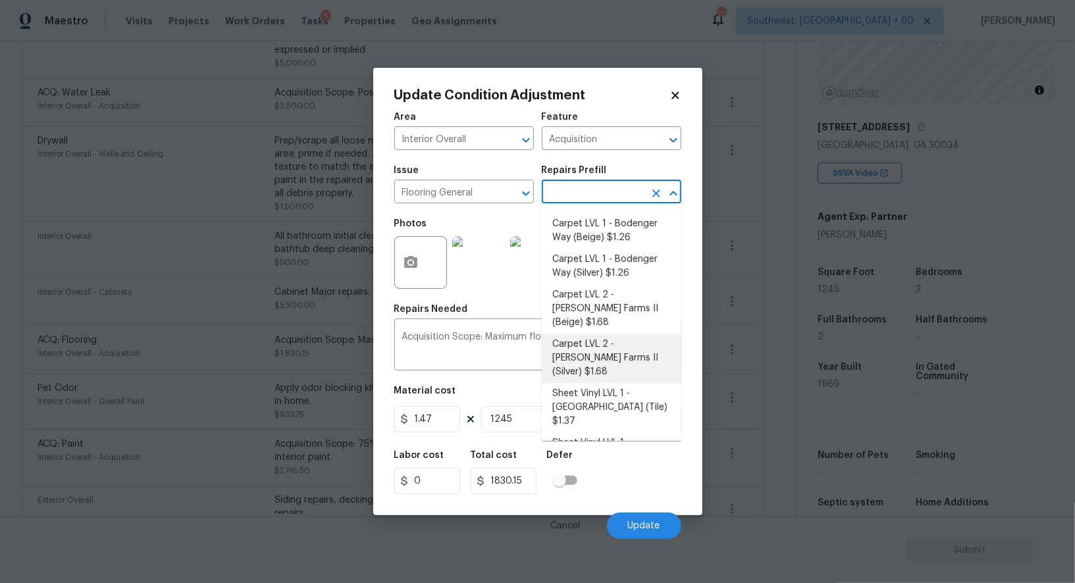
click at [612, 312] on li "Carpet LVL 2 - [PERSON_NAME] Farms II (Beige) $1.68" at bounding box center [612, 308] width 140 height 49
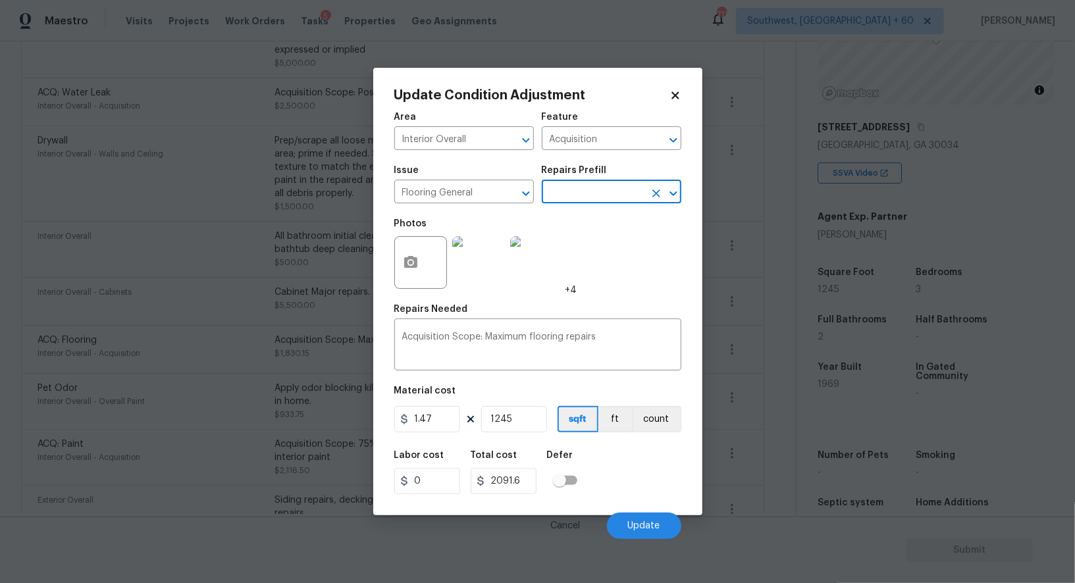
type input "Overall Flooring"
type textarea "Install new carpet ([PERSON_NAME] Farms II - 749 Stony Glade) at all previously…"
type input "1.68"
type input "2091.6"
click at [452, 427] on input "1.68" at bounding box center [427, 419] width 66 height 26
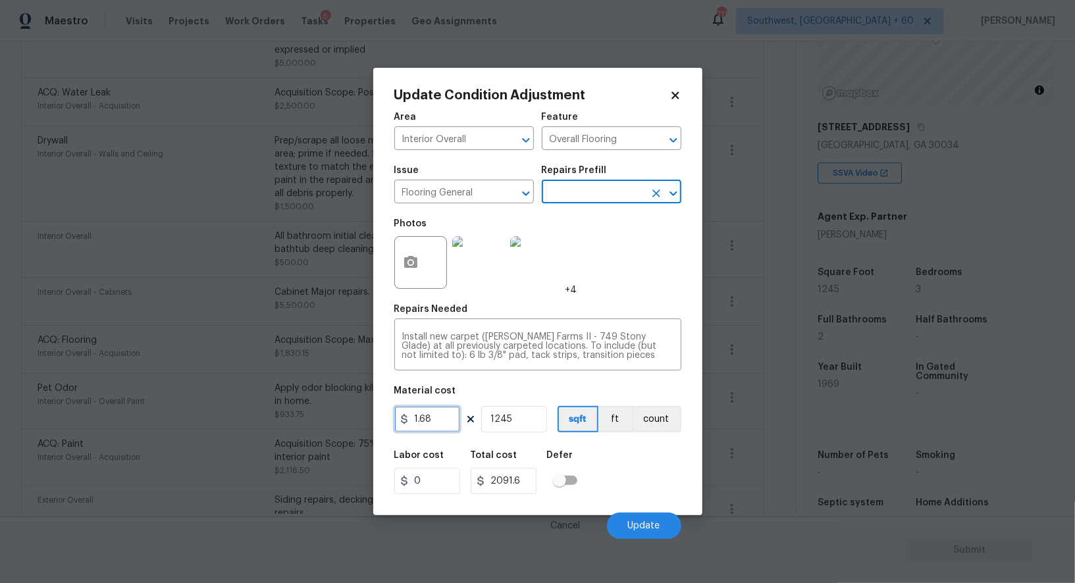
click at [452, 427] on input "1.68" at bounding box center [427, 419] width 66 height 26
type input "0"
click at [588, 186] on input "text" at bounding box center [593, 193] width 103 height 20
type input "0"
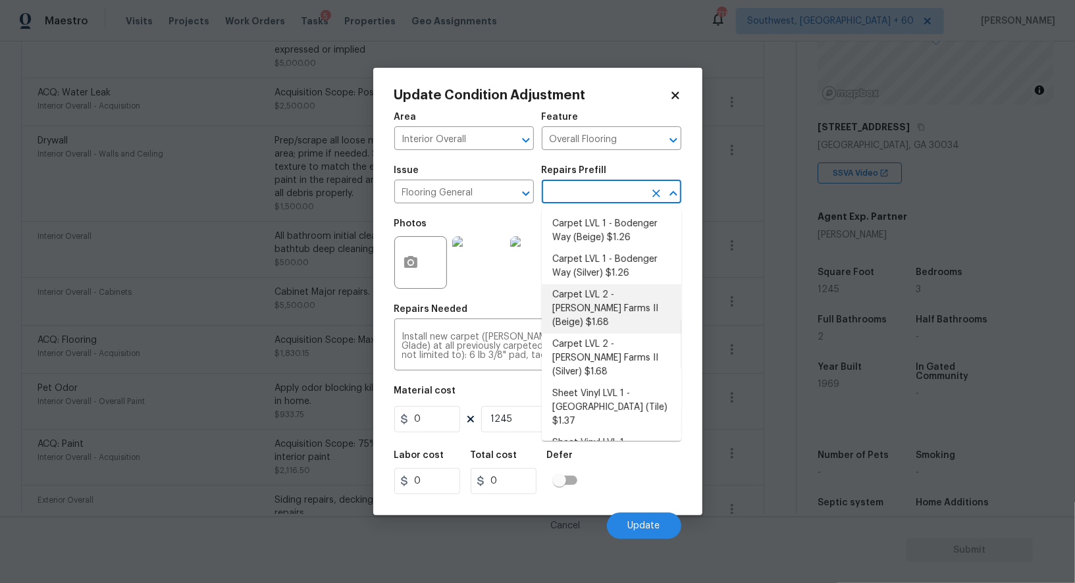
click at [608, 307] on li "Carpet LVL 2 - [PERSON_NAME] Farms II (Beige) $1.68" at bounding box center [612, 308] width 140 height 49
type input "1.68"
type input "2091.6"
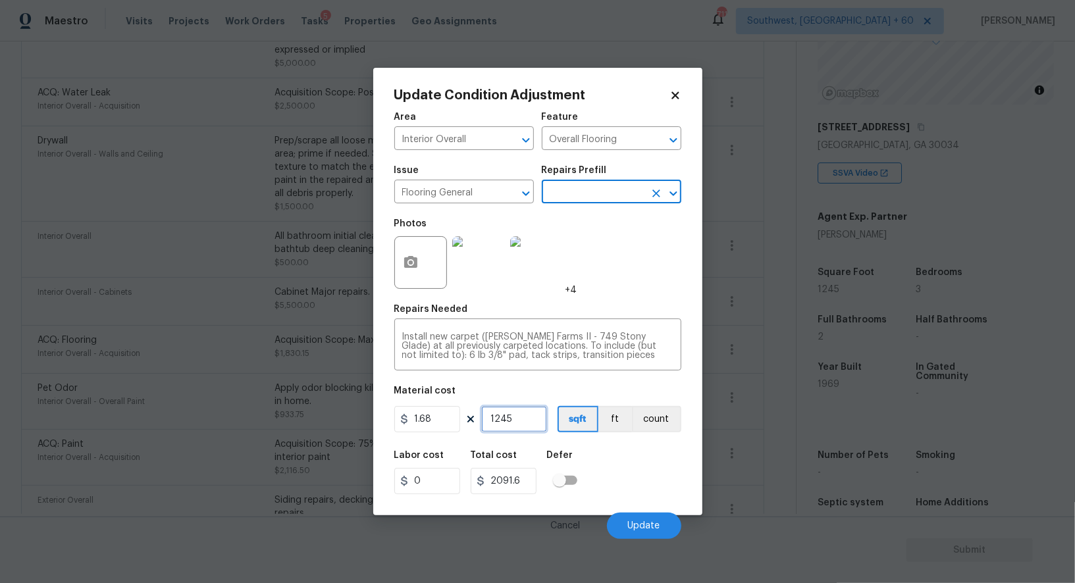
click at [525, 415] on input "1245" at bounding box center [514, 419] width 66 height 26
type input "0"
type input "9"
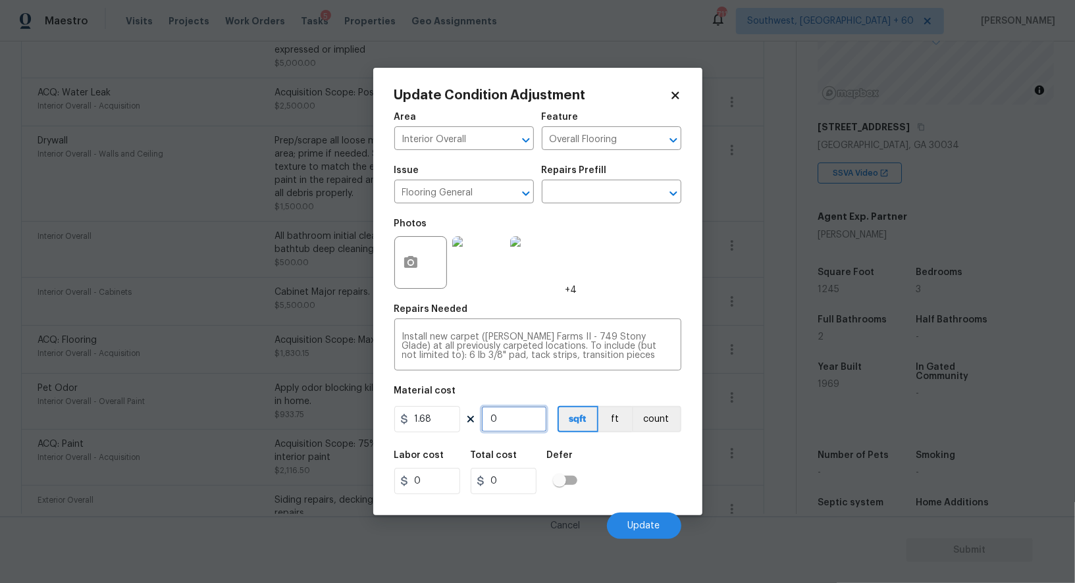
type input "15.12"
type input "90"
type input "151.2"
type input "900"
type input "1512"
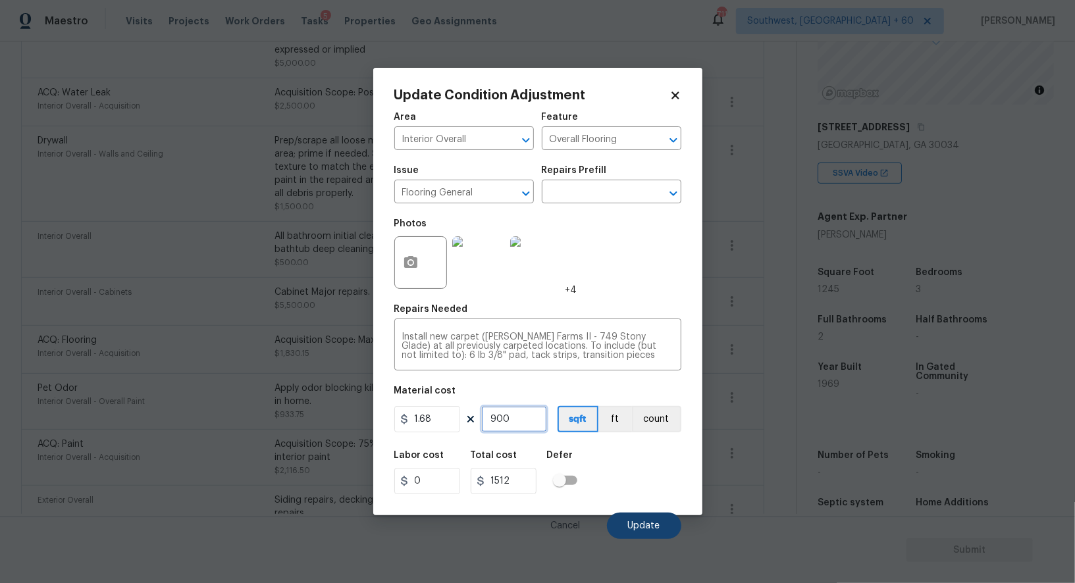
type input "900"
click at [651, 523] on span "Update" at bounding box center [644, 526] width 32 height 10
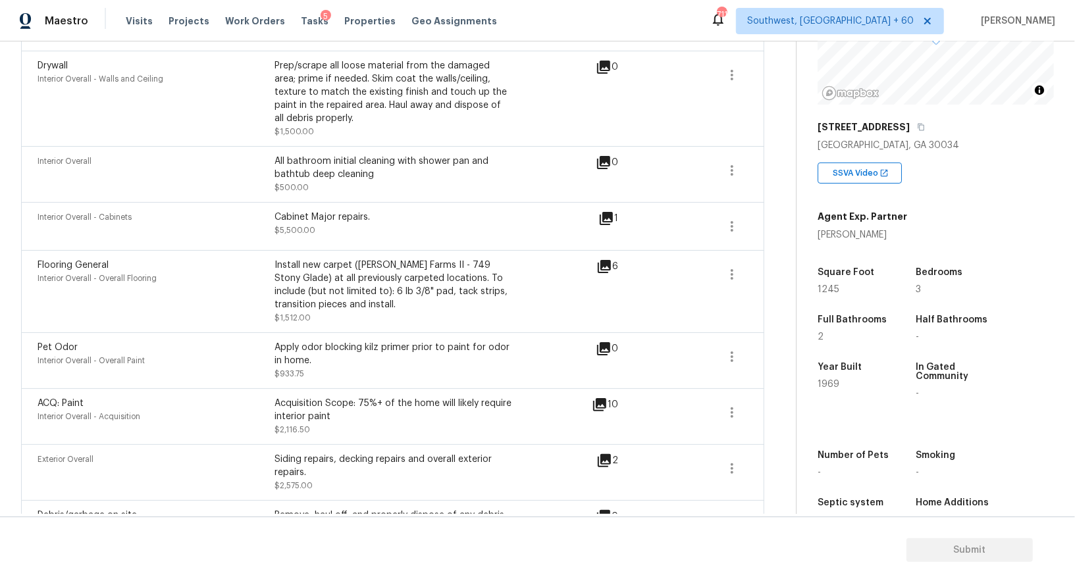
scroll to position [1017, 0]
click at [731, 269] on icon "button" at bounding box center [732, 277] width 16 height 16
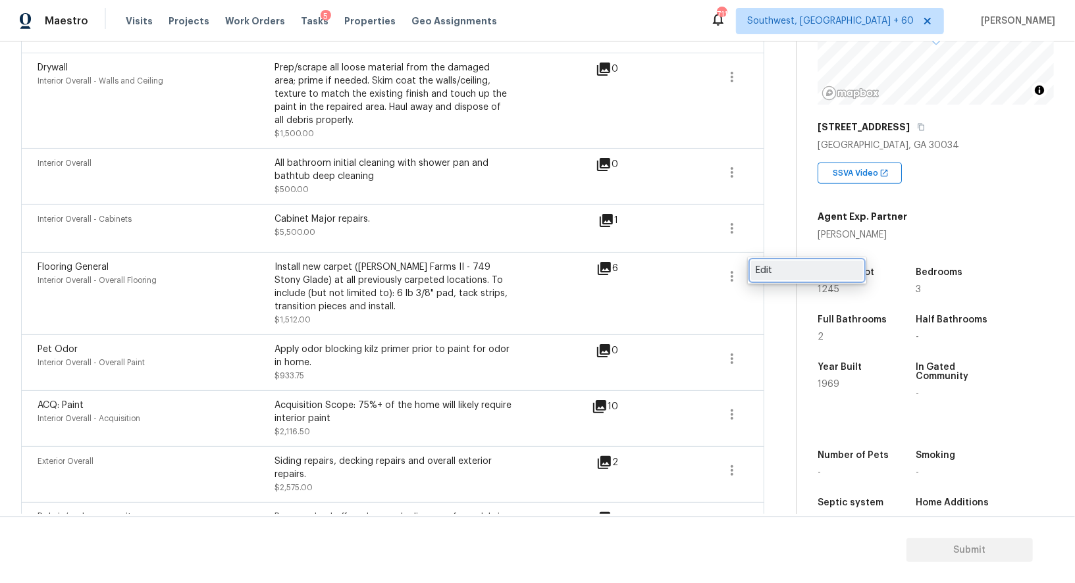
click at [766, 268] on div "Edit" at bounding box center [807, 270] width 103 height 13
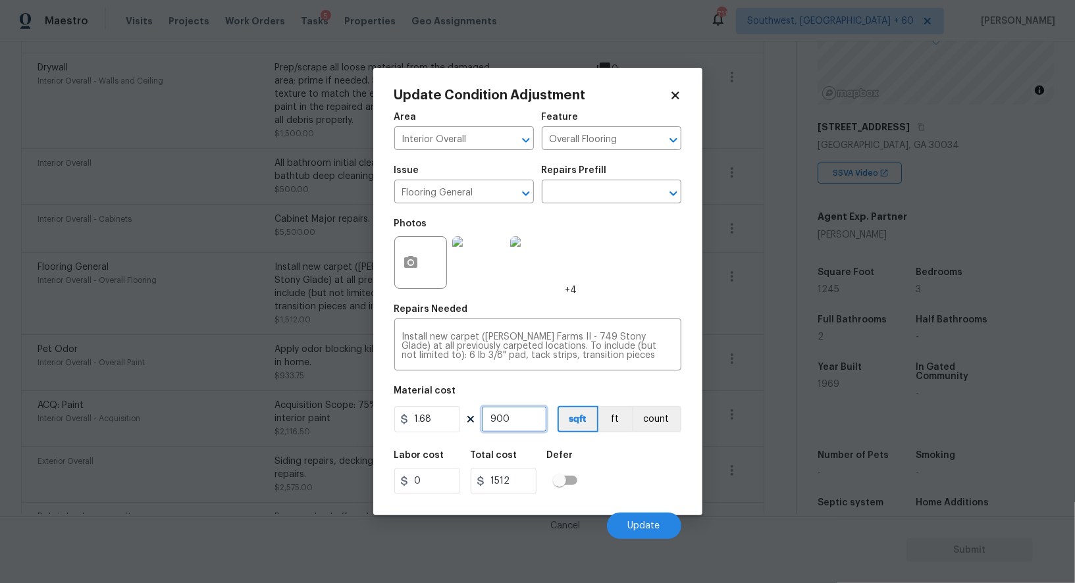
click at [523, 421] on input "900" at bounding box center [514, 419] width 66 height 26
type input "1"
type input "1.68"
type input "10"
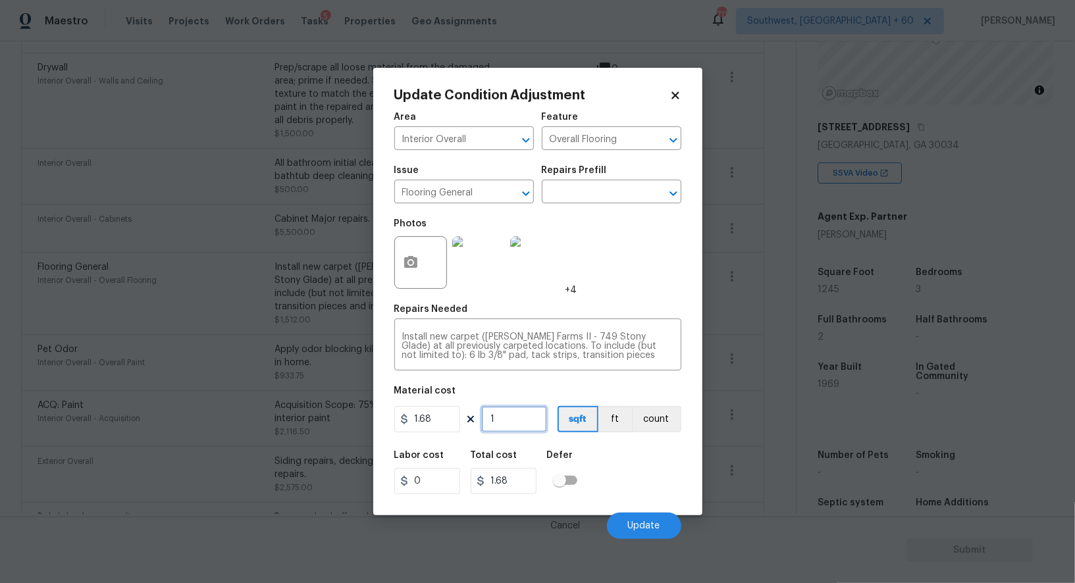
type input "16.8"
type input "100"
type input "168"
type input "1000"
type input "1680"
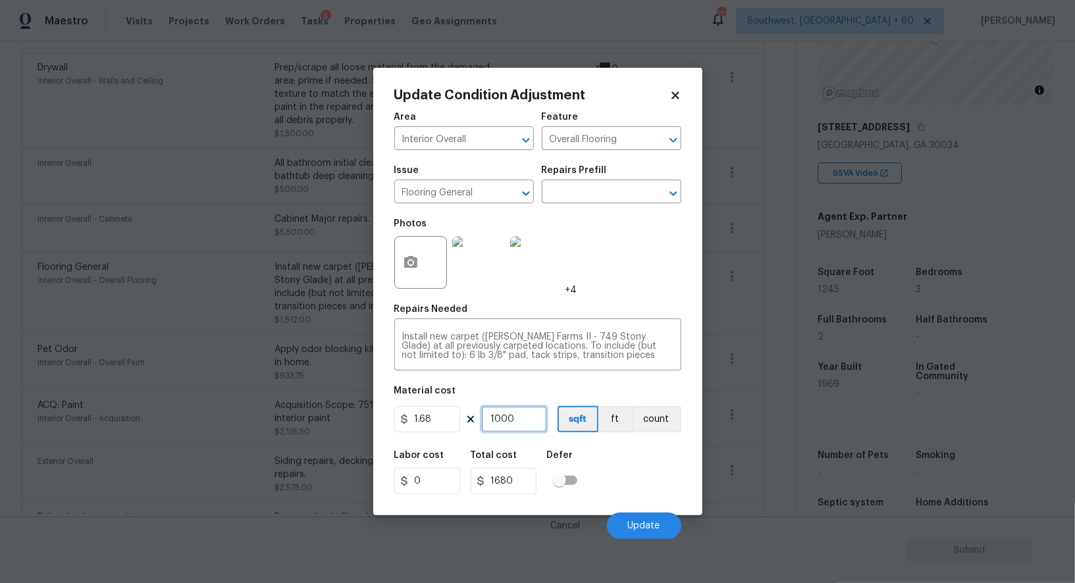
type input "1000"
click at [633, 511] on div "Cancel Update" at bounding box center [537, 520] width 287 height 37
click at [646, 524] on span "Update" at bounding box center [644, 526] width 32 height 10
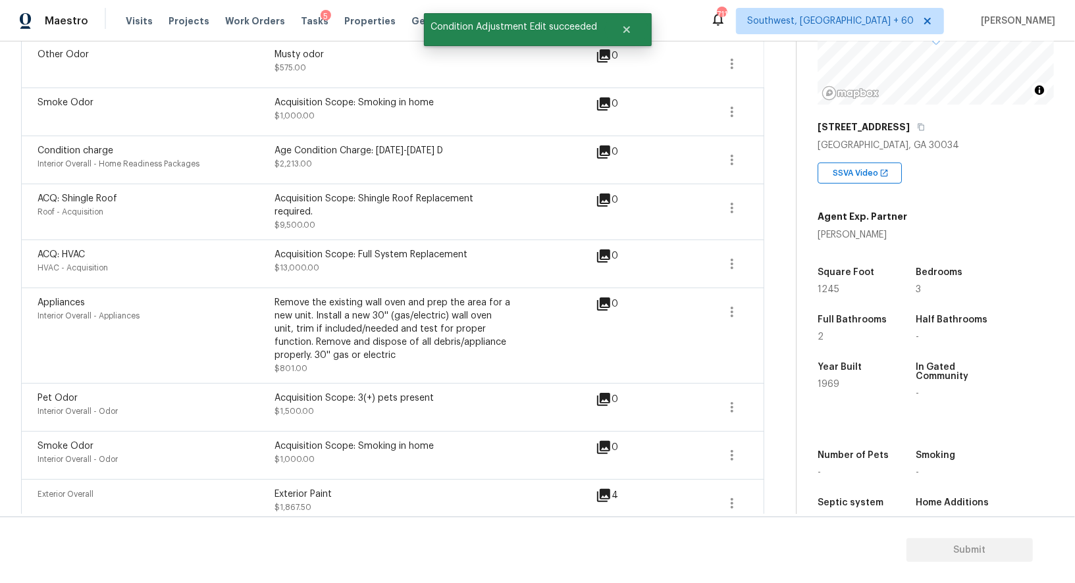
scroll to position [0, 0]
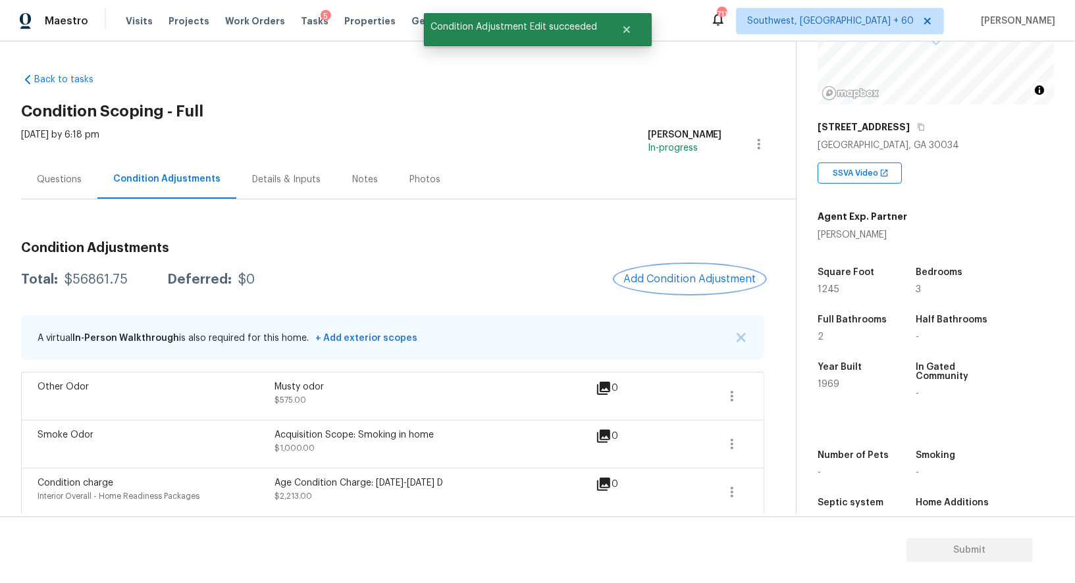
click at [677, 275] on span "Add Condition Adjustment" at bounding box center [689, 279] width 133 height 12
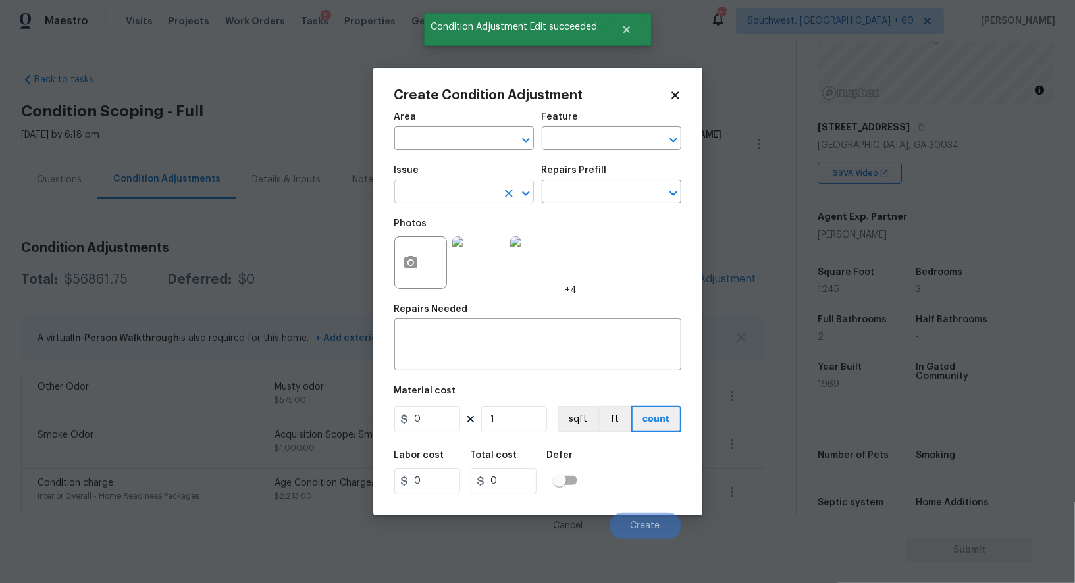
click at [448, 198] on input "text" at bounding box center [445, 193] width 103 height 20
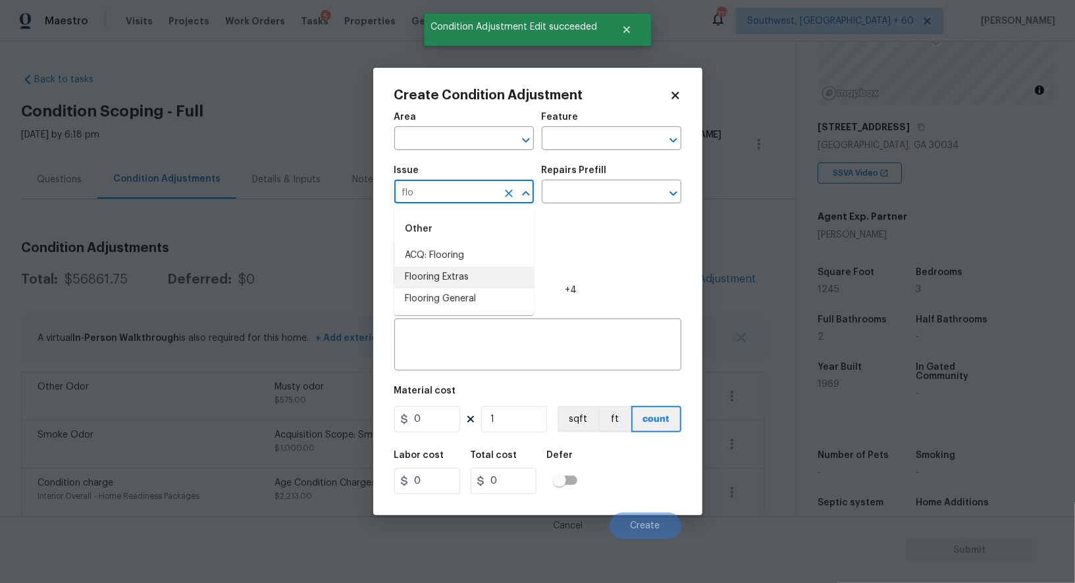
click at [458, 273] on li "Flooring Extras" at bounding box center [464, 278] width 140 height 22
type input "Flooring Extras"
click at [551, 211] on div "Issue Flooring Extras ​ Repairs Prefill ​" at bounding box center [537, 184] width 287 height 53
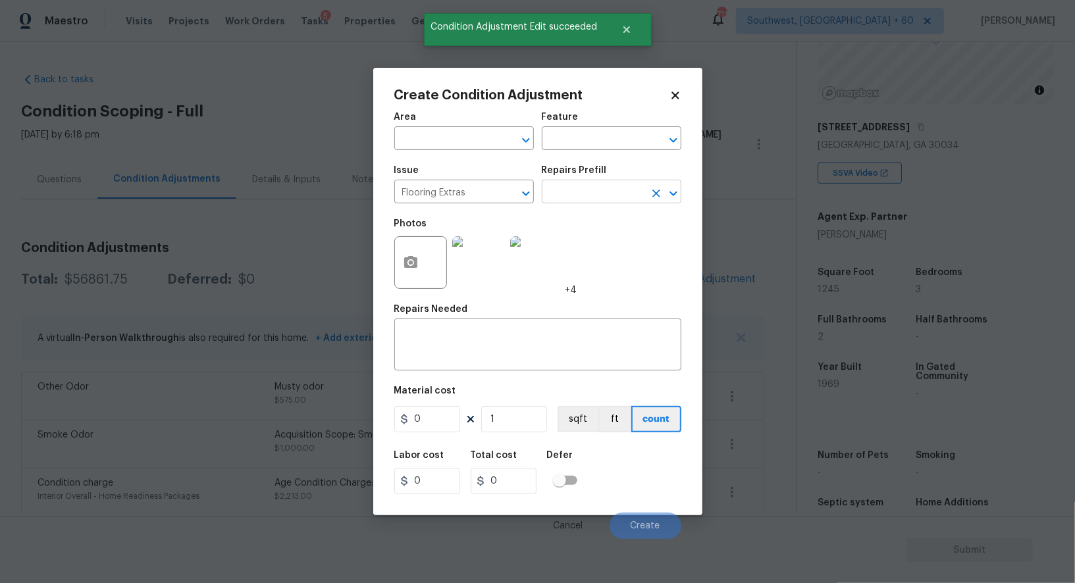
click at [577, 194] on input "text" at bounding box center [593, 193] width 103 height 20
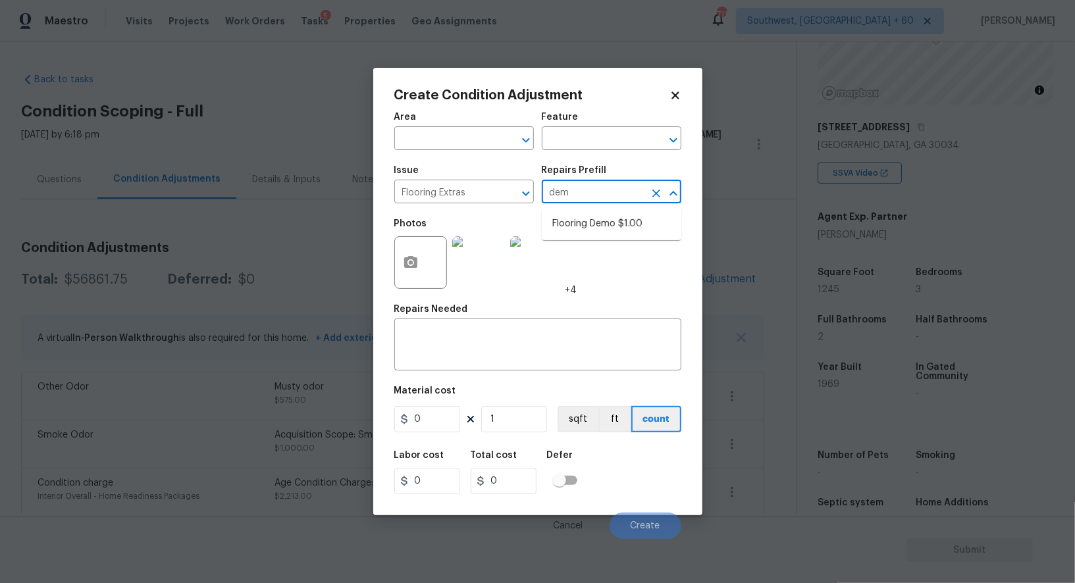
type input "demo"
click at [589, 219] on li "Flooring Demo $1.00" at bounding box center [612, 224] width 140 height 22
type input "Overall Flooring"
type textarea "Demo existing flooring."
type input "1"
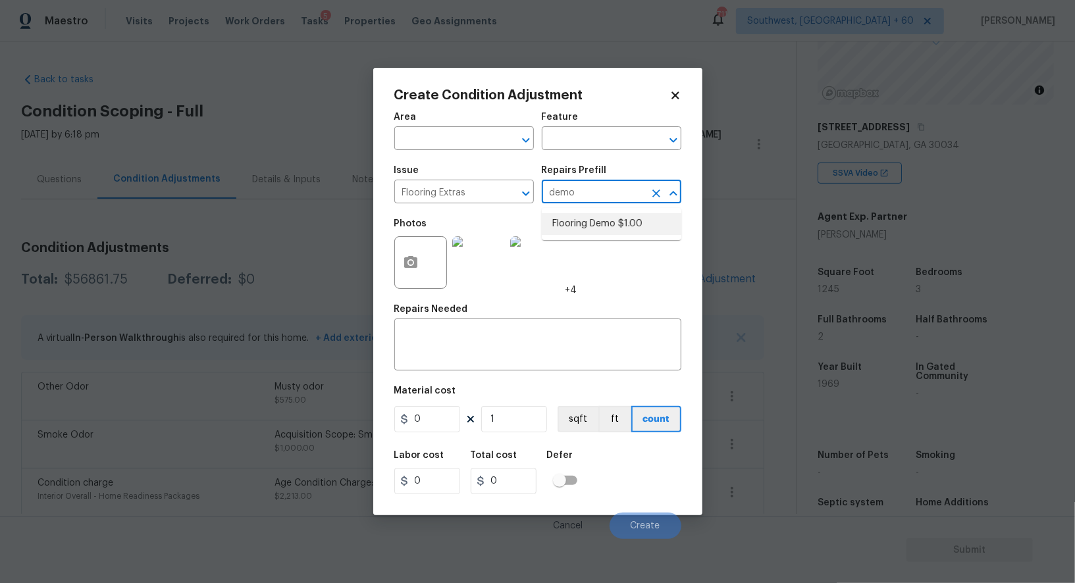
type input "1"
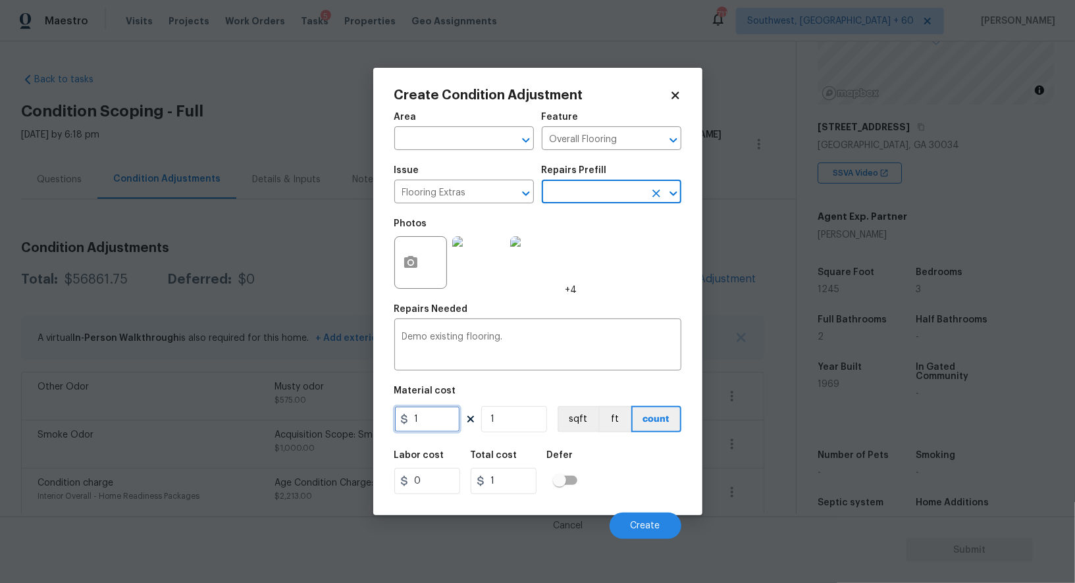
click at [438, 431] on input "1" at bounding box center [427, 419] width 66 height 26
click at [438, 420] on input "5" at bounding box center [427, 419] width 66 height 26
type input "2"
click at [500, 429] on input "1" at bounding box center [514, 419] width 66 height 26
type input "2"
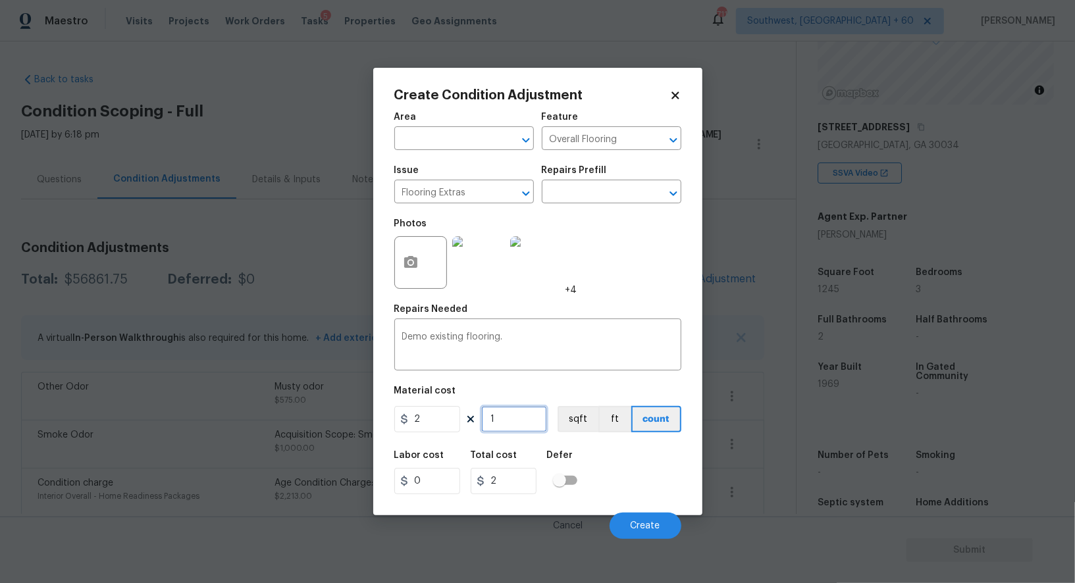
type input "0"
type input "2"
type input "4"
type input "24"
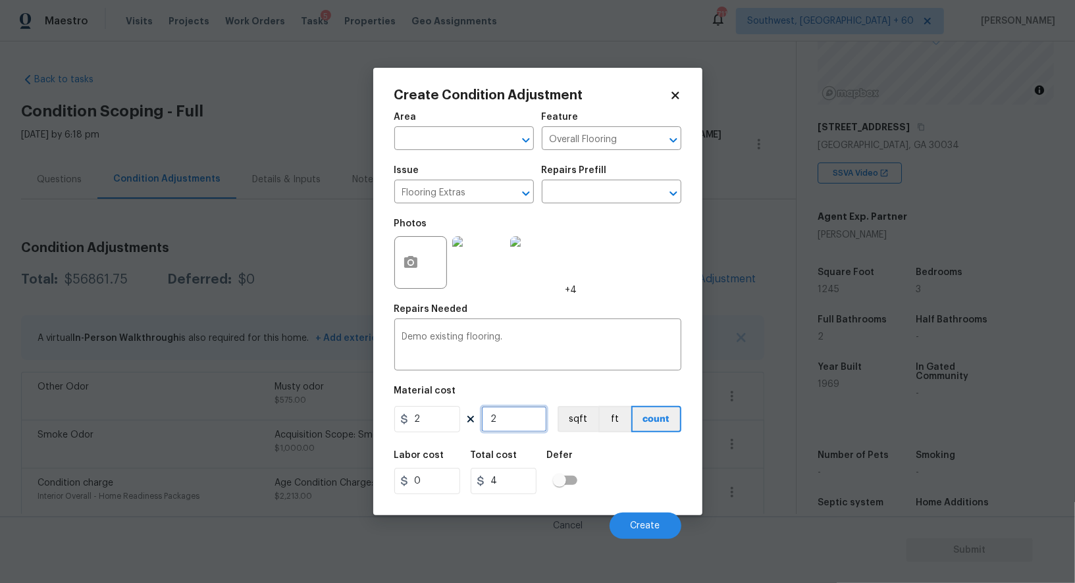
type input "48"
type input "245"
type input "490"
type input "245"
click at [523, 483] on input "490" at bounding box center [504, 481] width 66 height 26
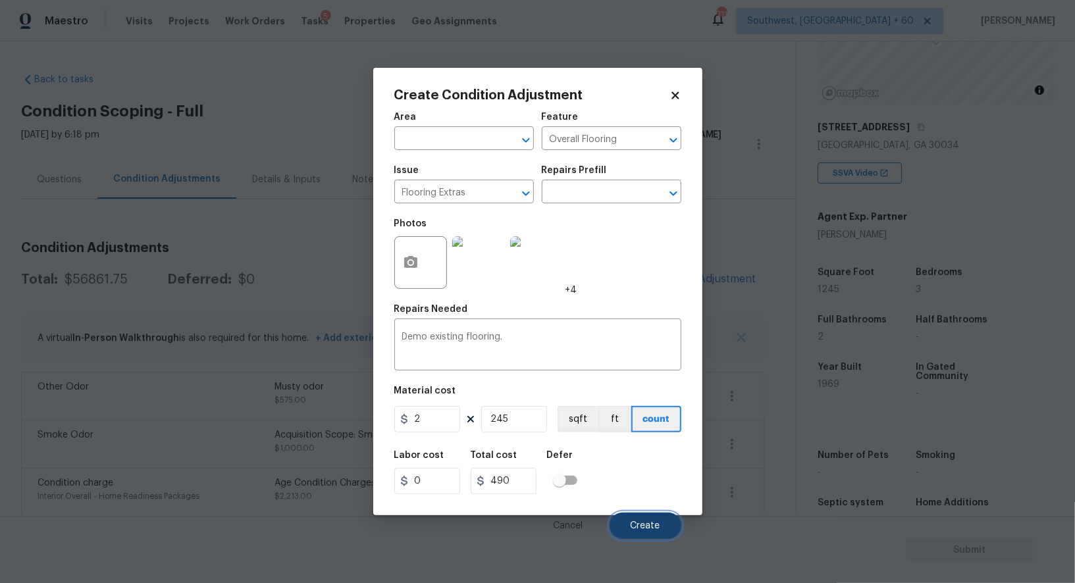
click at [651, 524] on span "Create" at bounding box center [646, 526] width 30 height 10
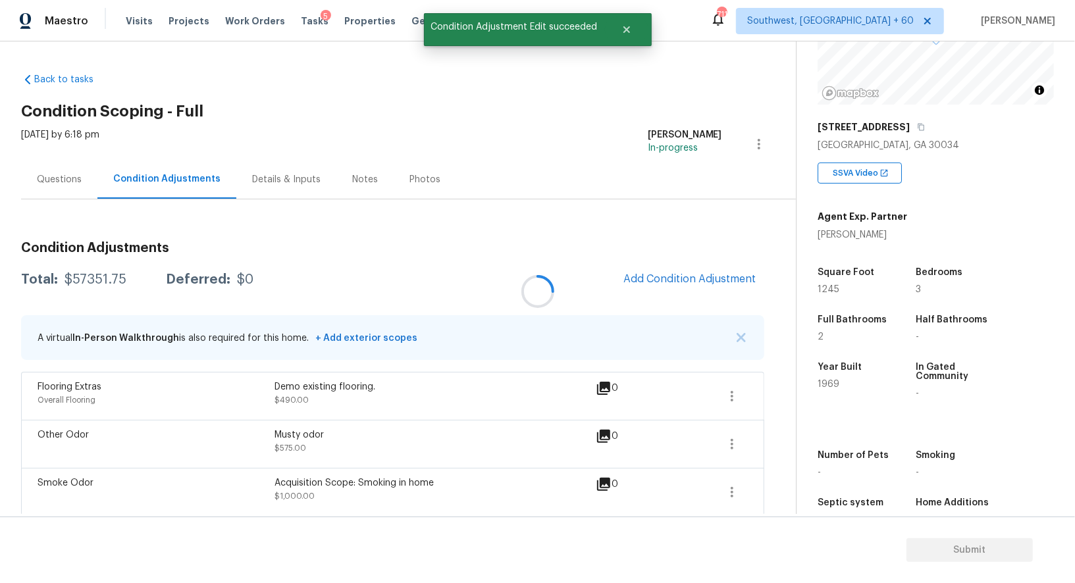
click at [693, 272] on div at bounding box center [537, 291] width 1075 height 583
click at [677, 269] on button "Add Condition Adjustment" at bounding box center [690, 279] width 149 height 28
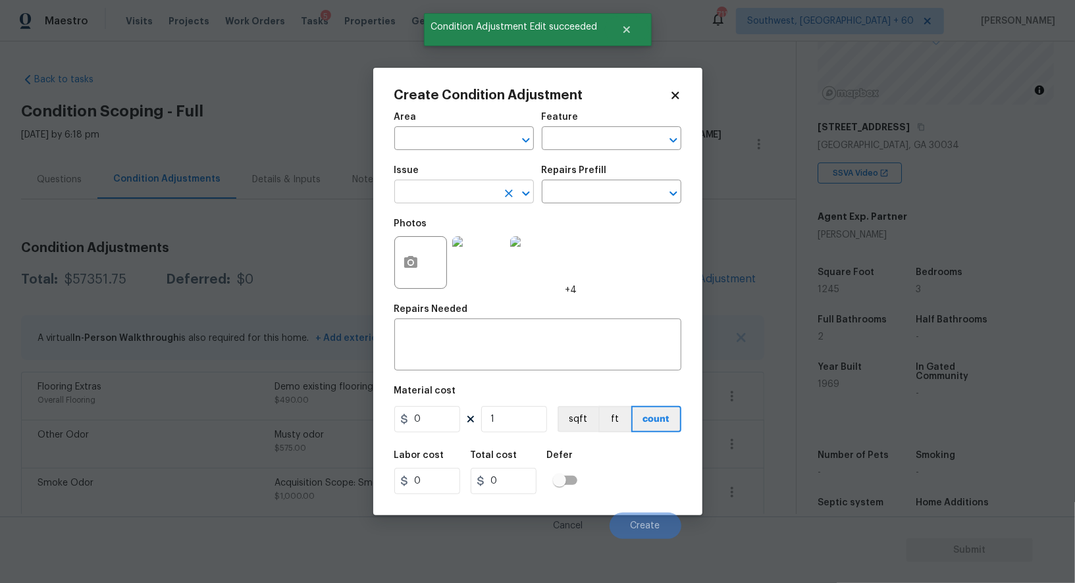
click at [520, 201] on icon "Open" at bounding box center [526, 194] width 16 height 16
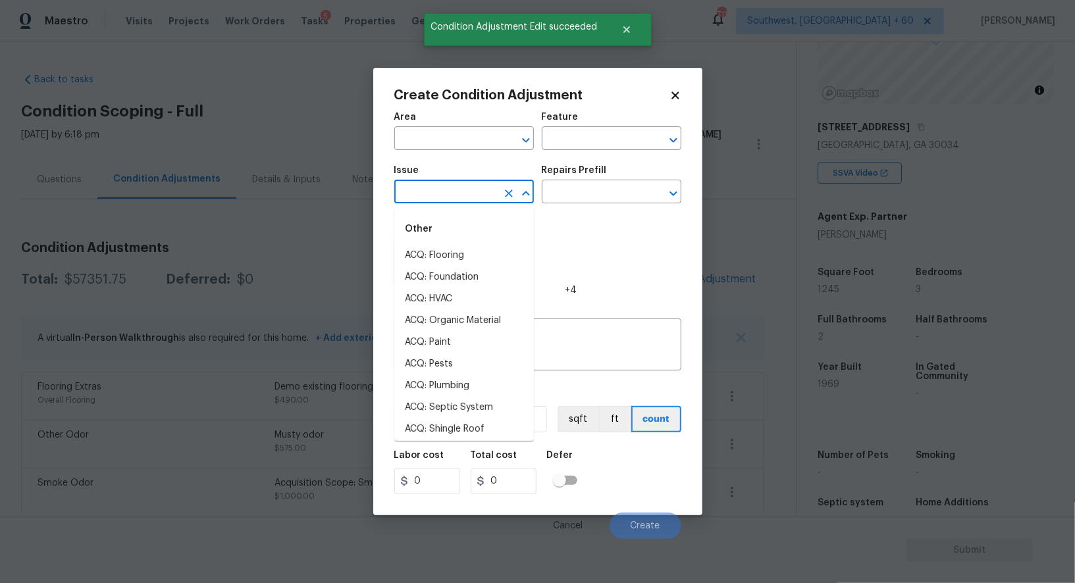
click at [474, 200] on input "text" at bounding box center [445, 193] width 103 height 20
type input "f"
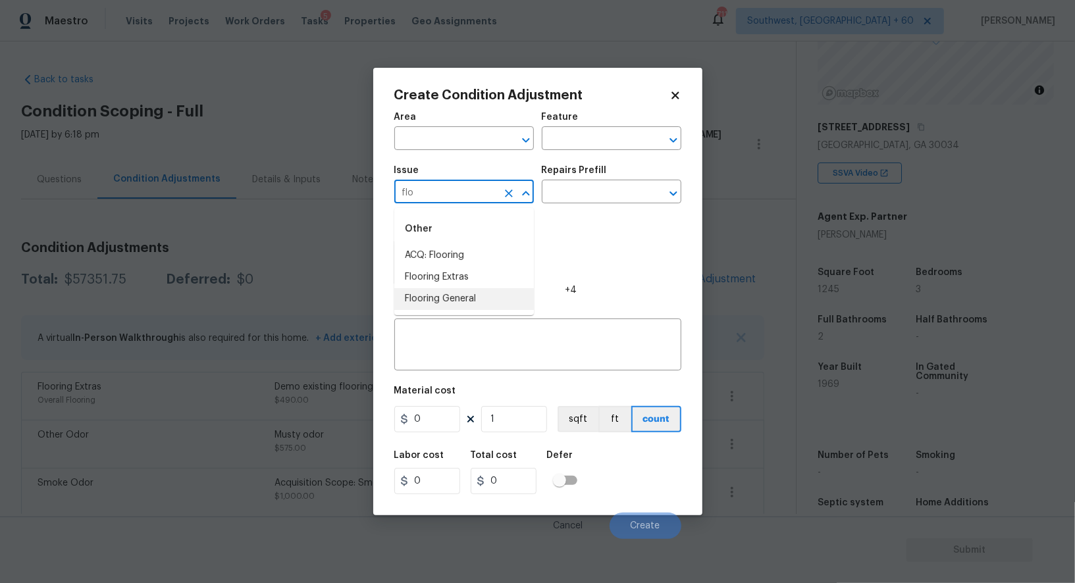
click at [468, 299] on li "Flooring General" at bounding box center [464, 299] width 140 height 22
type input "Flooring General"
click at [599, 196] on input "text" at bounding box center [593, 193] width 103 height 20
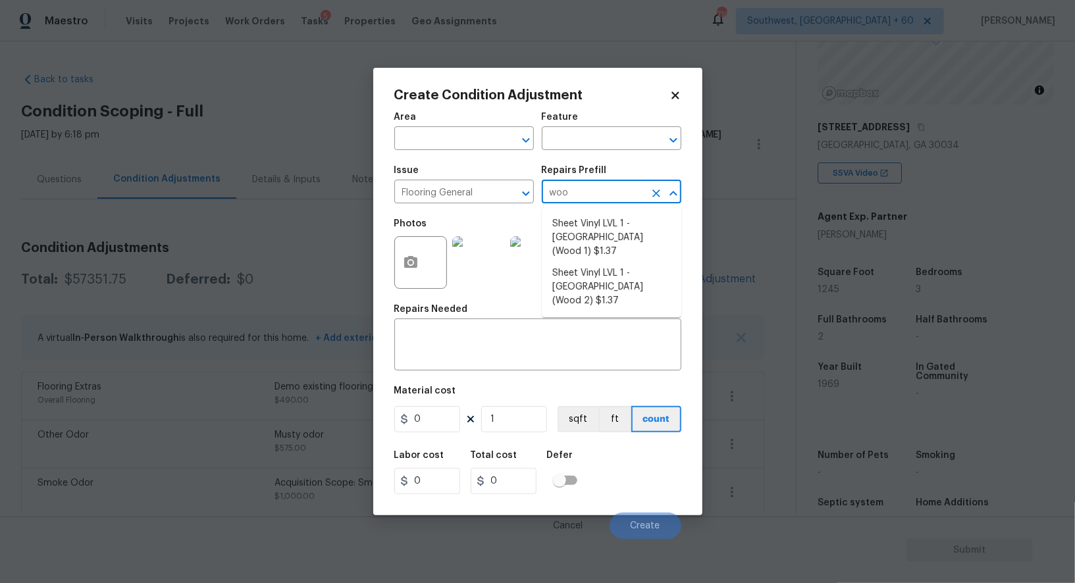
type input "wood"
click at [606, 263] on li "Sheet Vinyl LVL 1 - [GEOGRAPHIC_DATA] (Wood 2) $1.37" at bounding box center [612, 287] width 140 height 49
type input "Overall Flooring"
type textarea "Install sheet vinyl flooring (Sugar Valley - Wood "Look", 549 Whiskey Barrel) i…"
type input "1.37"
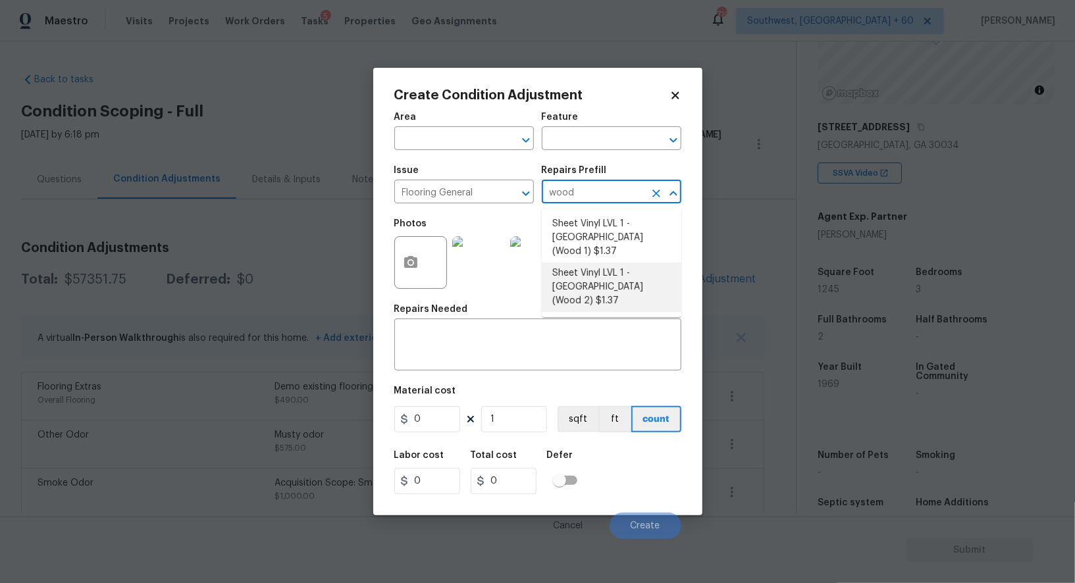
type input "1.37"
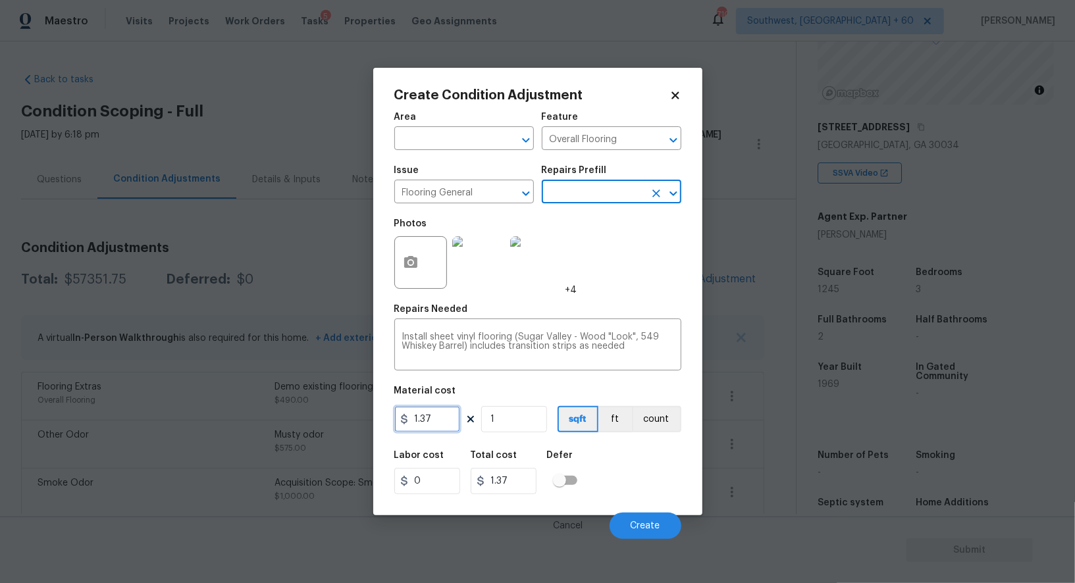
click at [446, 419] on input "1.37" at bounding box center [427, 419] width 66 height 26
type input "5"
click at [504, 425] on input "1" at bounding box center [514, 419] width 66 height 26
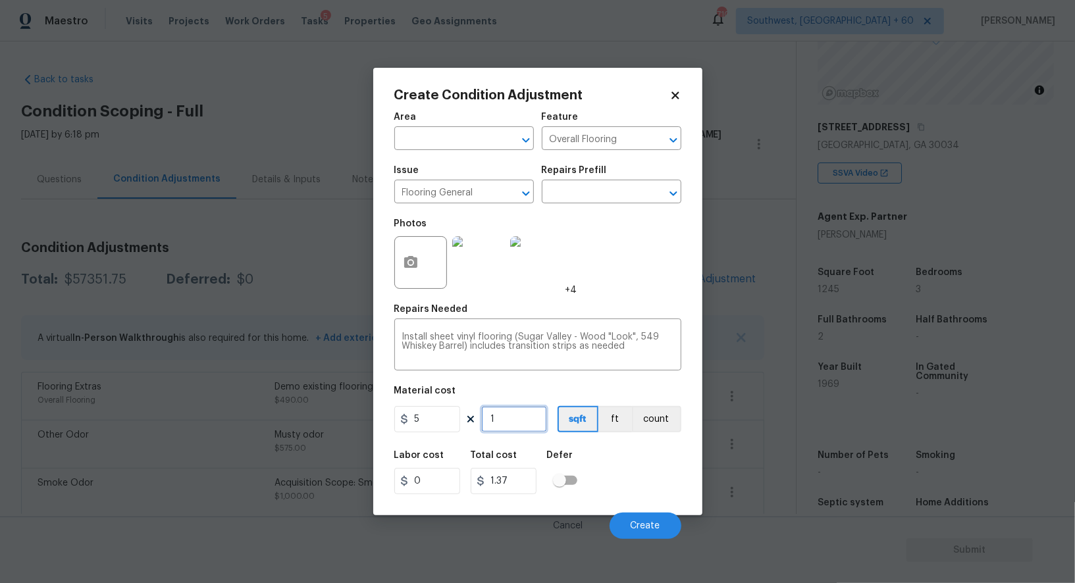
type input "5"
type input "0"
type input "2"
type input "10"
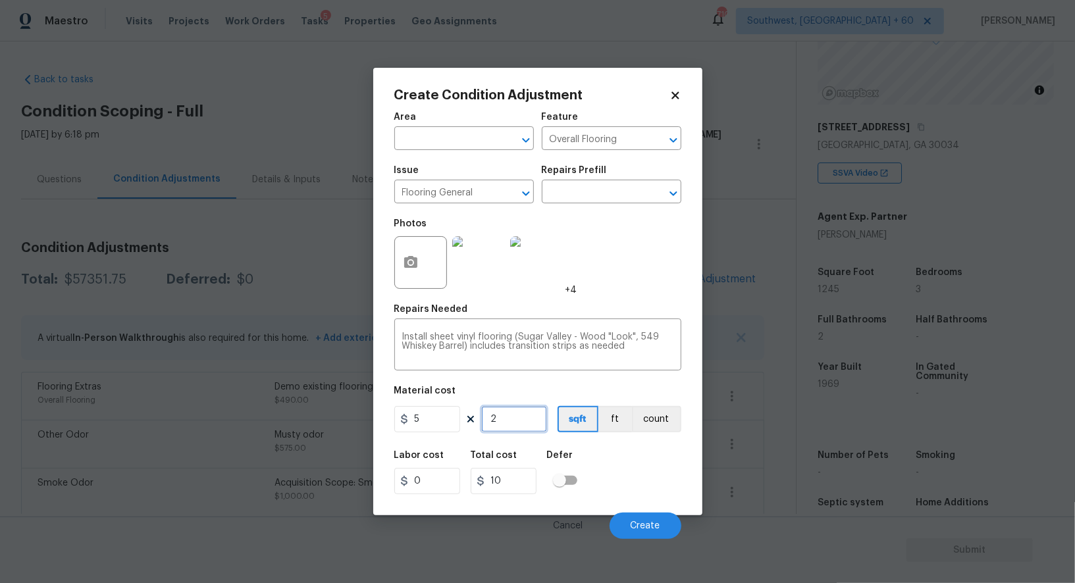
type input "24"
type input "120"
type input "245"
type input "1225"
type input "245"
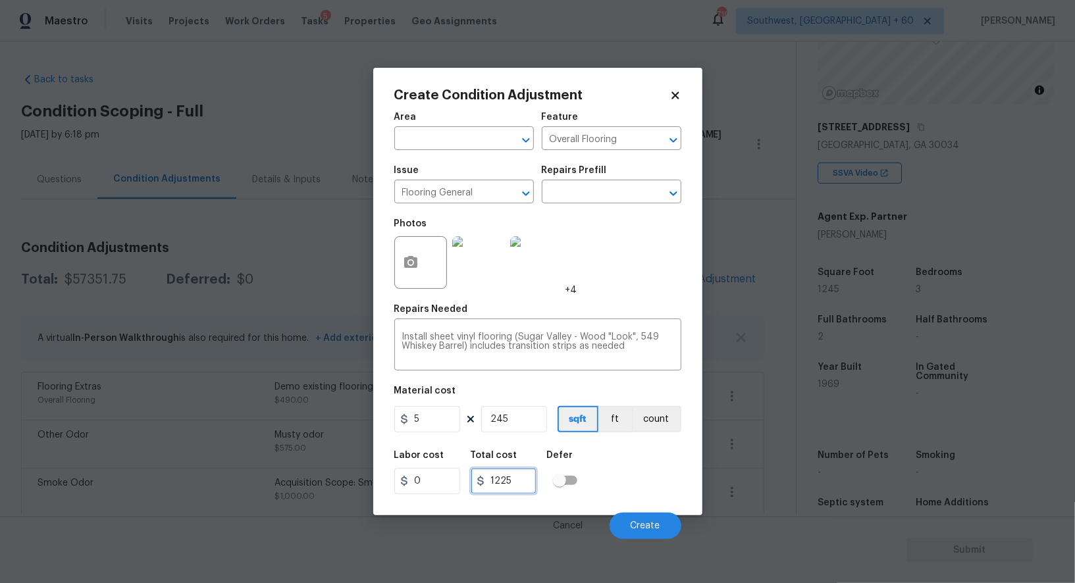
click at [519, 486] on input "1225" at bounding box center [504, 481] width 66 height 26
click at [650, 523] on span "Create" at bounding box center [646, 526] width 30 height 10
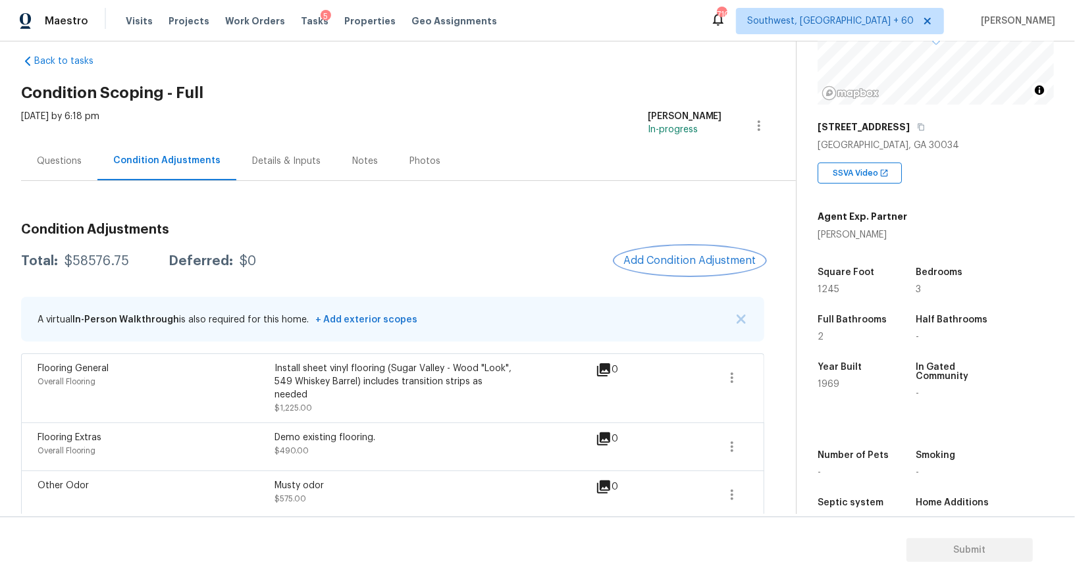
scroll to position [21, 0]
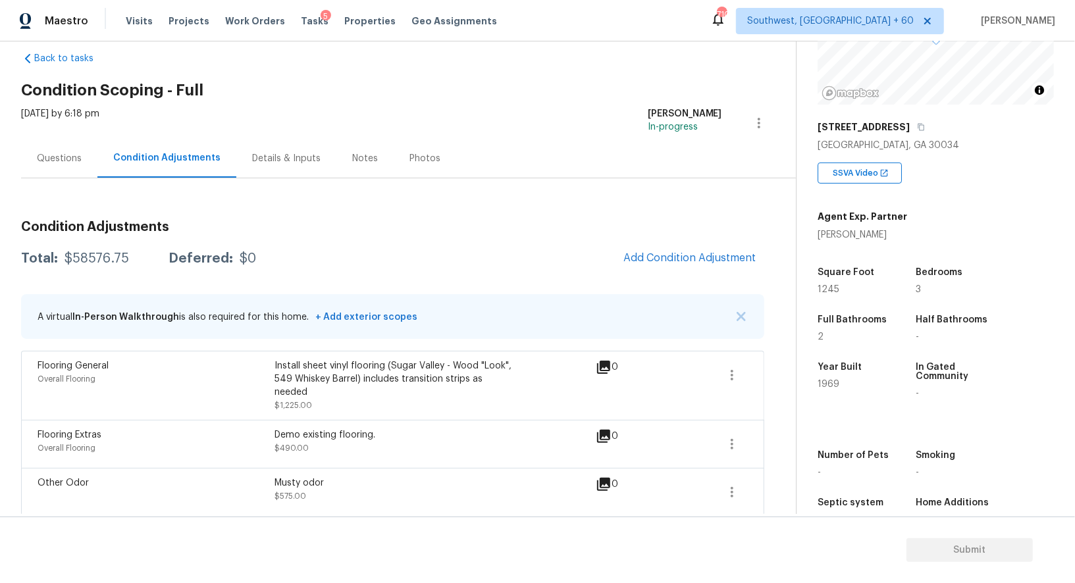
click at [113, 260] on div "$58576.75" at bounding box center [97, 258] width 65 height 13
copy div "$58576.75"
click at [63, 149] on div "Questions" at bounding box center [59, 158] width 76 height 39
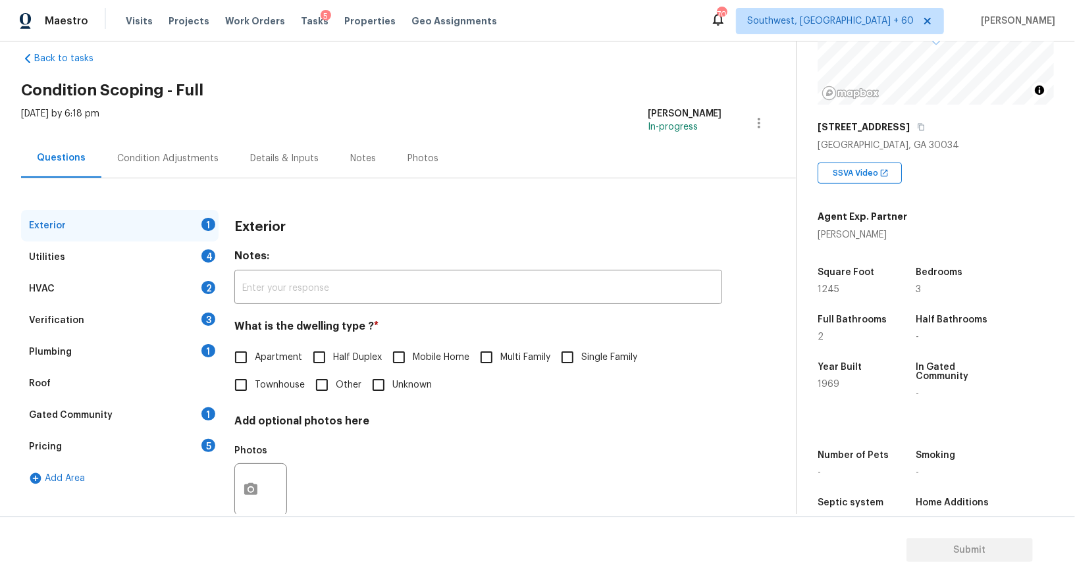
scroll to position [21, 0]
click at [148, 317] on div "Verification 3" at bounding box center [120, 321] width 198 height 32
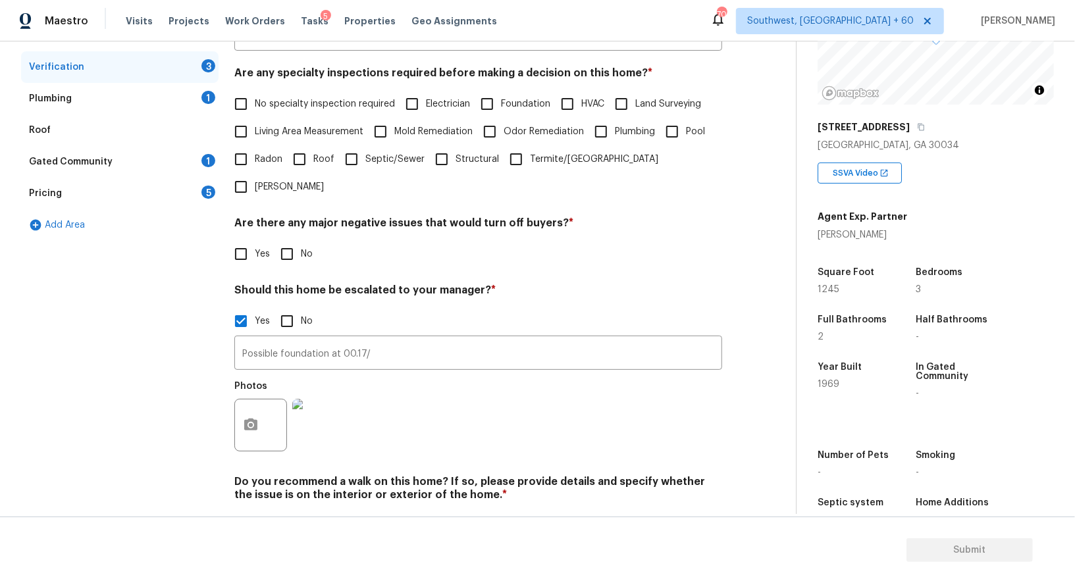
scroll to position [293, 0]
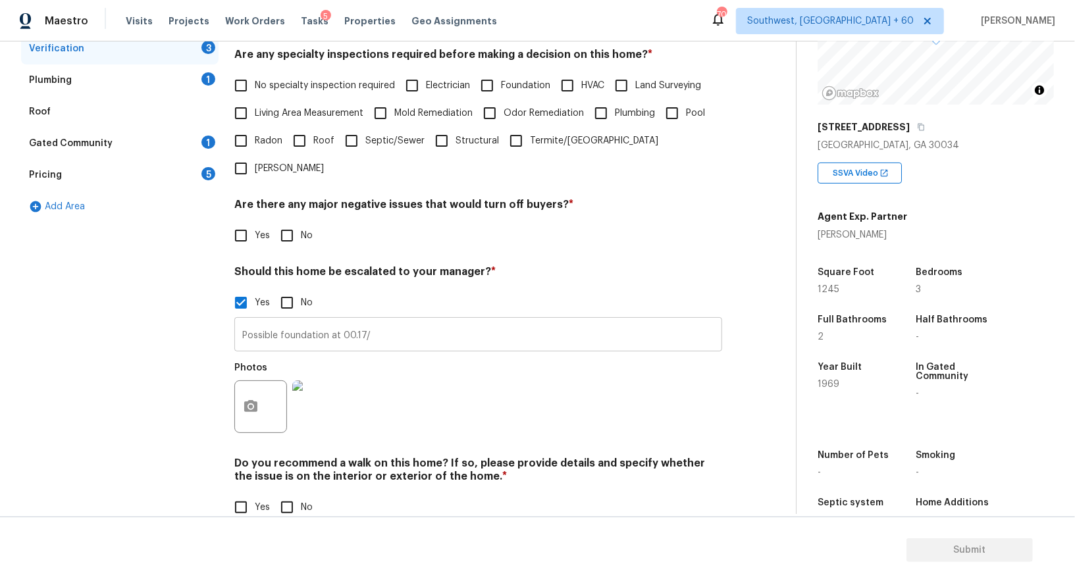
click at [348, 321] on input "Possible foundation at 00.17/" at bounding box center [478, 336] width 488 height 31
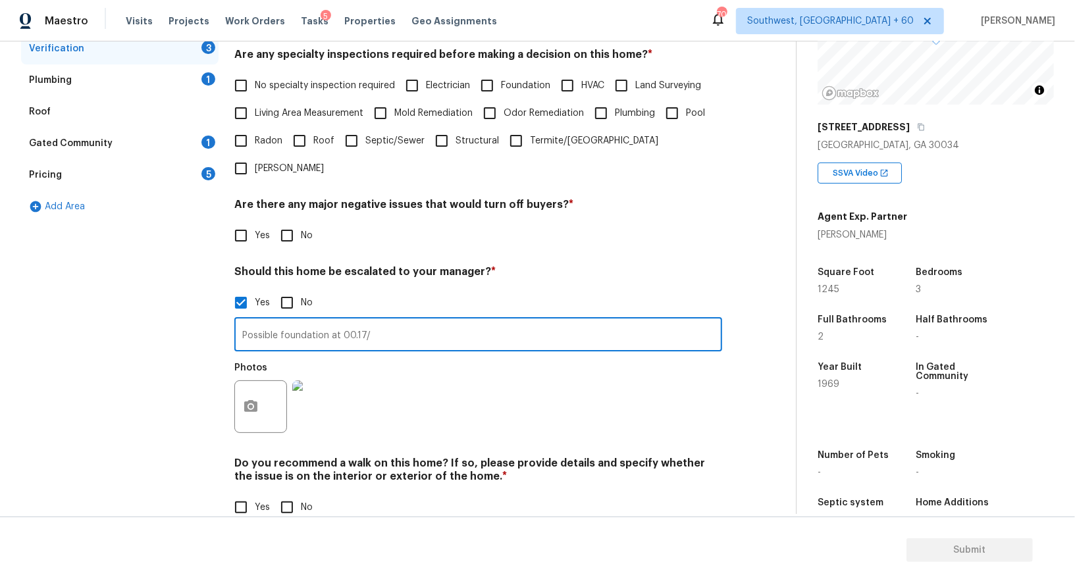
click at [348, 321] on input "Possible foundation at 00.17/" at bounding box center [478, 336] width 488 height 31
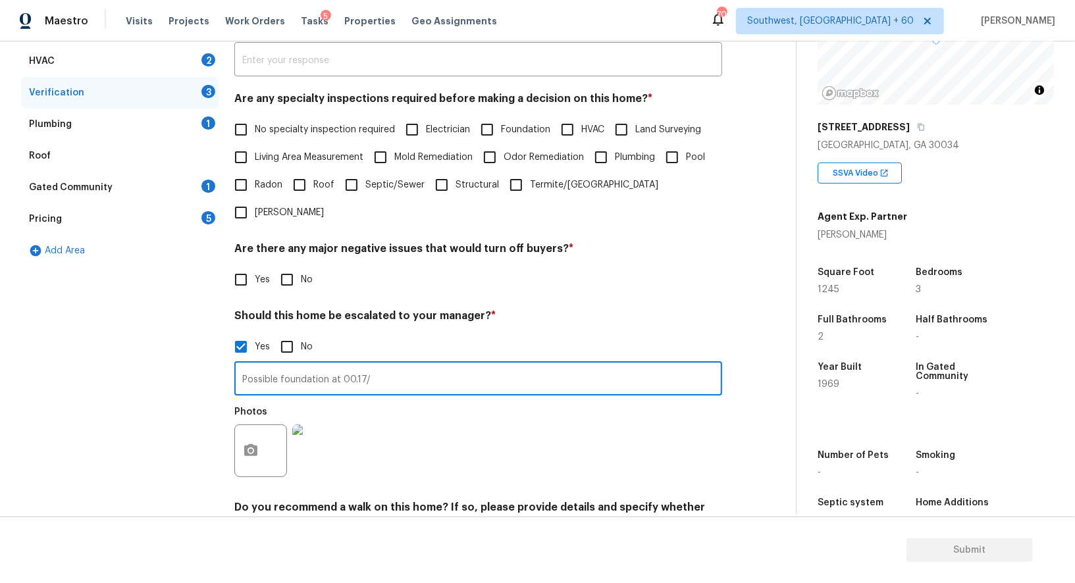
scroll to position [218, 0]
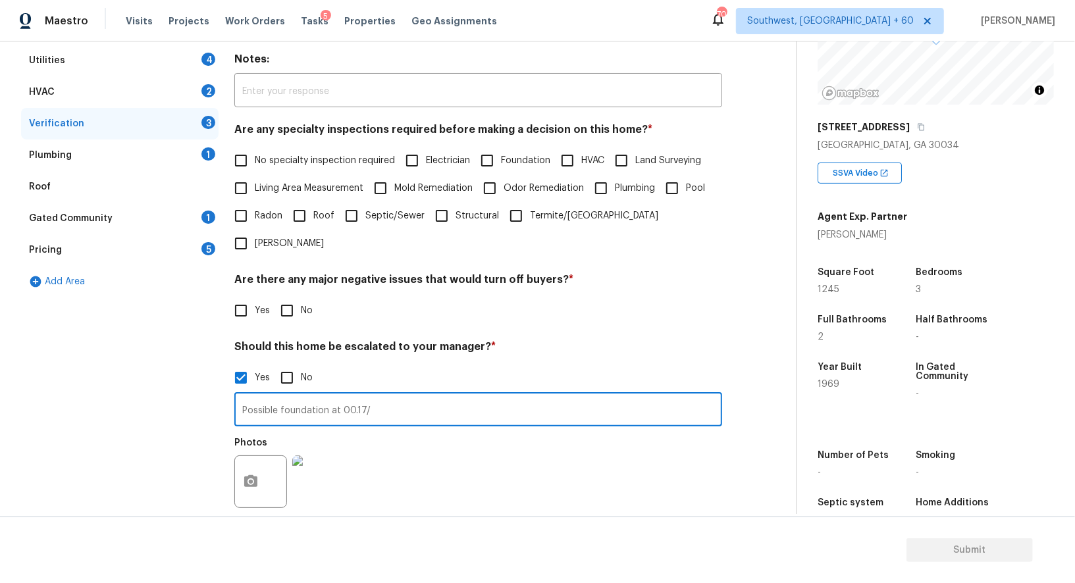
click at [240, 163] on input "No specialty inspection required" at bounding box center [241, 161] width 28 height 28
checkbox input "true"
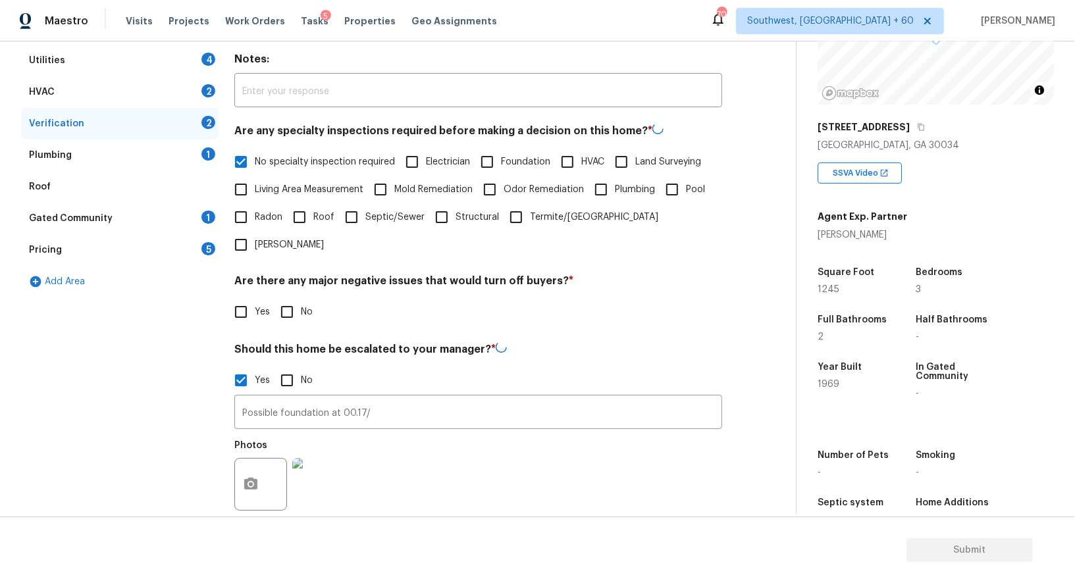
click at [304, 298] on label "No" at bounding box center [293, 312] width 40 height 28
click at [301, 298] on input "No" at bounding box center [287, 312] width 28 height 28
checkbox input "true"
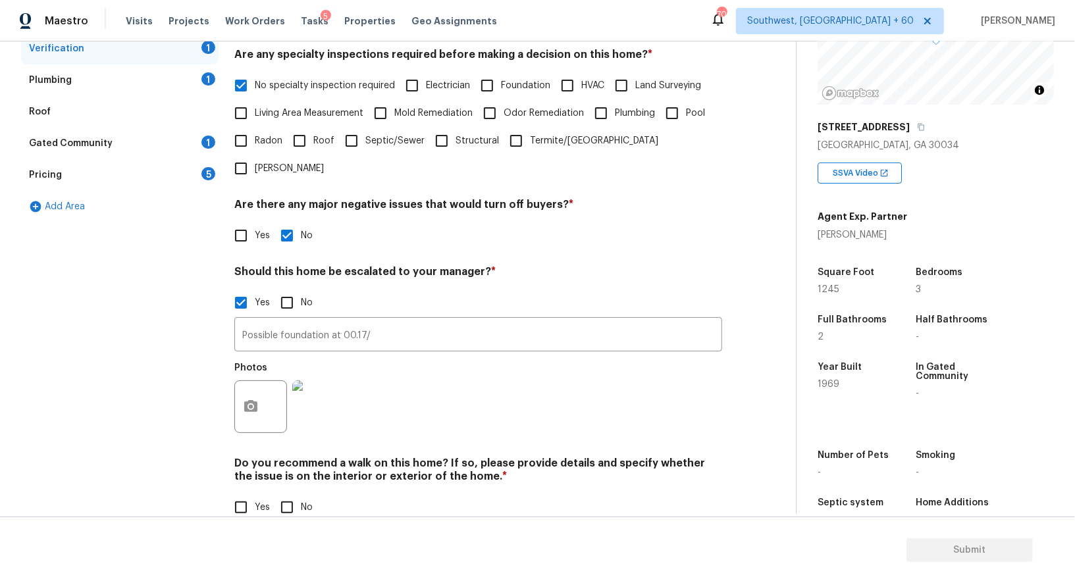
click at [293, 494] on input "No" at bounding box center [287, 508] width 28 height 28
checkbox input "true"
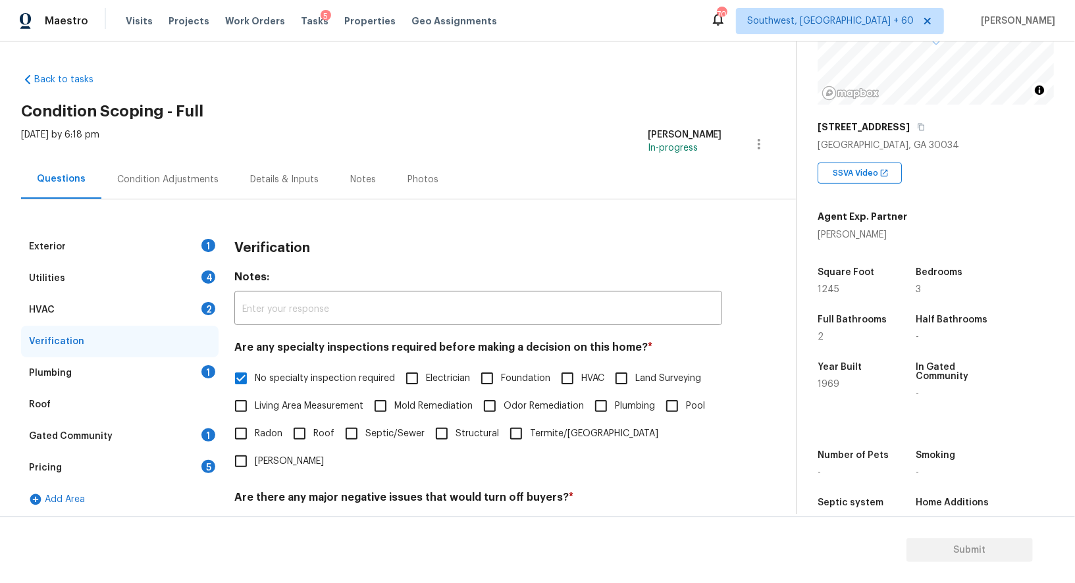
click at [167, 236] on div "Exterior 1" at bounding box center [120, 247] width 198 height 32
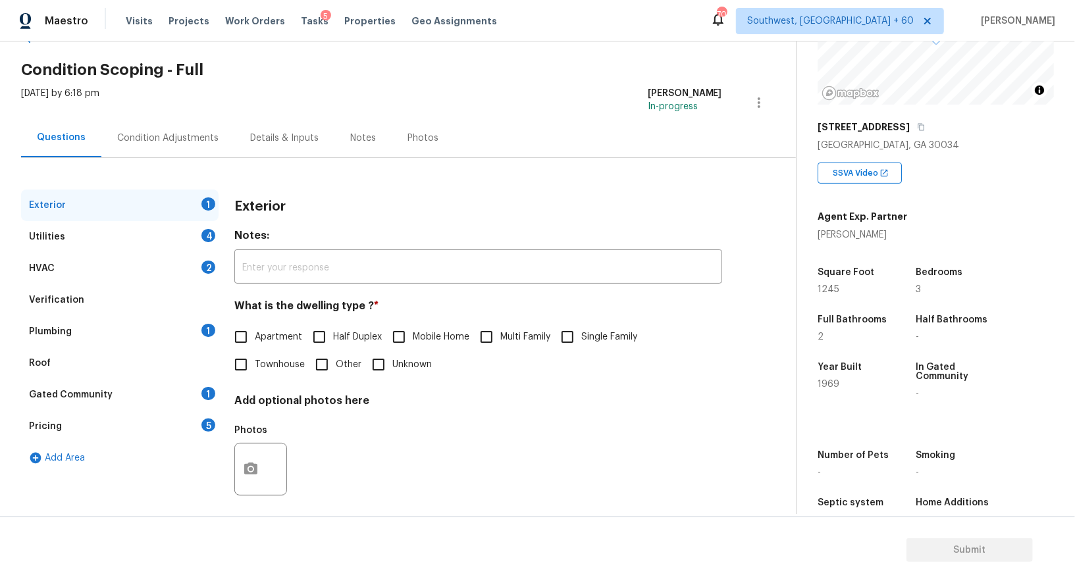
scroll to position [50, 0]
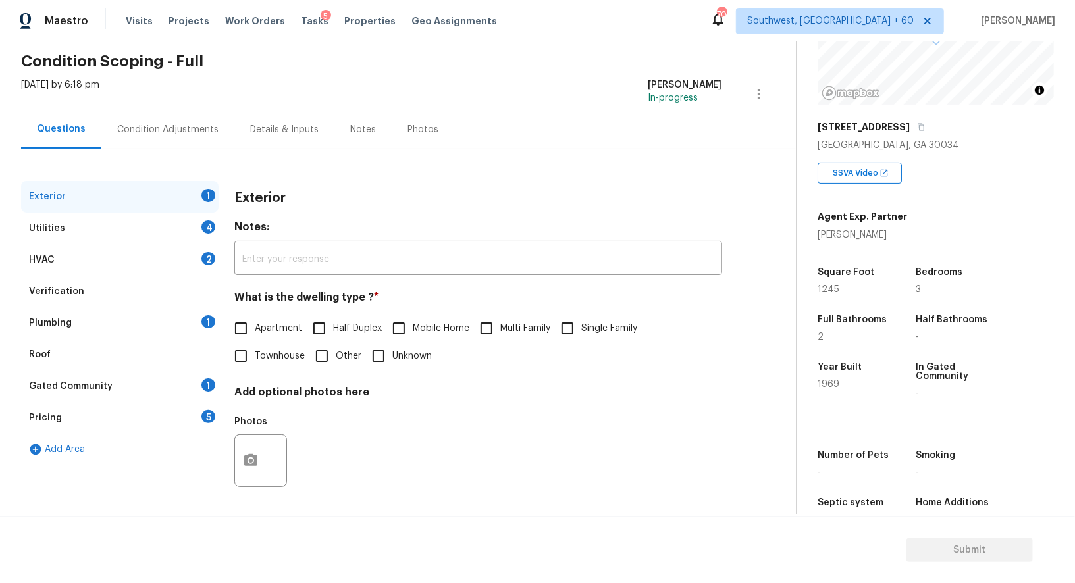
click at [581, 340] on input "Single Family" at bounding box center [568, 329] width 28 height 28
checkbox input "true"
click at [199, 217] on div "Utilities 4" at bounding box center [120, 229] width 198 height 32
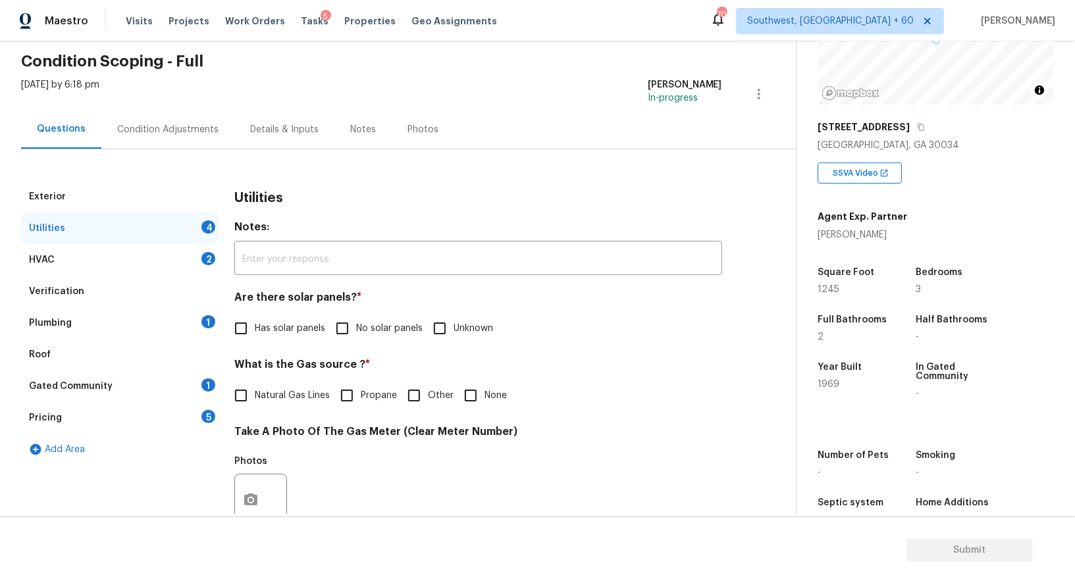
click at [387, 337] on label "No solar panels" at bounding box center [376, 329] width 94 height 28
click at [356, 337] on input "No solar panels" at bounding box center [343, 329] width 28 height 28
checkbox input "true"
click at [300, 389] on span "Natural Gas Lines" at bounding box center [292, 396] width 75 height 14
click at [255, 389] on input "Natural Gas Lines" at bounding box center [241, 396] width 28 height 28
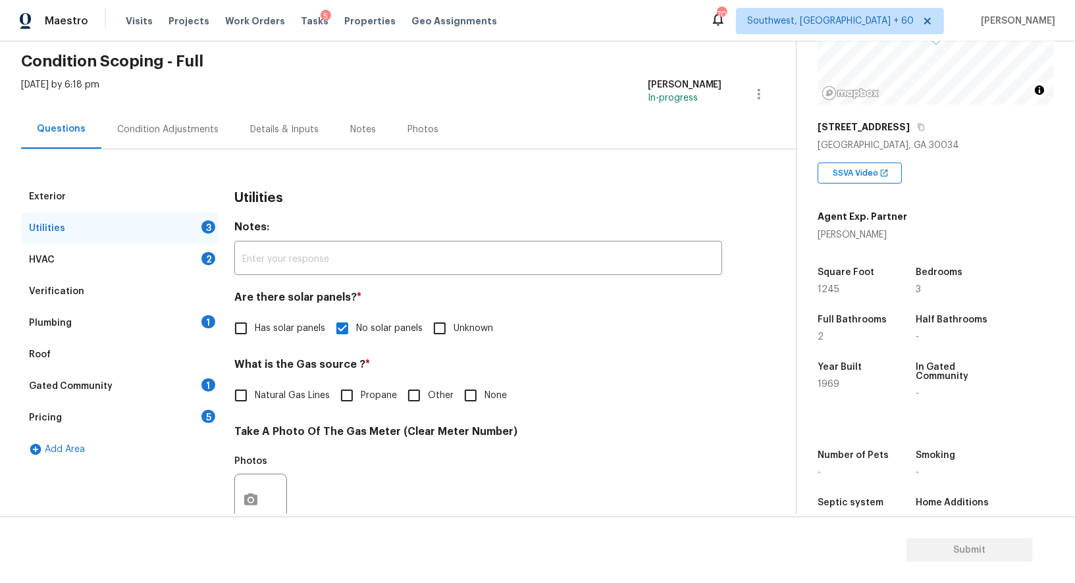
checkbox input "true"
